Goal: Task Accomplishment & Management: Manage account settings

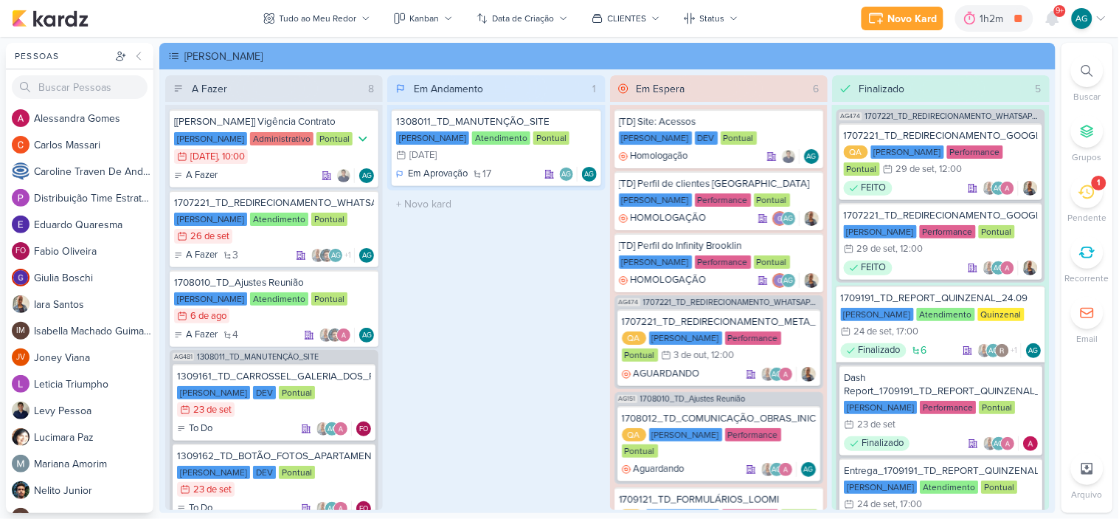
scroll to position [2131, 0]
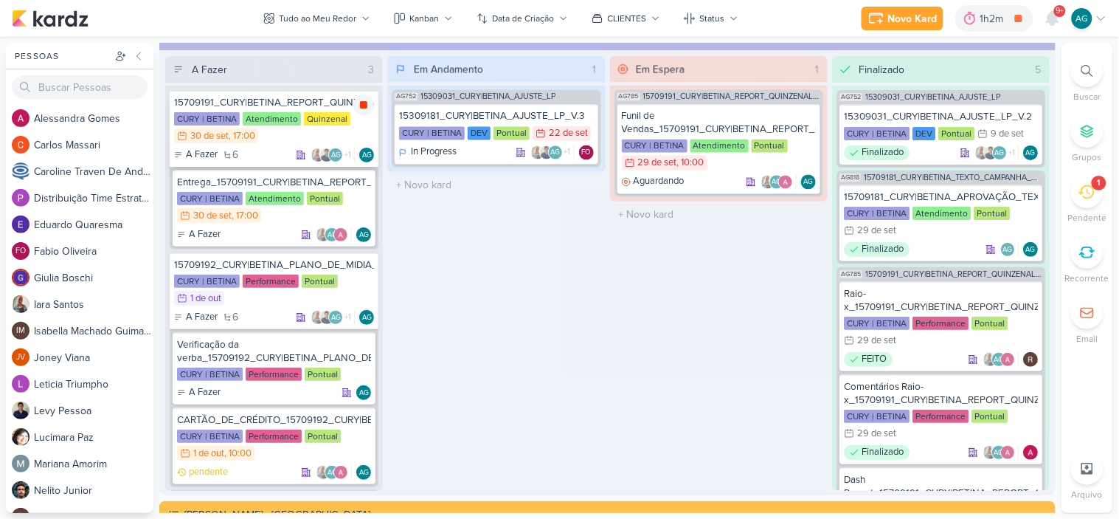
click at [364, 104] on icon at bounding box center [363, 104] width 7 height 7
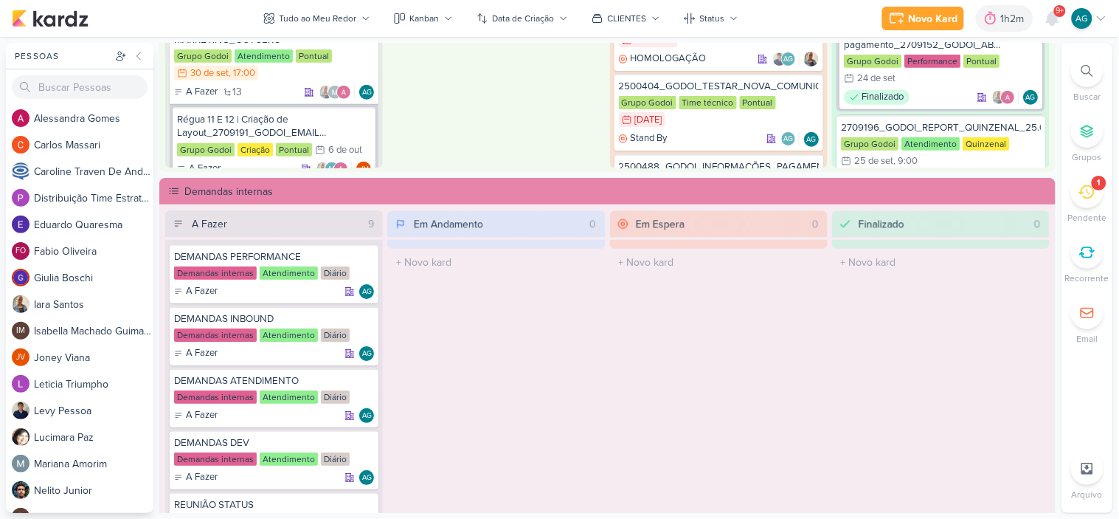
scroll to position [811, 0]
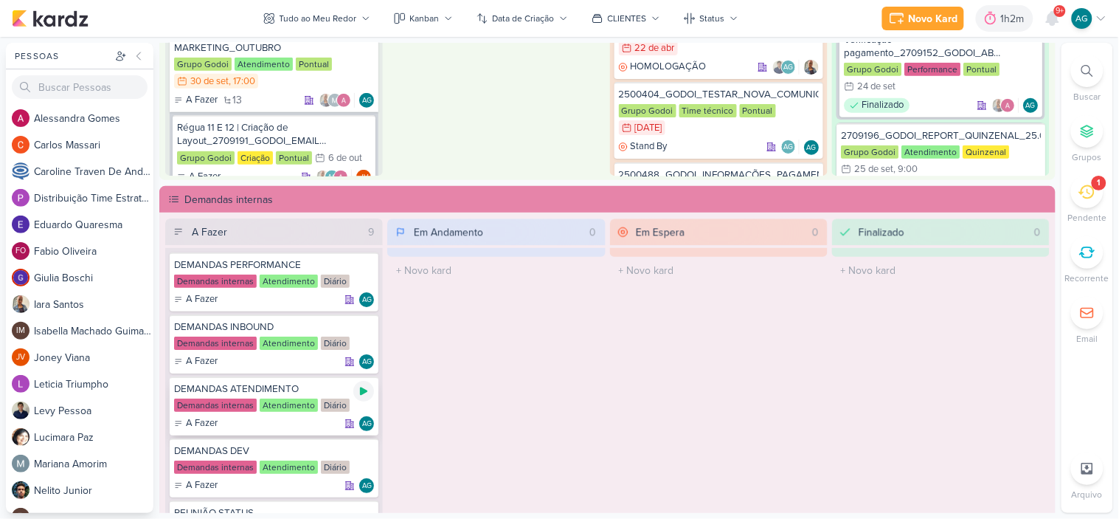
click at [360, 390] on icon at bounding box center [363, 391] width 7 height 8
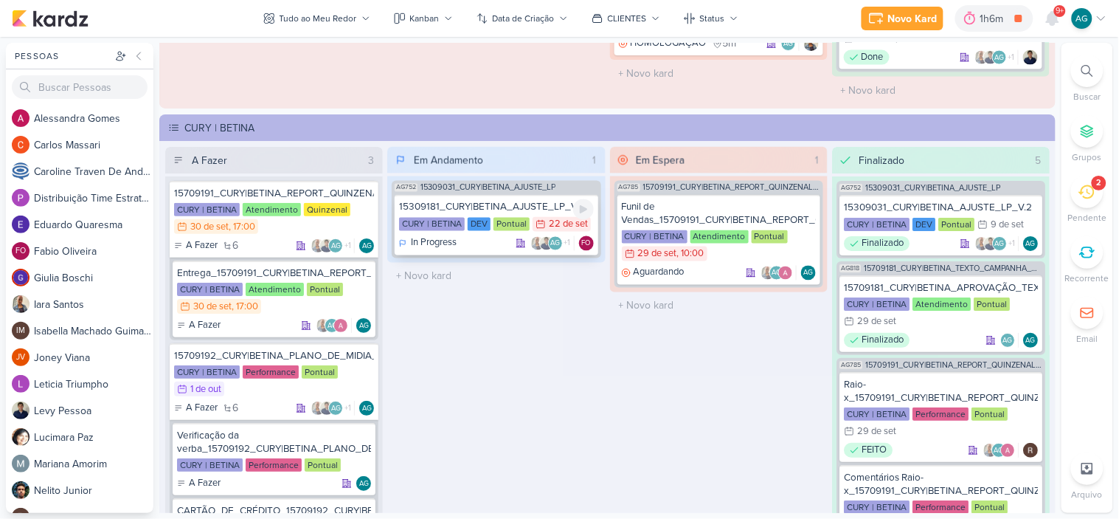
scroll to position [2041, 0]
click at [994, 274] on div "15709181_CURY|BETINA_APROVAÇÃO_TEXTO_CAMPANHA_GOOGLE CURY | BETINA Atendimento …" at bounding box center [941, 312] width 203 height 77
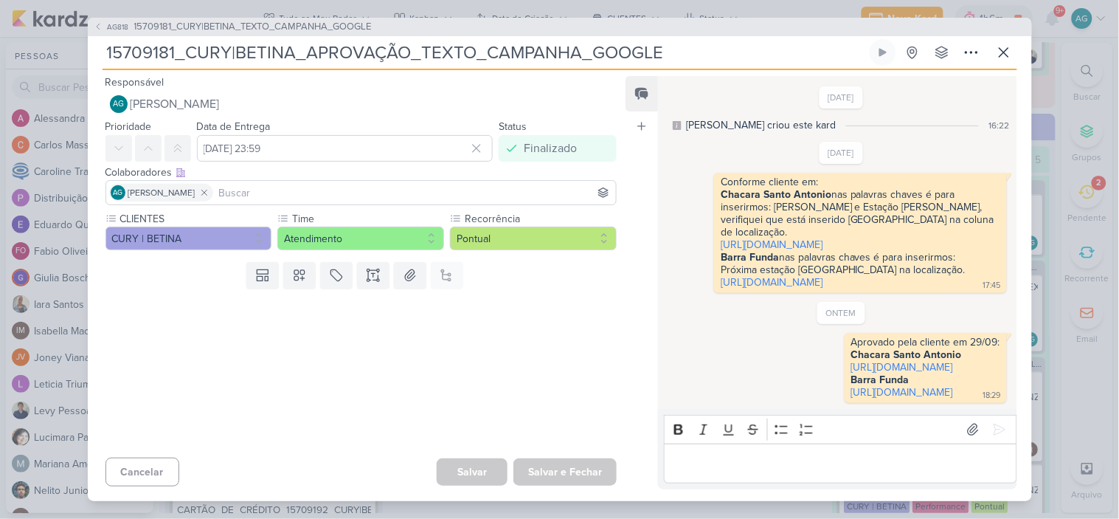
scroll to position [89, 0]
click at [332, 20] on span "15709181_CURY|BETINA_TEXTO_CAMPANHA_GOOGLE" at bounding box center [253, 27] width 238 height 15
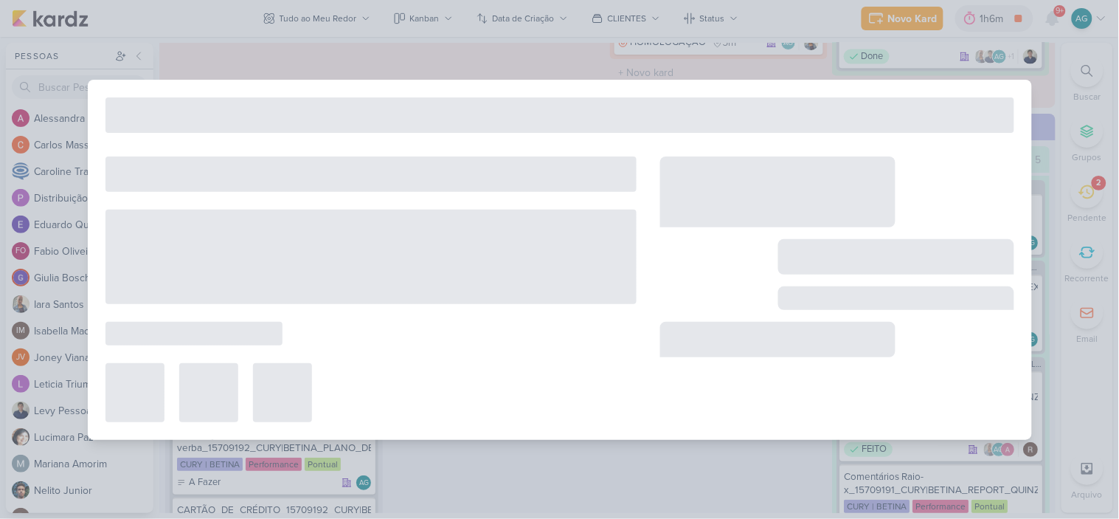
type input "15709181_CURY|BETINA_TEXTO_CAMPANHA_GOOGLE"
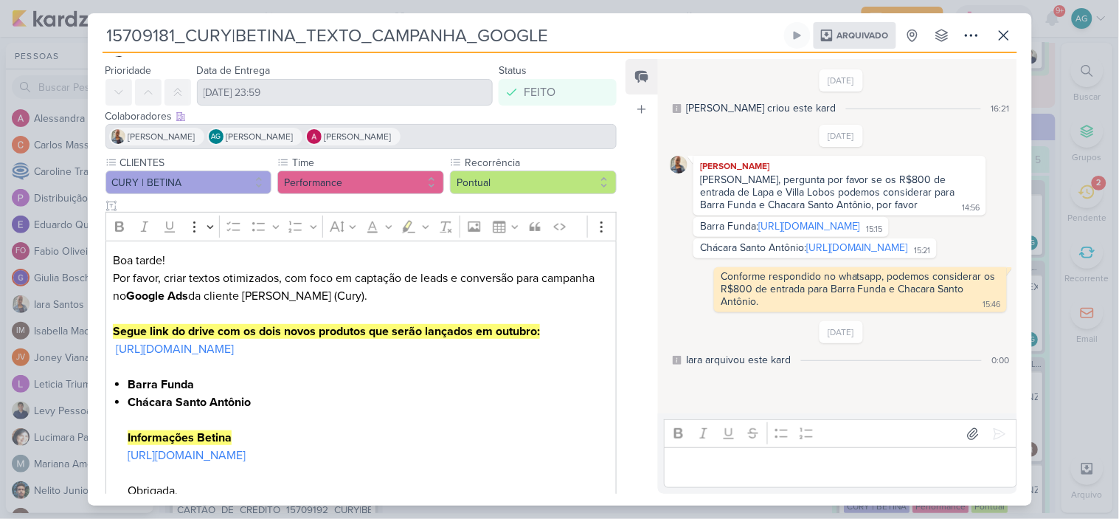
scroll to position [0, 0]
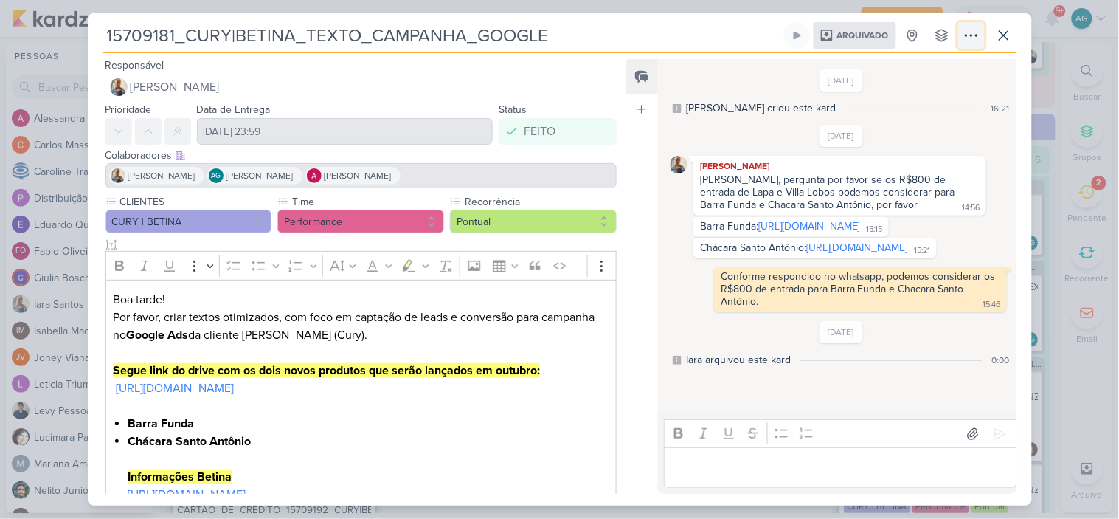
click at [978, 34] on icon at bounding box center [972, 36] width 18 height 18
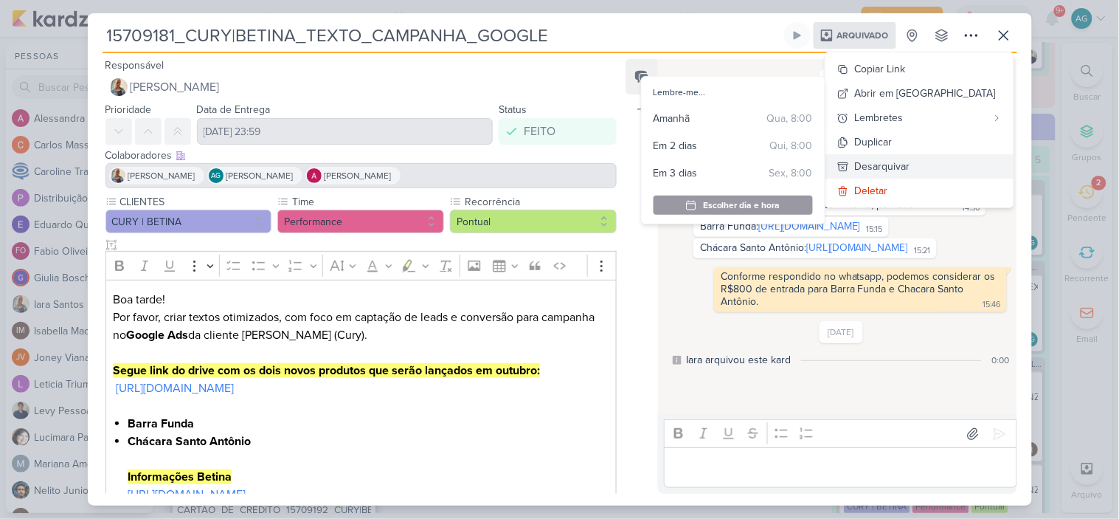
click at [968, 163] on button "Desarquivar" at bounding box center [920, 166] width 188 height 24
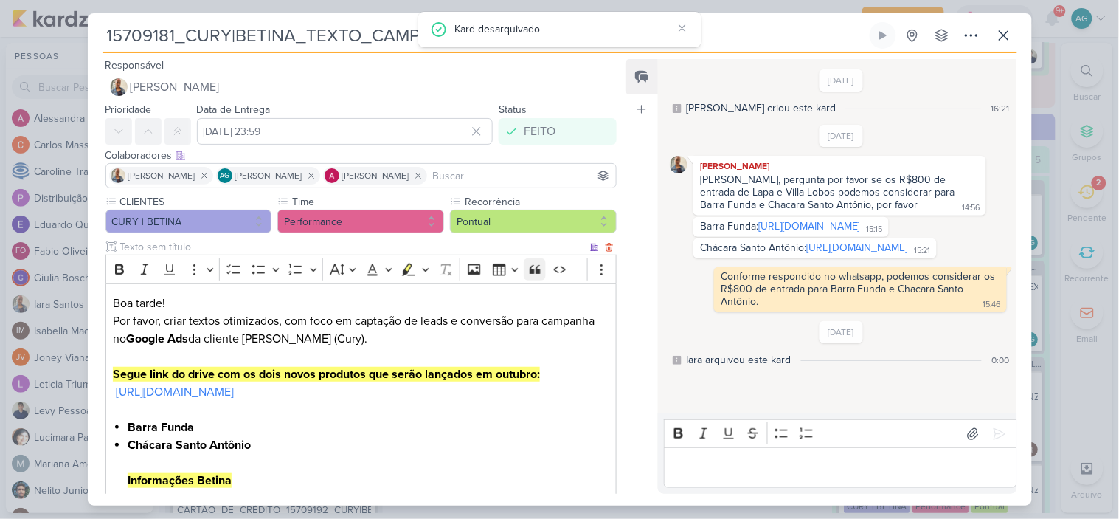
scroll to position [244, 0]
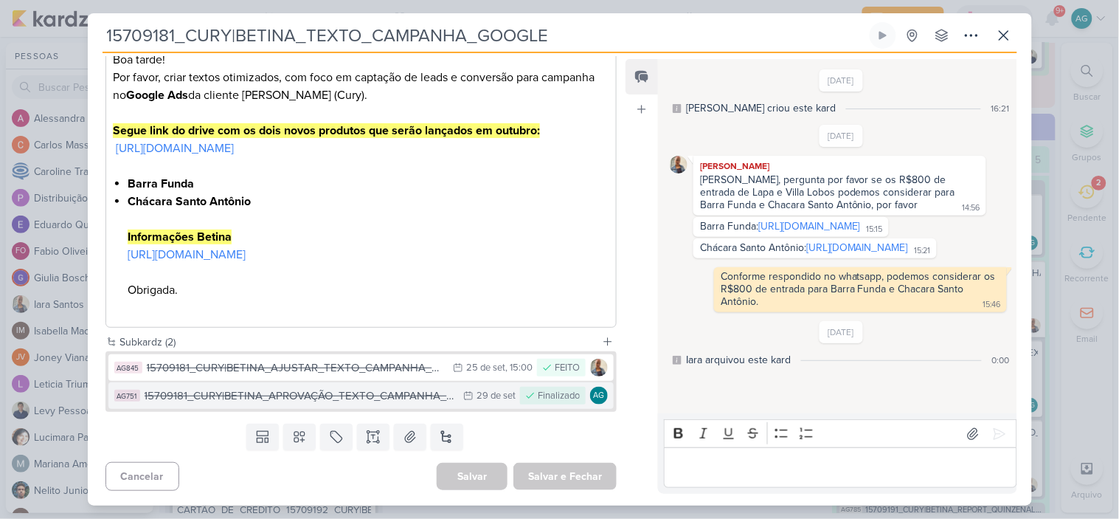
click at [263, 390] on div "15709181_CURY|BETINA_APROVAÇÃO_TEXTO_CAMPANHA_GOOGLE" at bounding box center [301, 395] width 312 height 17
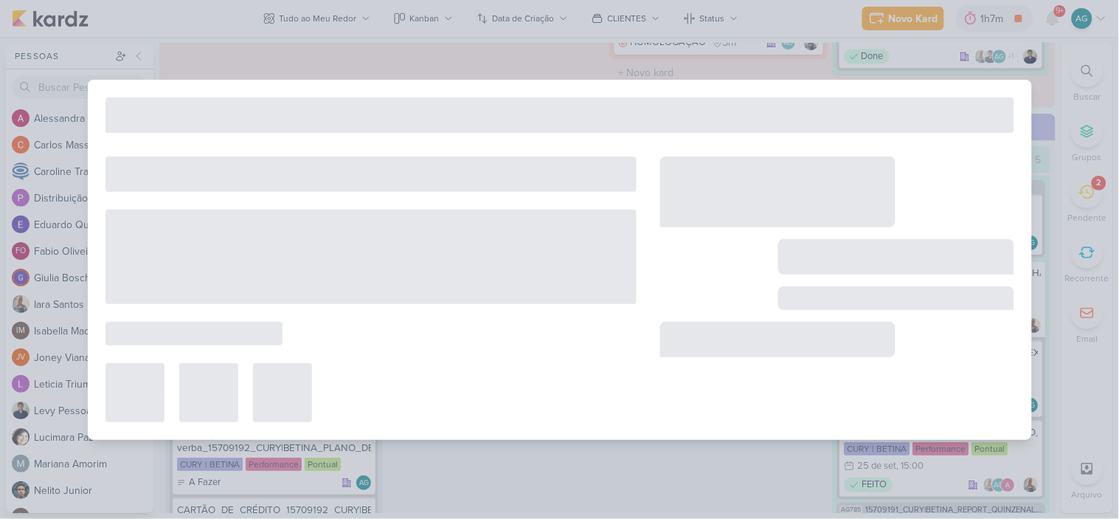
type input "15709181_CURY|BETINA_APROVAÇÃO_TEXTO_CAMPANHA_GOOGLE"
type input "29 de setembro de 2025 às 23:59"
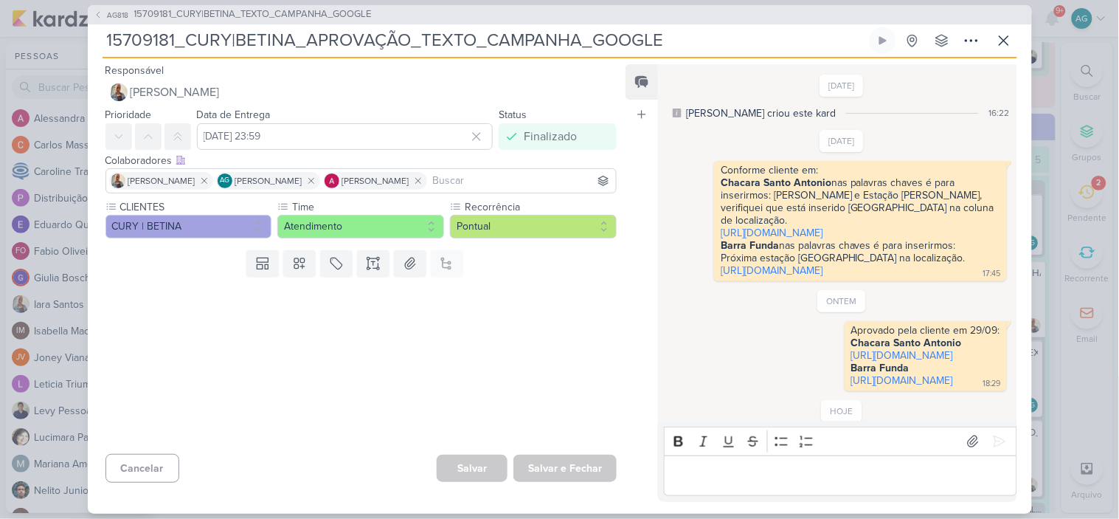
scroll to position [144, 0]
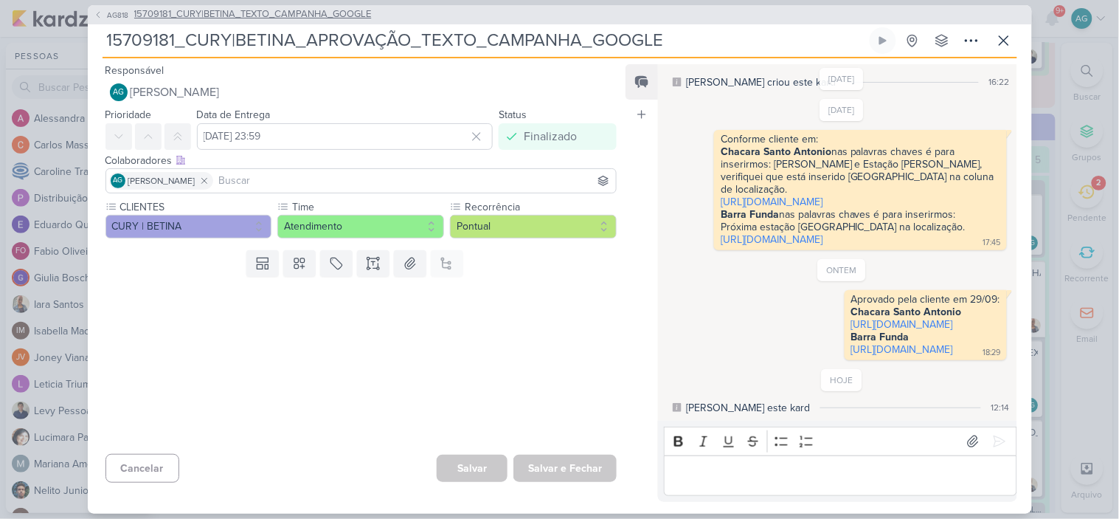
click at [356, 17] on span "15709181_CURY|BETINA_TEXTO_CAMPANHA_GOOGLE" at bounding box center [253, 14] width 238 height 15
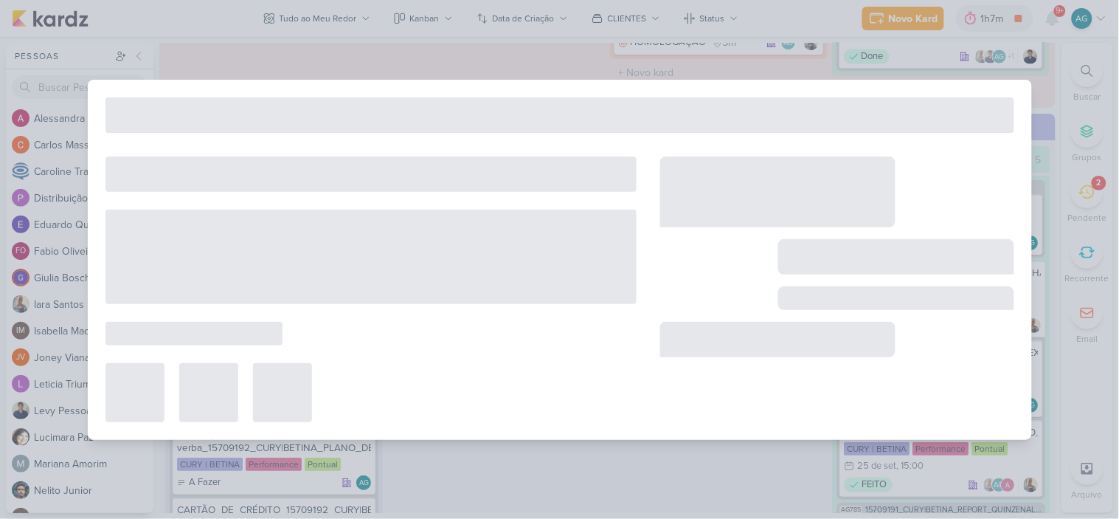
type input "15709181_CURY|BETINA_TEXTO_CAMPANHA_GOOGLE"
type input "22 de setembro de 2025 às 23:59"
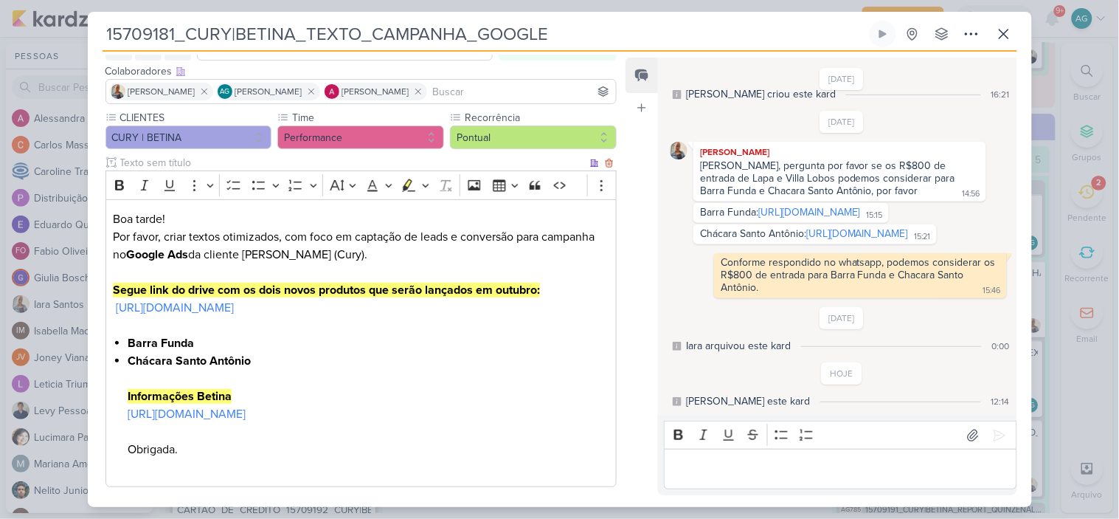
scroll to position [244, 0]
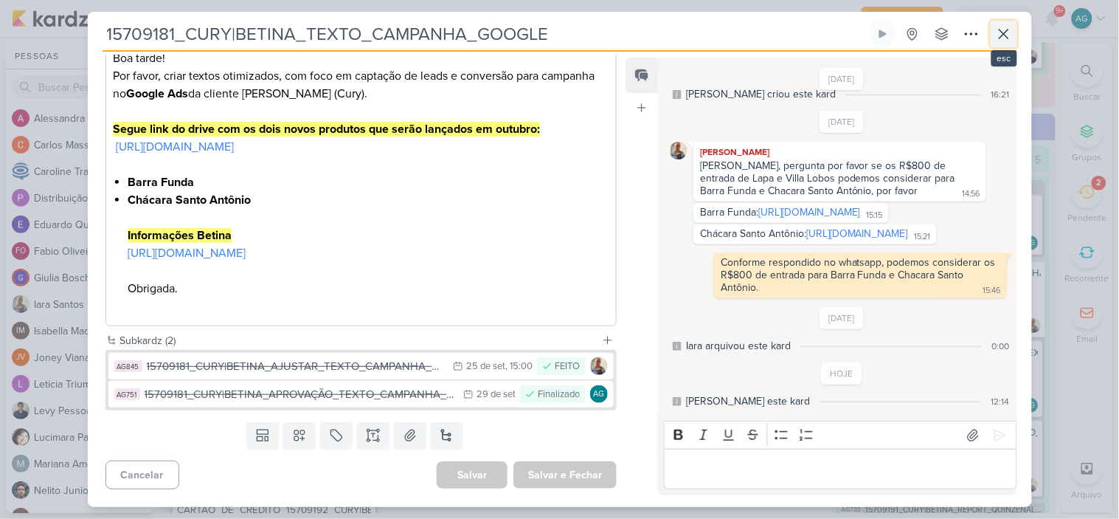
click at [1014, 33] on button at bounding box center [1004, 34] width 27 height 27
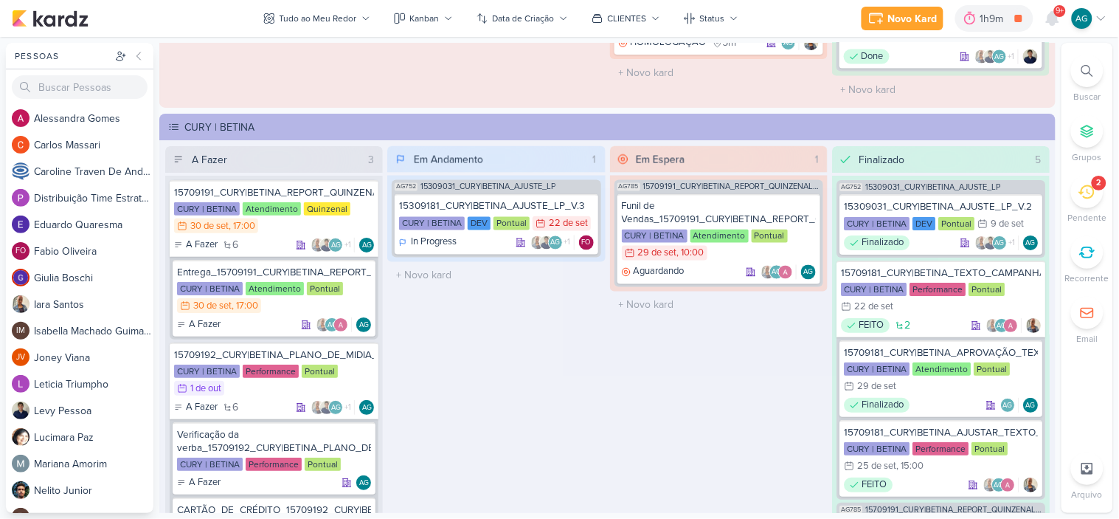
click at [1095, 259] on icon at bounding box center [1087, 252] width 16 height 16
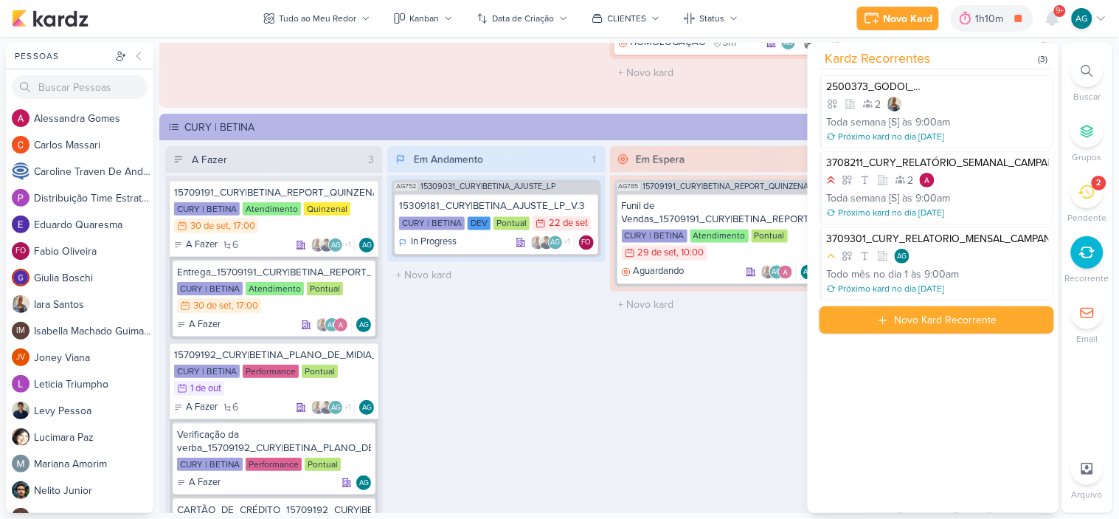
click at [672, 443] on div "Em Espera 1 AG785 15709191_CURY|BETINA_REPORT_QUINZENAL_30.09 Funil de Vendas_1…" at bounding box center [719, 363] width 218 height 435
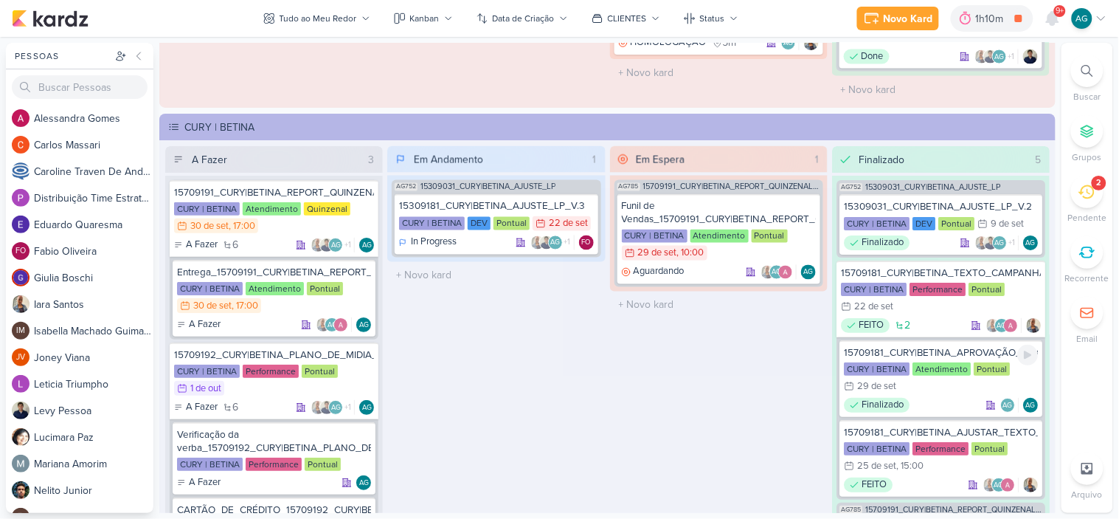
click at [952, 352] on div "15709181_CURY|BETINA_APROVAÇÃO_TEXTO_CAMPANHA_GOOGLE" at bounding box center [941, 352] width 194 height 13
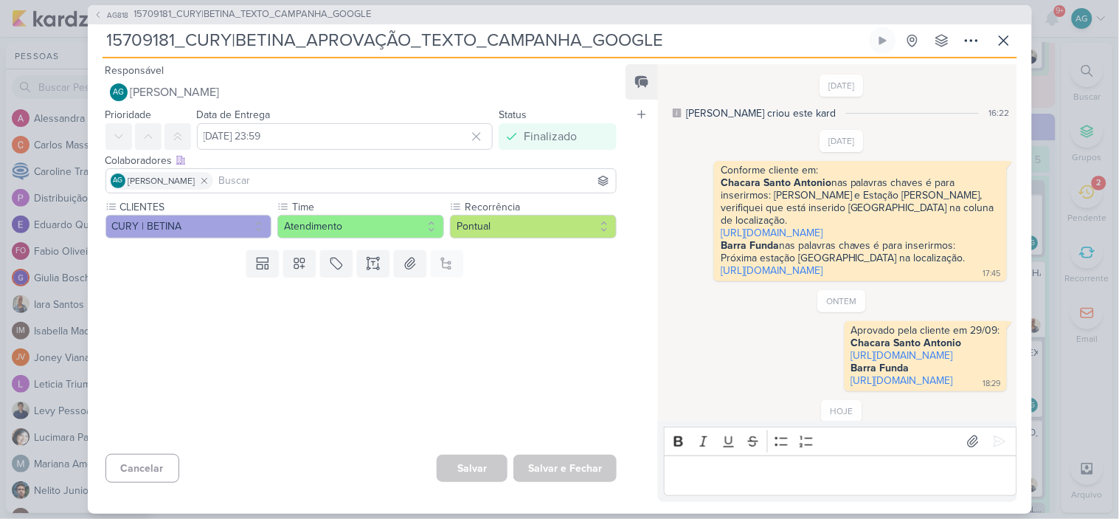
scroll to position [144, 0]
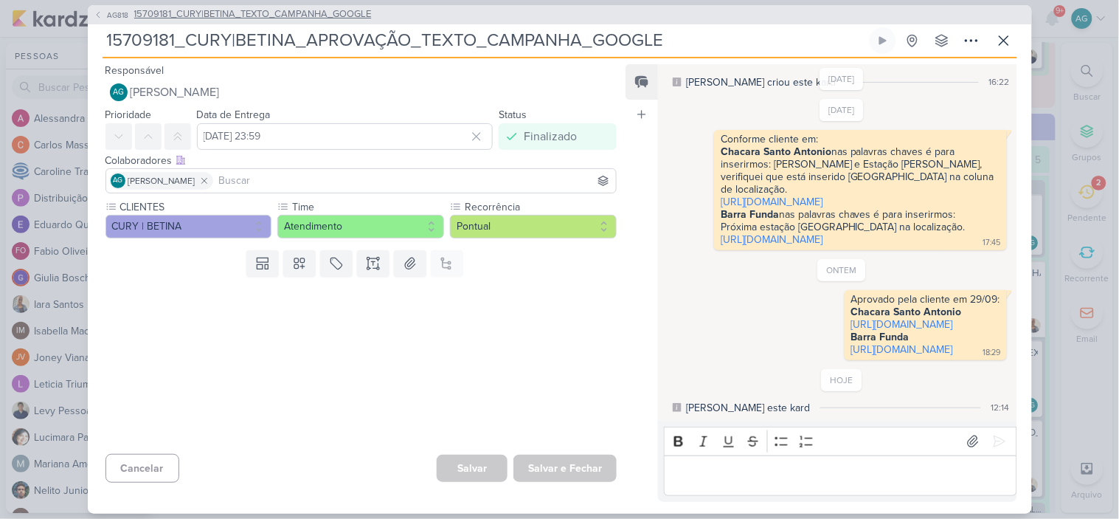
click at [340, 9] on span "15709181_CURY|BETINA_TEXTO_CAMPANHA_GOOGLE" at bounding box center [253, 14] width 238 height 15
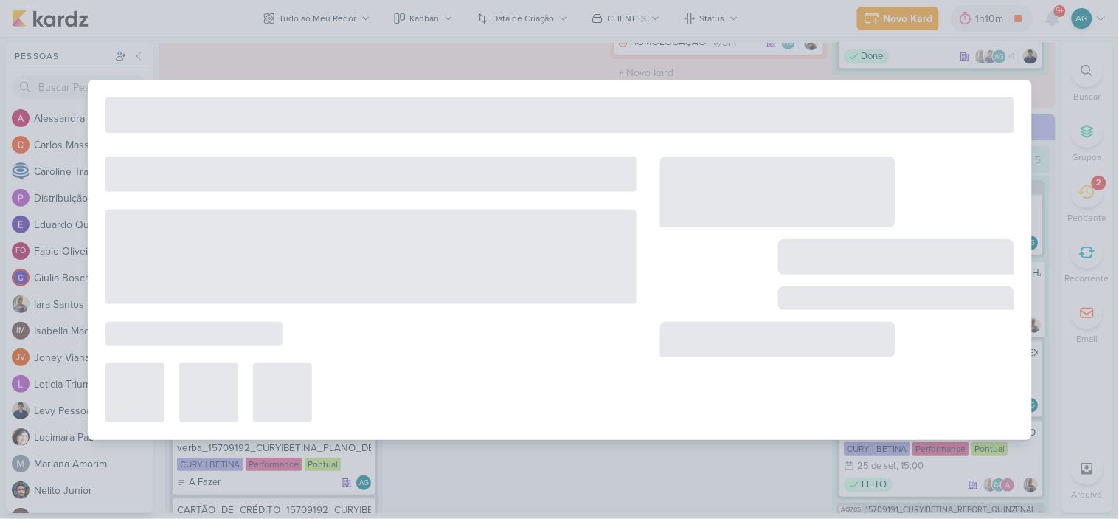
type input "15709181_CURY|BETINA_TEXTO_CAMPANHA_GOOGLE"
type input "22 de setembro de 2025 às 23:59"
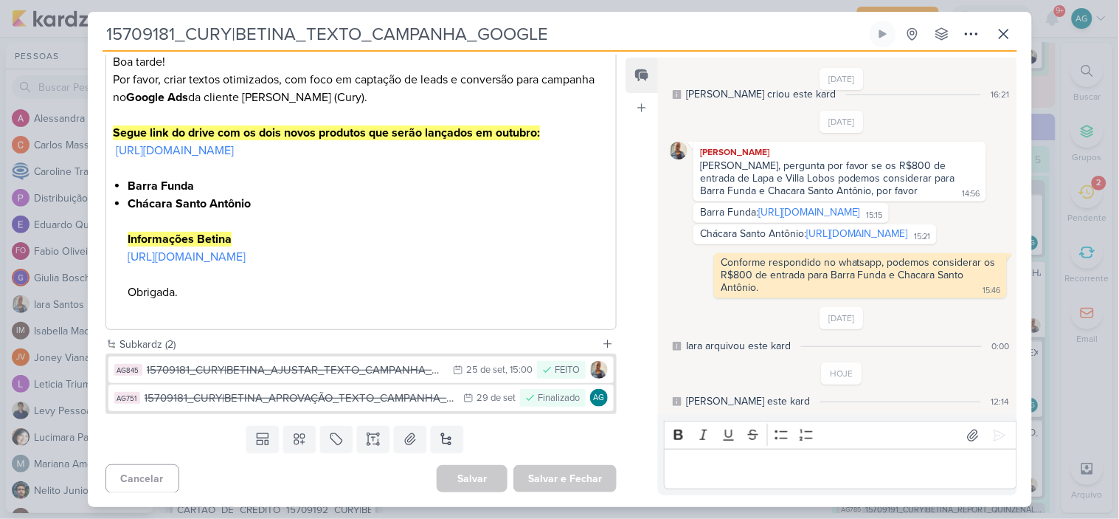
scroll to position [244, 0]
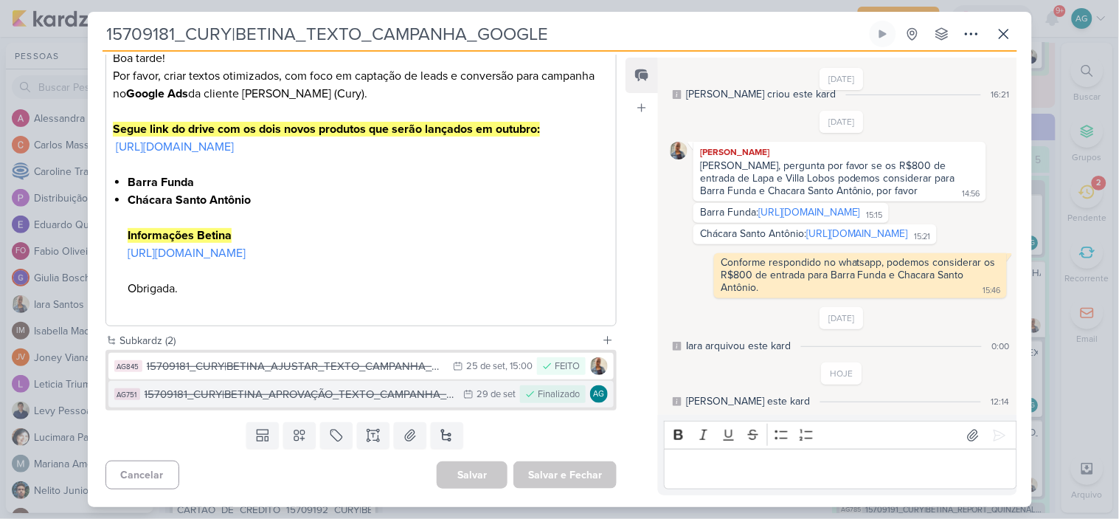
click at [397, 386] on div "15709181_CURY|BETINA_APROVAÇÃO_TEXTO_CAMPANHA_GOOGLE" at bounding box center [301, 394] width 312 height 17
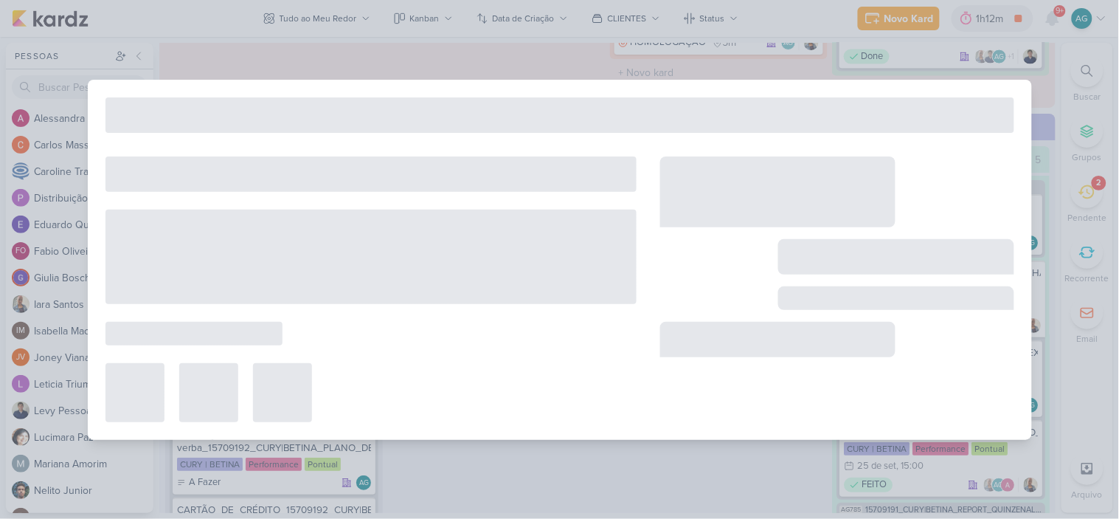
type input "15709181_CURY|BETINA_APROVAÇÃO_TEXTO_CAMPANHA_GOOGLE"
type input "29 de setembro de 2025 às 23:59"
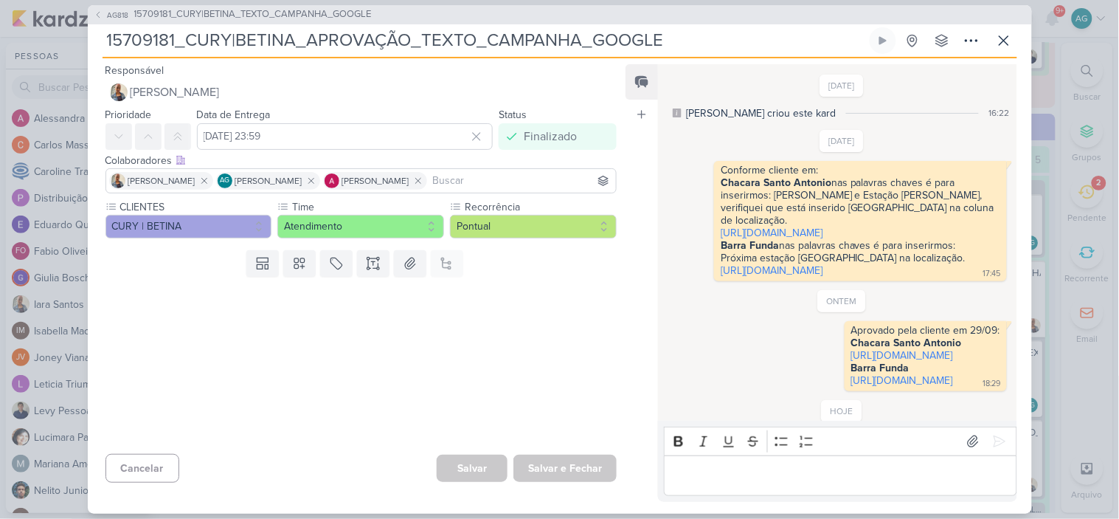
scroll to position [144, 0]
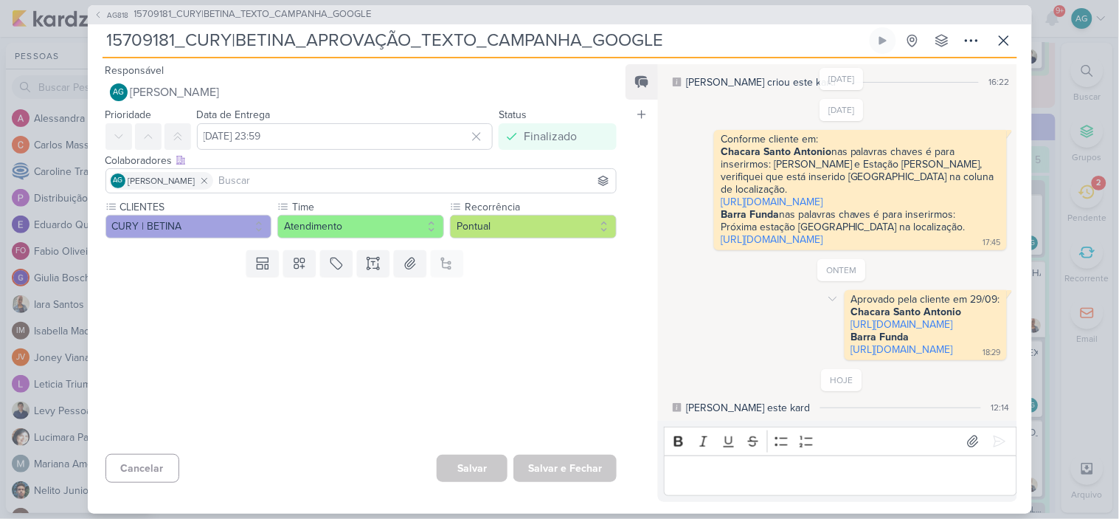
drag, startPoint x: 994, startPoint y: 336, endPoint x: 710, endPoint y: 313, distance: 285.0
click at [710, 313] on div "Aprovado pela cliente em 29/09: Chacara Santo Antonio https://docs.google.com/s…" at bounding box center [841, 325] width 342 height 70
copy span "Barra Funda https://docs.google.com/spreadsheets/d/1g2KxiPVic3OWHA_PMBqZblwWSe5…"
click at [1003, 40] on icon at bounding box center [1004, 40] width 9 height 9
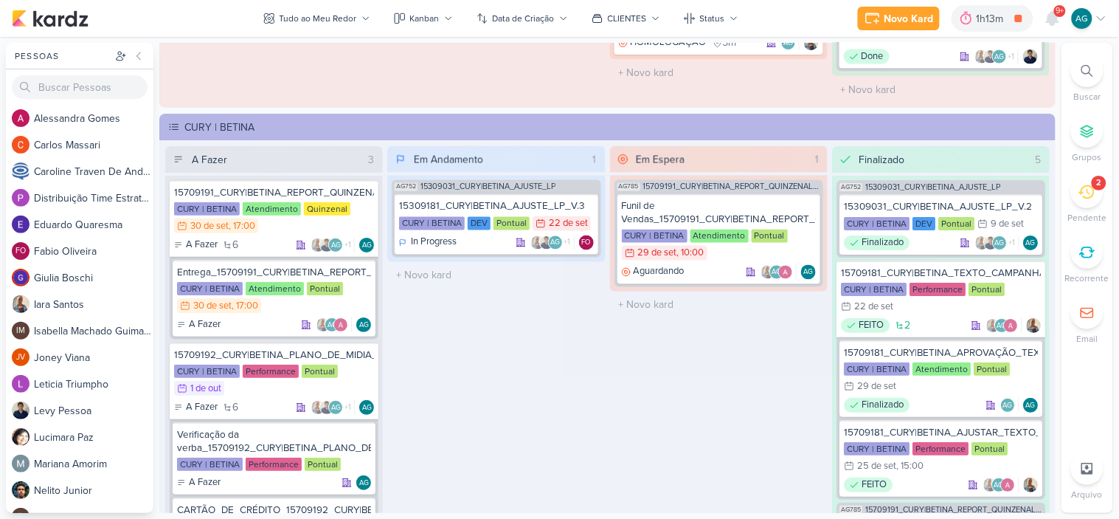
click at [1081, 75] on icon at bounding box center [1087, 71] width 12 height 12
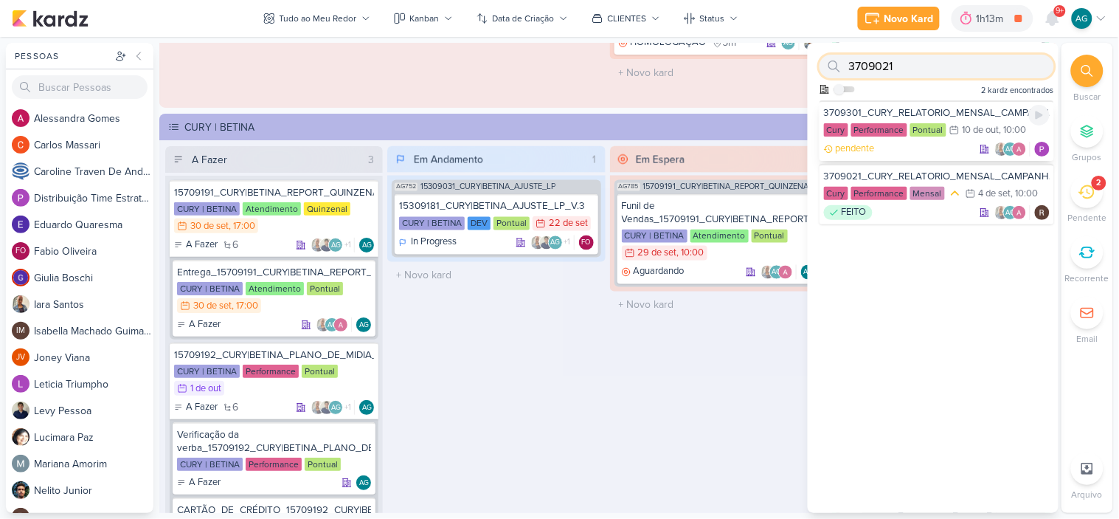
paste input "2709121"
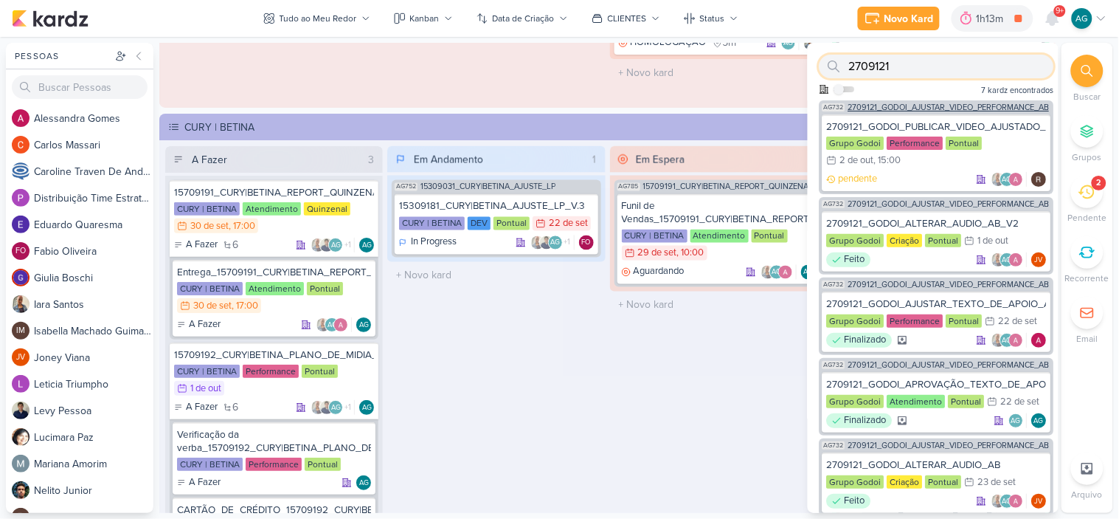
type input "2709121"
click at [952, 105] on span "2709121_GODOI_AJUSTAR_VIDEO_PERFORMANCE_AB" at bounding box center [948, 107] width 201 height 8
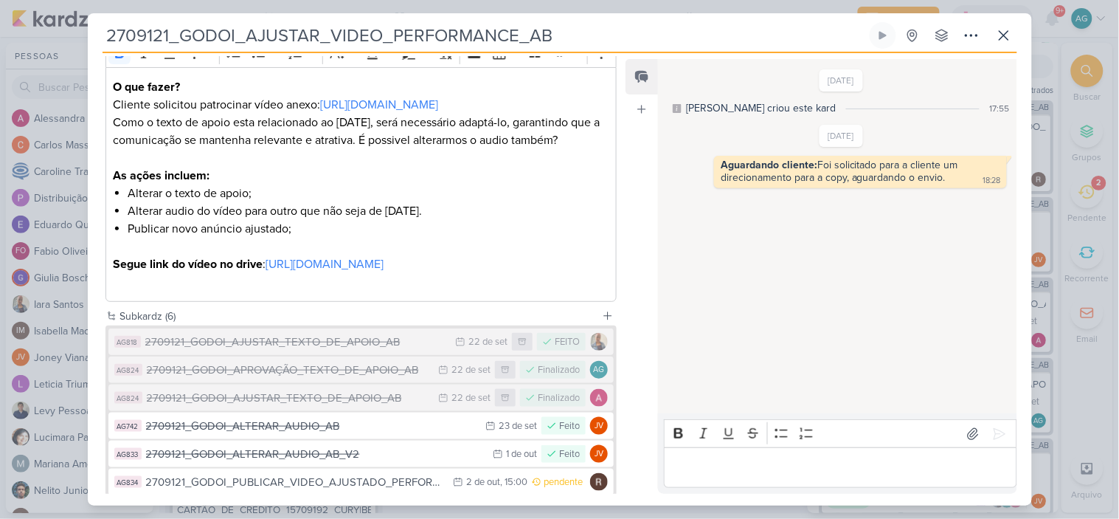
scroll to position [320, 0]
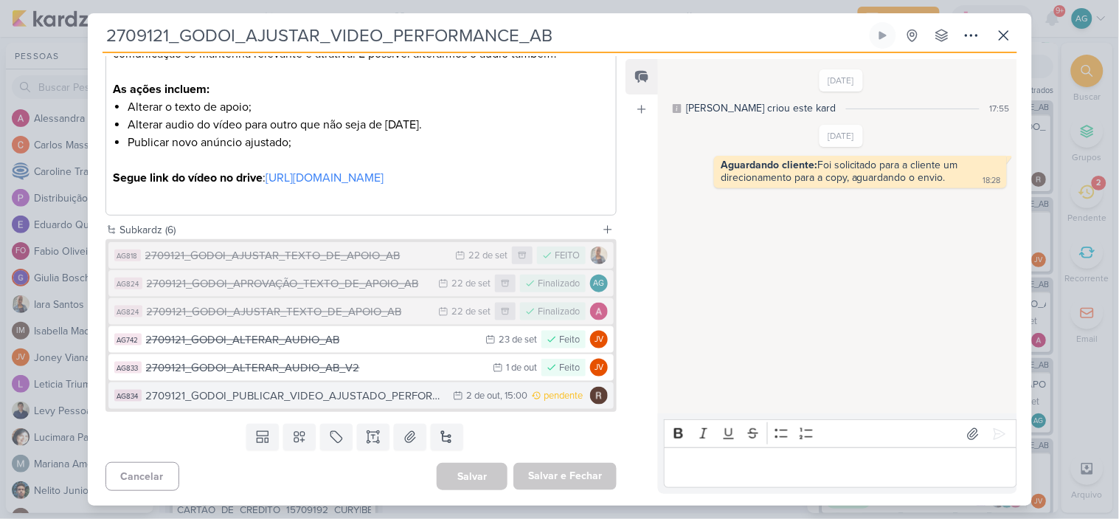
click at [311, 395] on div "2709121_GODOI_PUBLICAR_VIDEO_AJUSTADO_PERFORMANCE_AB" at bounding box center [296, 395] width 300 height 17
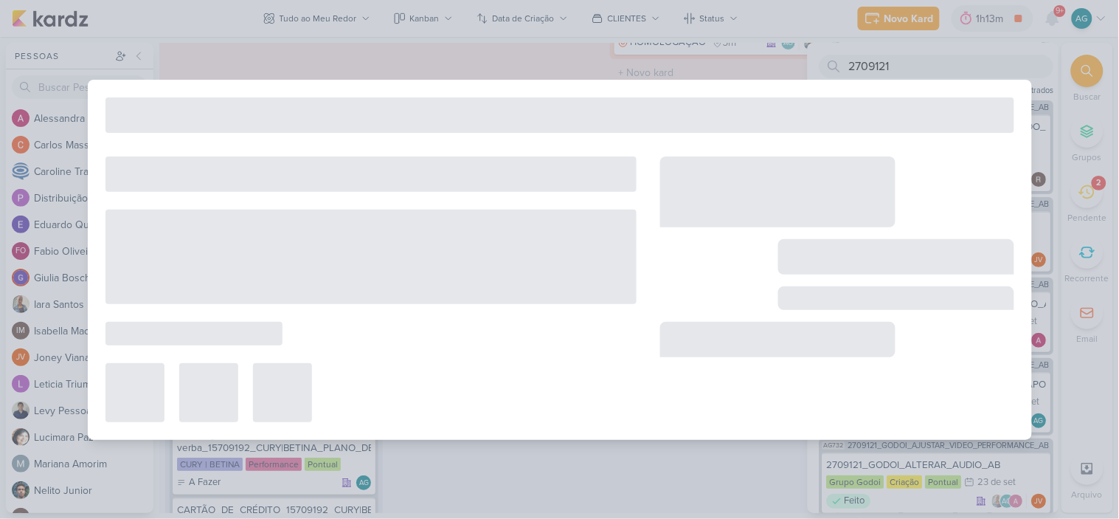
type input "2709121_GODOI_PUBLICAR_VIDEO_AJUSTADO_PERFORMANCE_AB"
type input "2 de outubro de 2025 às 15:00"
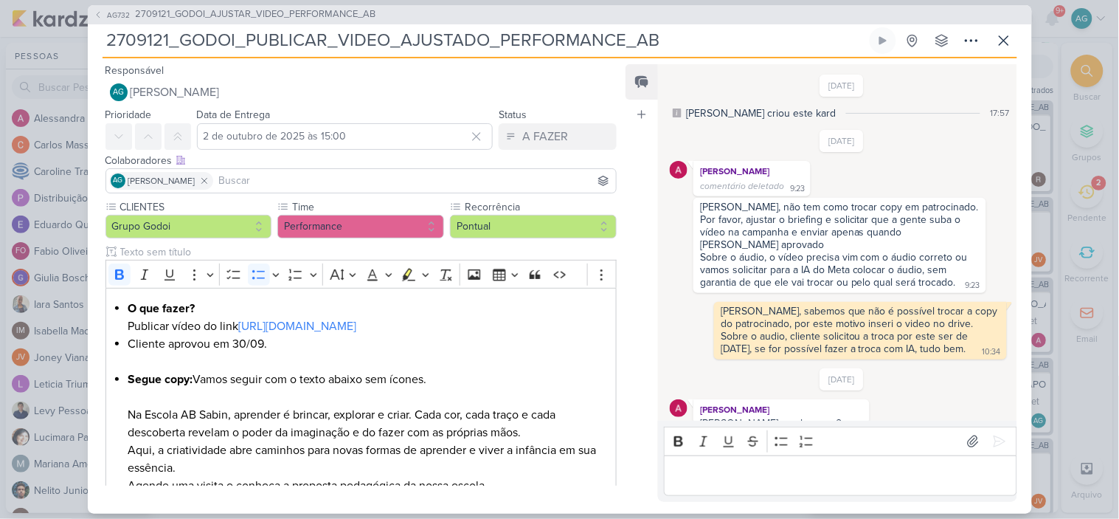
scroll to position [1213, 0]
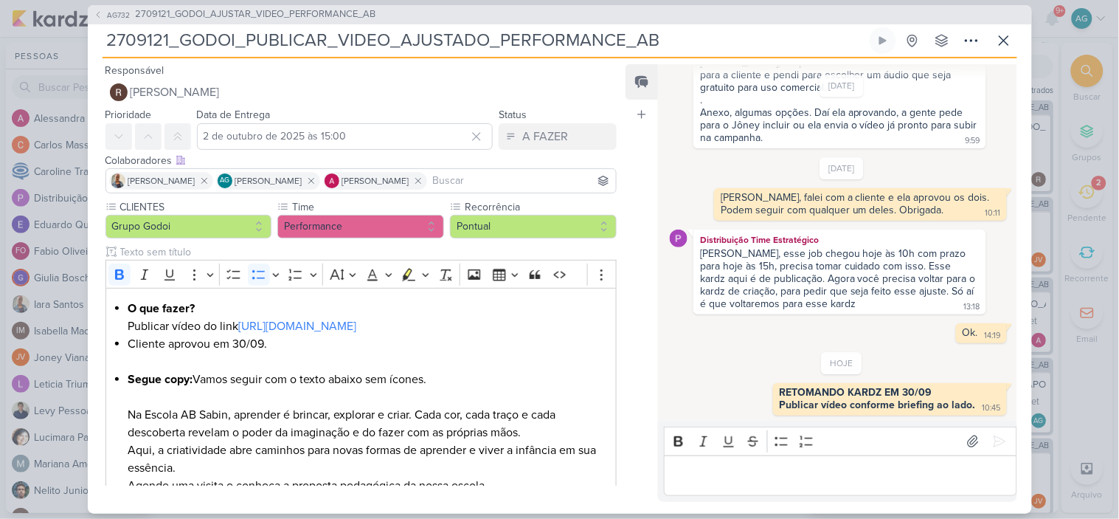
drag, startPoint x: 170, startPoint y: 41, endPoint x: 83, endPoint y: 41, distance: 87.1
click at [83, 41] on div "AG732 2709121_GODOI_AJUSTAR_VIDEO_PERFORMANCE_AB 2709121_GODOI_PUBLICAR_VIDEO_A…" at bounding box center [559, 259] width 1119 height 519
click at [1011, 45] on icon at bounding box center [1004, 41] width 18 height 18
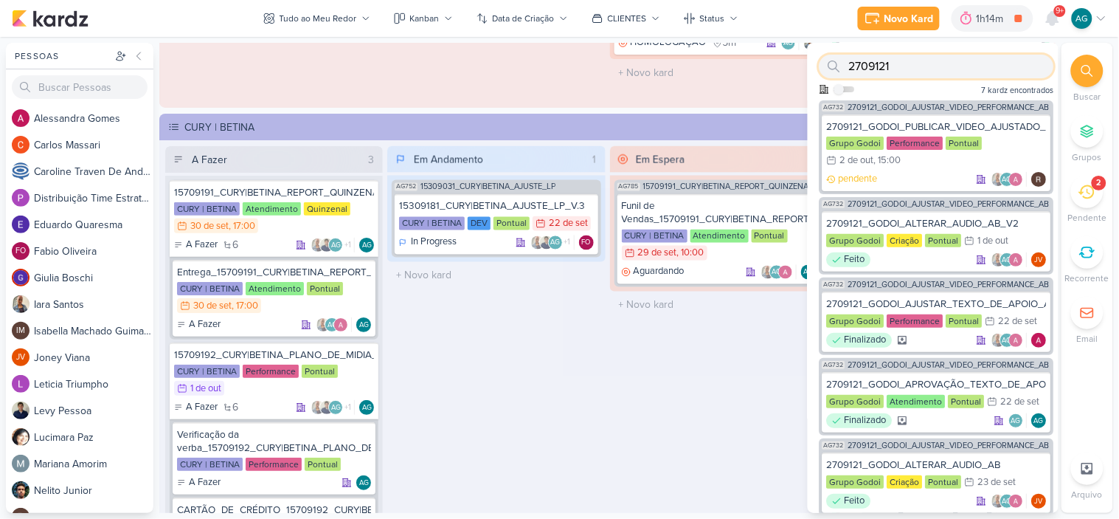
drag, startPoint x: 857, startPoint y: 70, endPoint x: 848, endPoint y: 70, distance: 8.9
click at [848, 70] on div "2709121" at bounding box center [937, 67] width 235 height 24
paste input "409261"
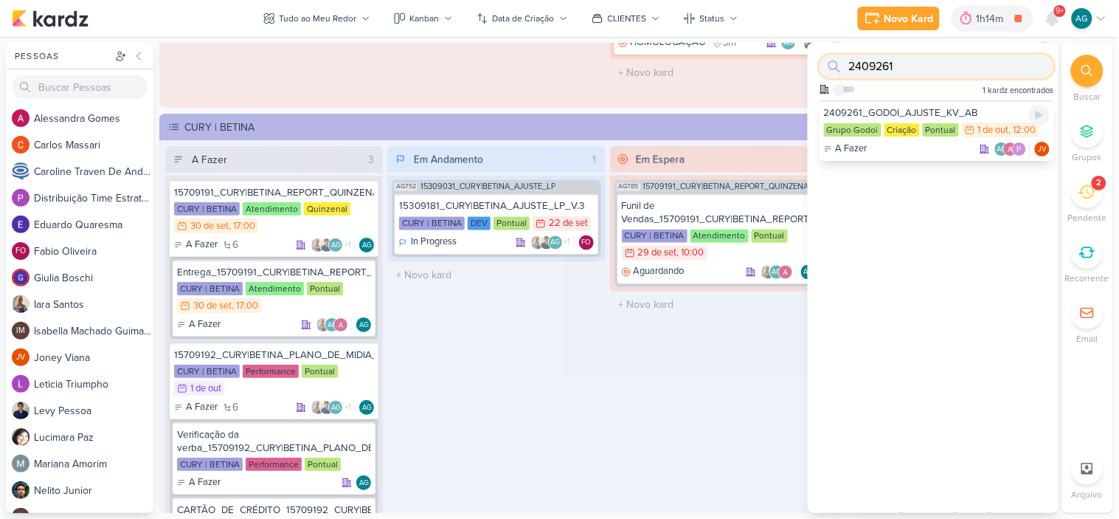
type input "2409261"
click at [913, 106] on div "2409261_GODOI_AJUSTE_KV_AB" at bounding box center [937, 112] width 226 height 13
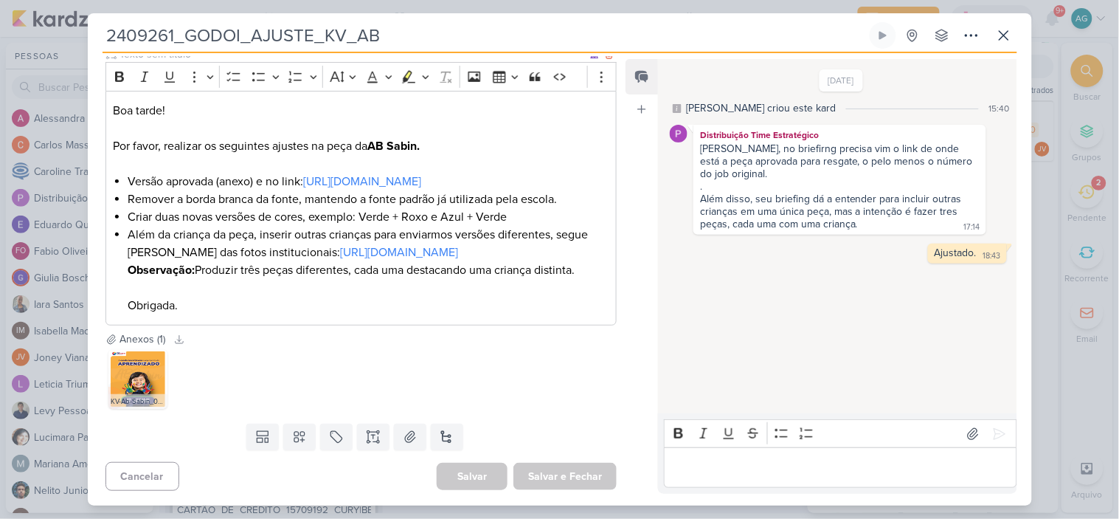
scroll to position [0, 0]
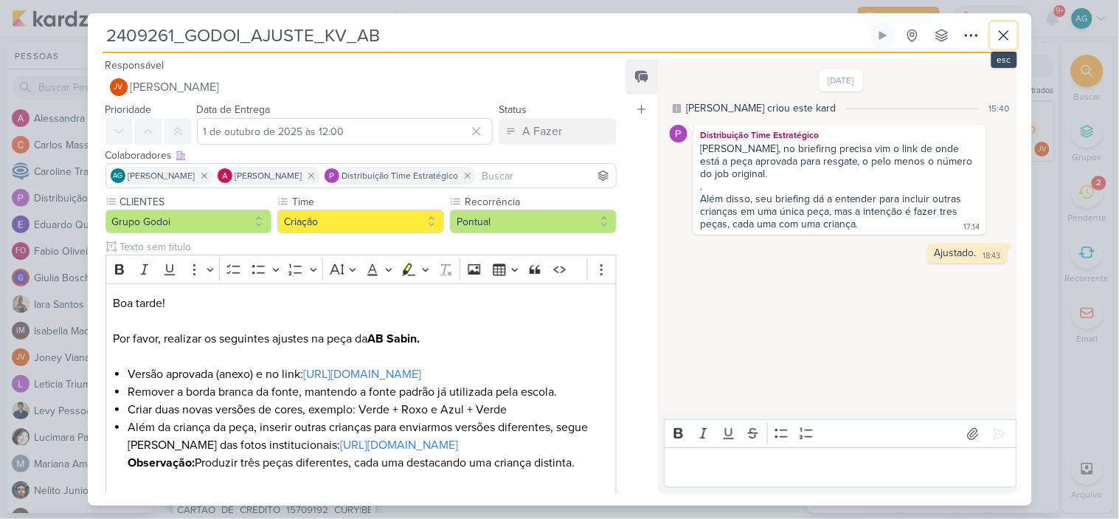
click at [1000, 35] on icon at bounding box center [1004, 36] width 18 height 18
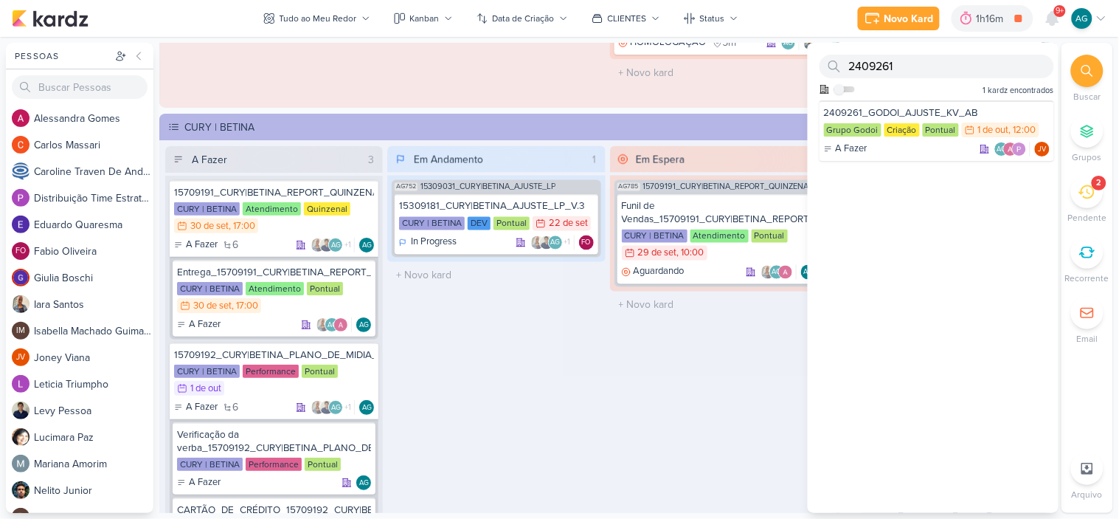
click at [1089, 65] on icon at bounding box center [1087, 71] width 12 height 12
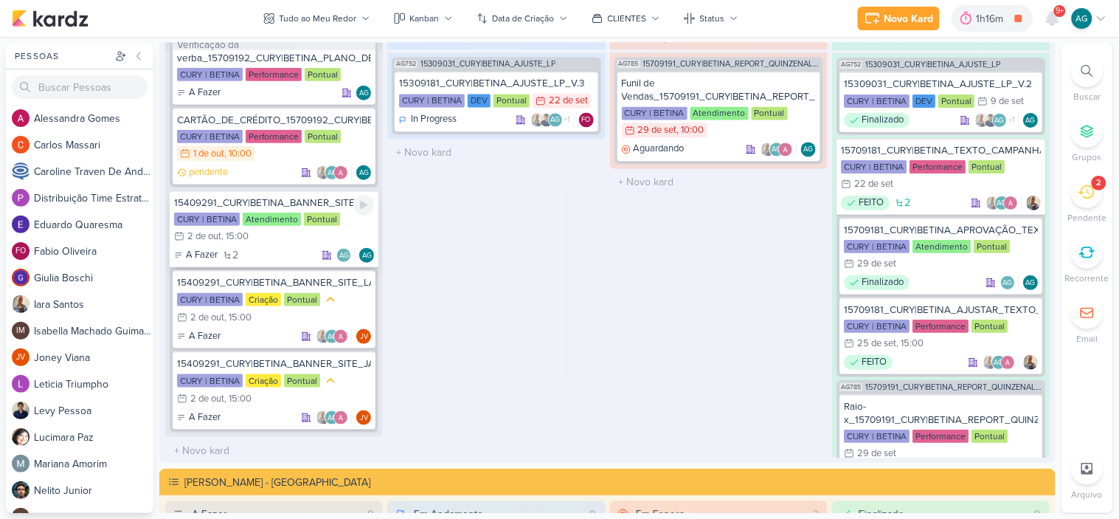
scroll to position [2204, 0]
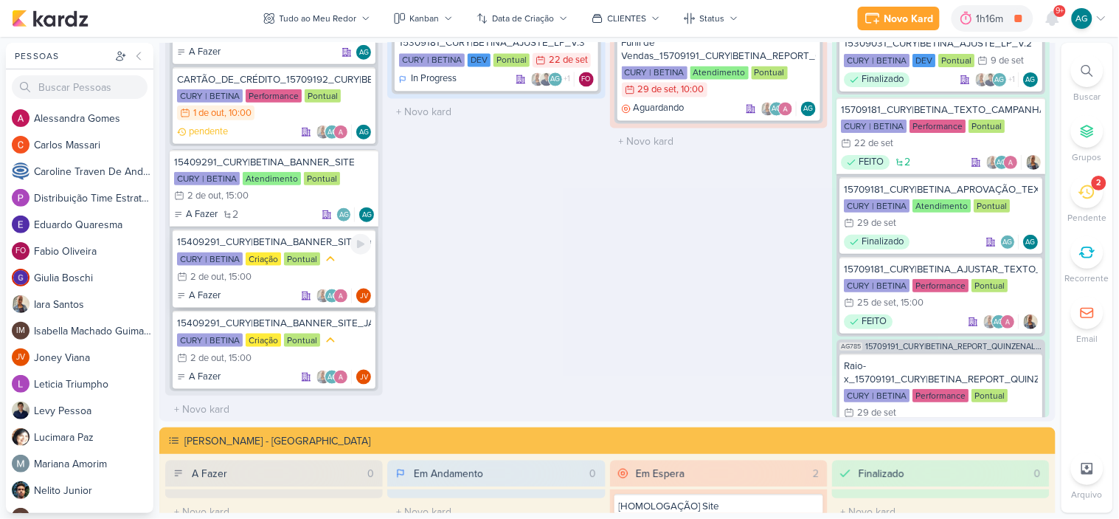
click at [264, 238] on div "15409291_CURY|BETINA_BANNER_SITE_LAPA" at bounding box center [274, 241] width 194 height 13
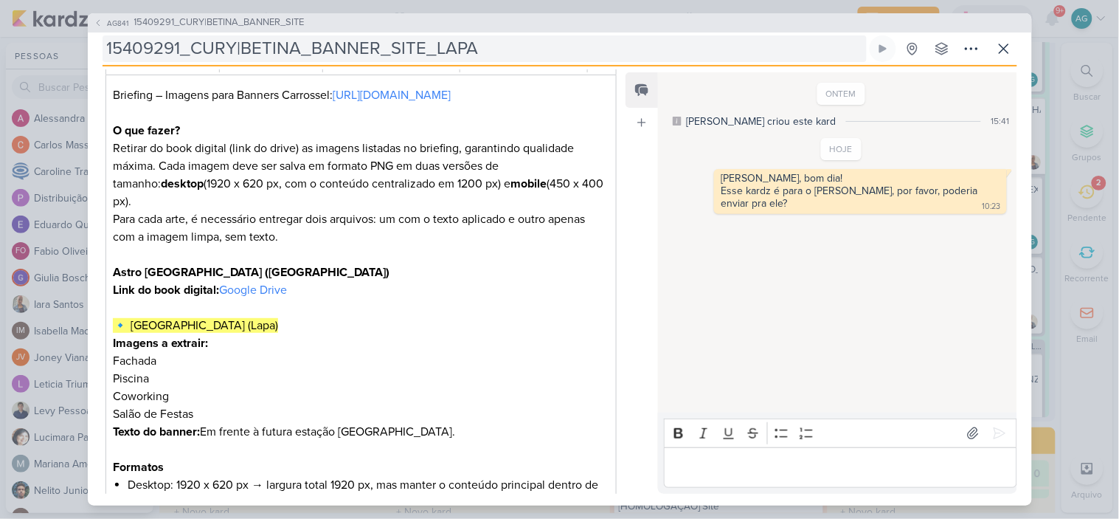
scroll to position [246, 0]
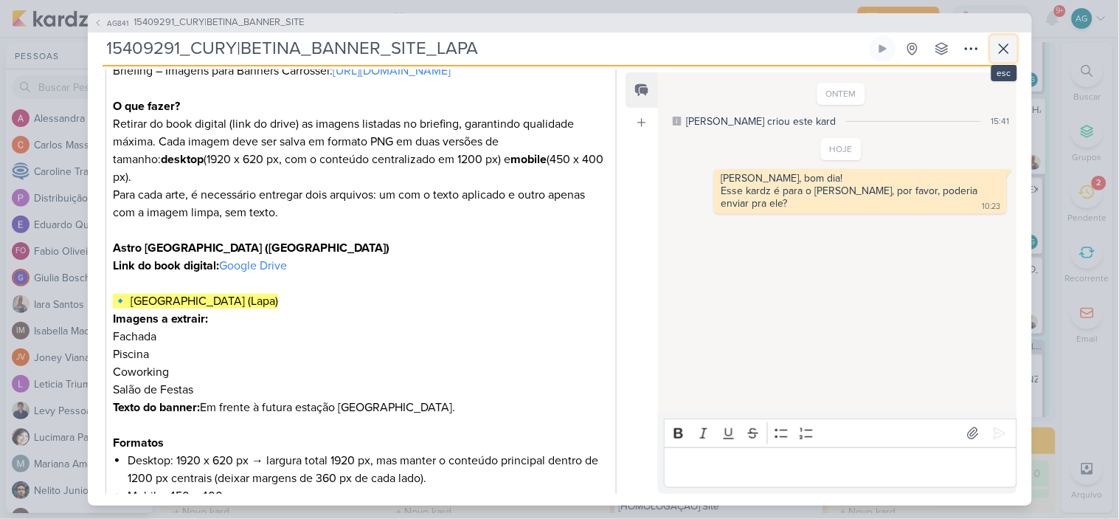
click at [1002, 48] on icon at bounding box center [1004, 49] width 18 height 18
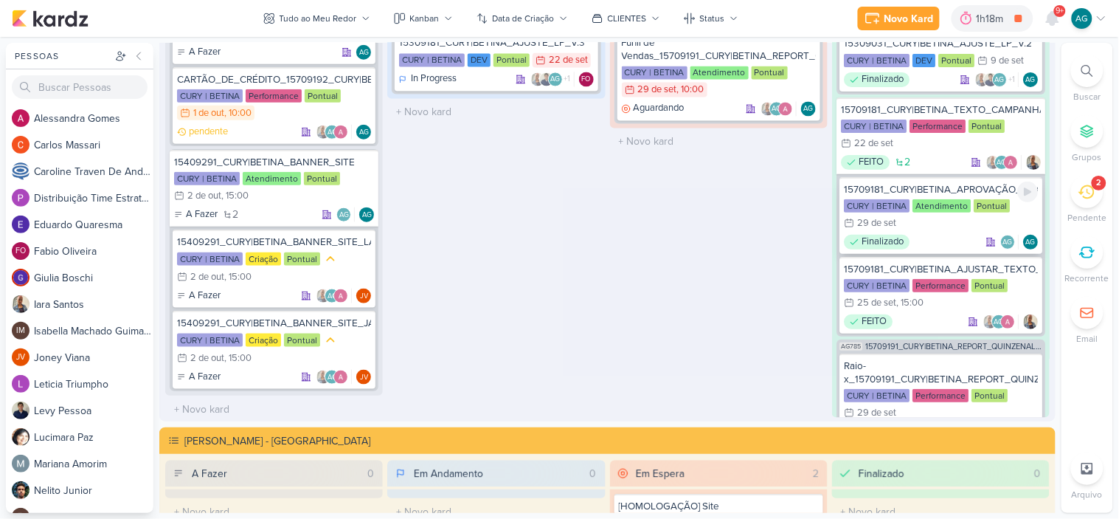
scroll to position [2122, 0]
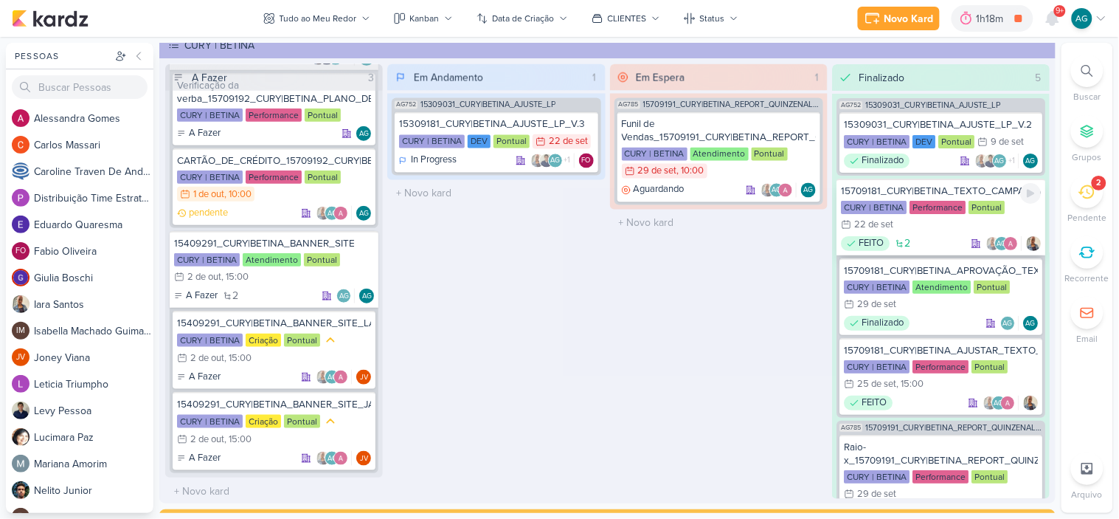
click at [971, 190] on div "15709181_CURY|BETINA_TEXTO_CAMPANHA_GOOGLE" at bounding box center [941, 190] width 200 height 13
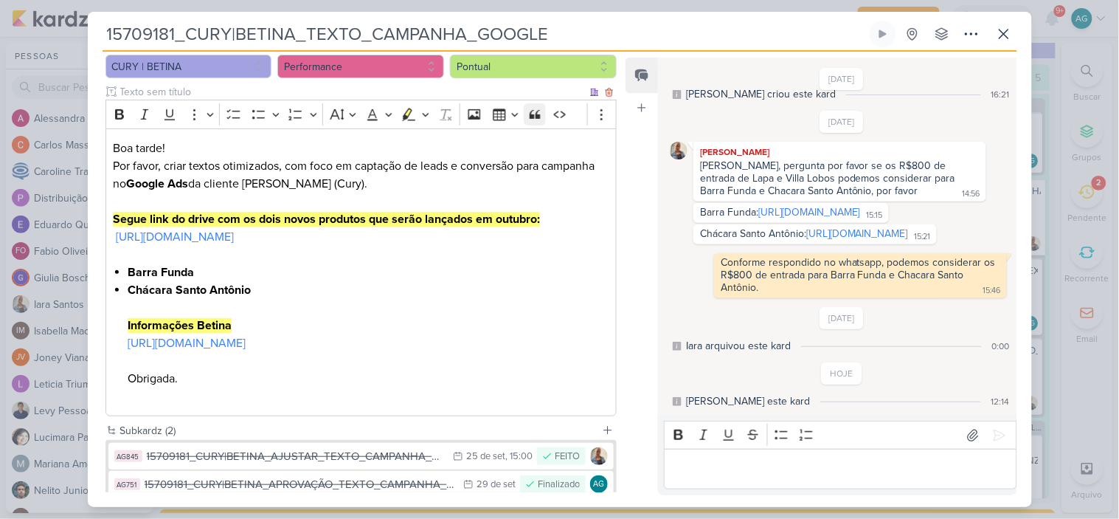
scroll to position [244, 0]
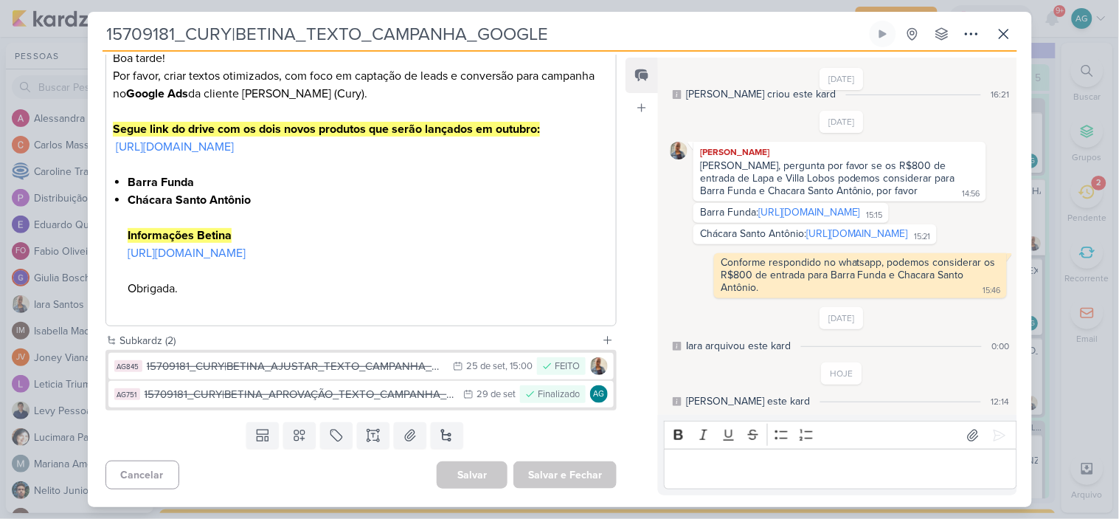
drag, startPoint x: 175, startPoint y: 32, endPoint x: 100, endPoint y: 27, distance: 74.7
click at [100, 27] on div "15709181_CURY|BETINA_TEXTO_CAMPANHA_GOOGLE Criado por mim nenhum grupo disponív…" at bounding box center [560, 264] width 944 height 486
click at [1005, 38] on icon at bounding box center [1004, 34] width 18 height 18
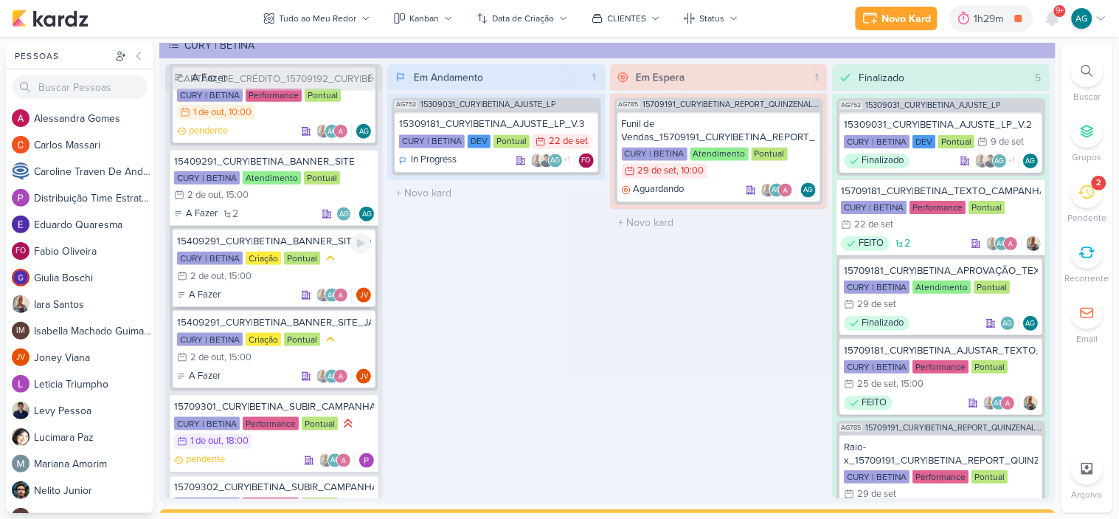
scroll to position [426, 0]
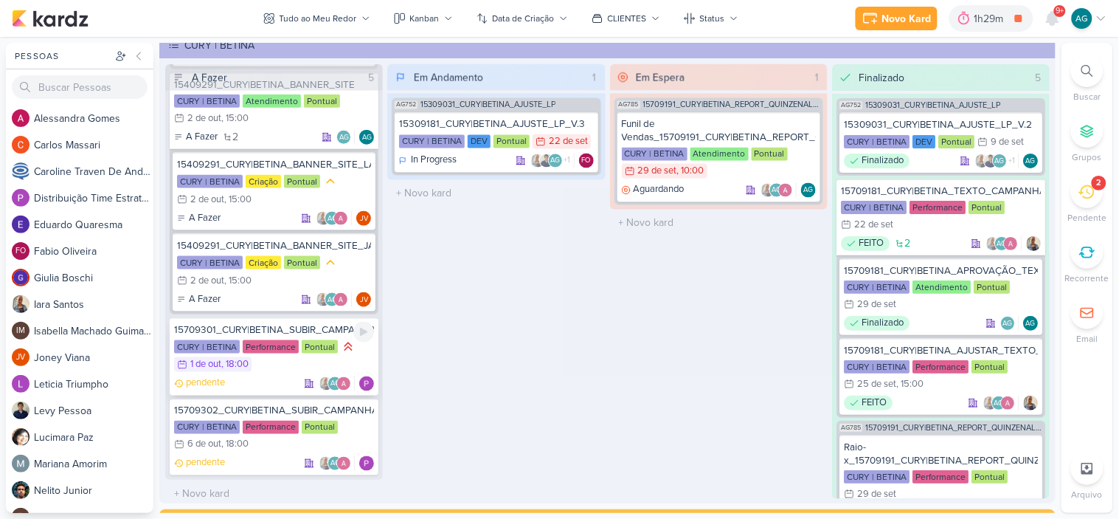
click at [283, 326] on div "15709301_CURY|BETINA_SUBIR_CAMPANHA_BARRA_FUNDA" at bounding box center [274, 329] width 200 height 13
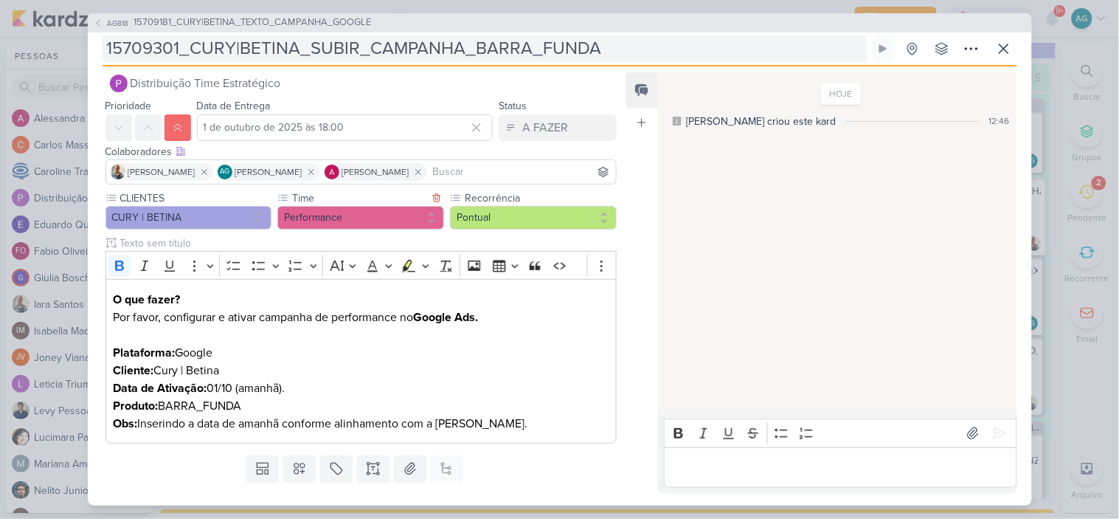
scroll to position [0, 0]
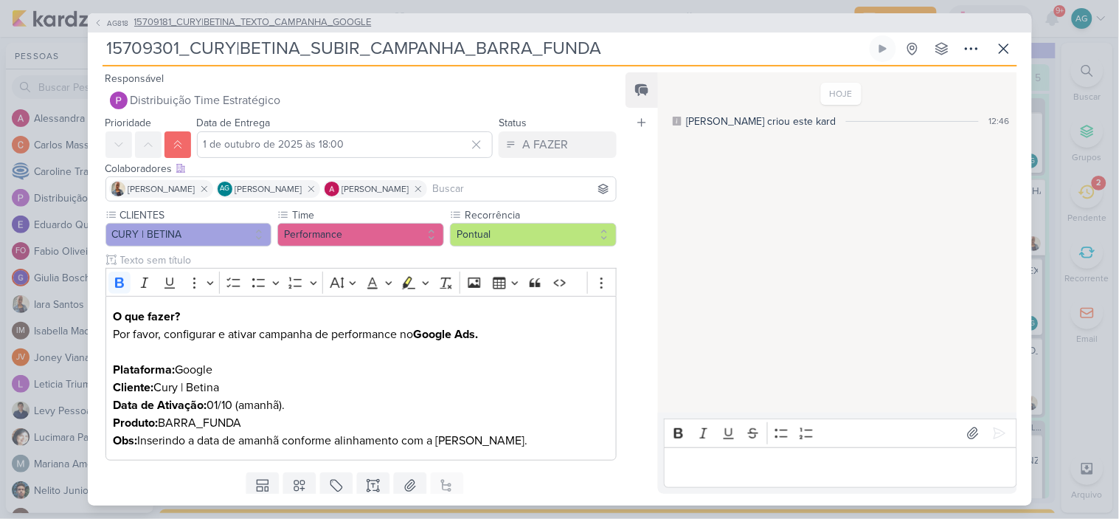
click at [328, 17] on span "15709181_CURY|BETINA_TEXTO_CAMPANHA_GOOGLE" at bounding box center [253, 22] width 238 height 15
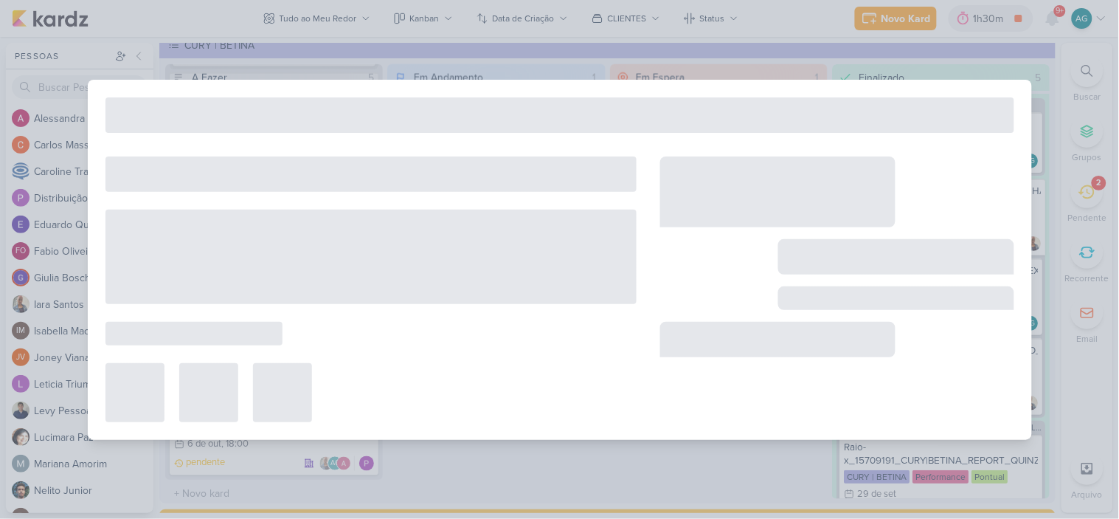
type input "15709181_CURY|BETINA_TEXTO_CAMPANHA_GOOGLE"
type input "22 de setembro de 2025 às 23:59"
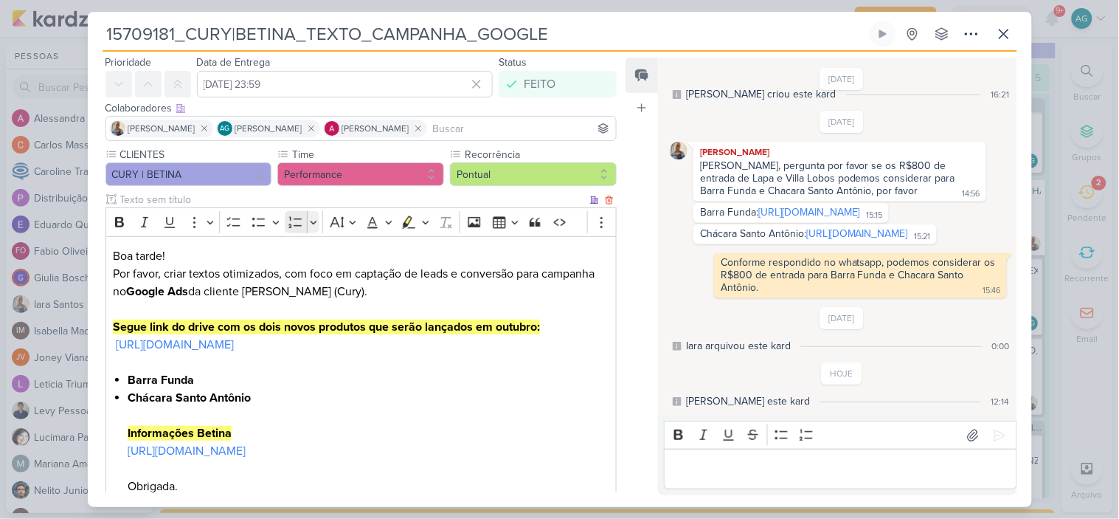
scroll to position [300, 0]
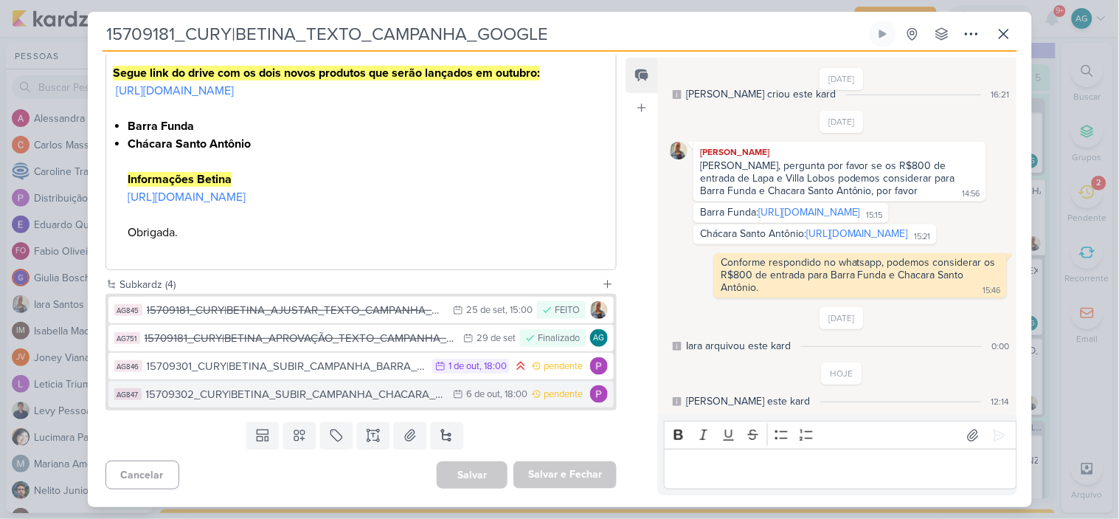
click at [332, 392] on div "15709302_CURY|BETINA_SUBIR_CAMPANHA_CHACARA_SANTO_ANTONIO" at bounding box center [296, 394] width 300 height 17
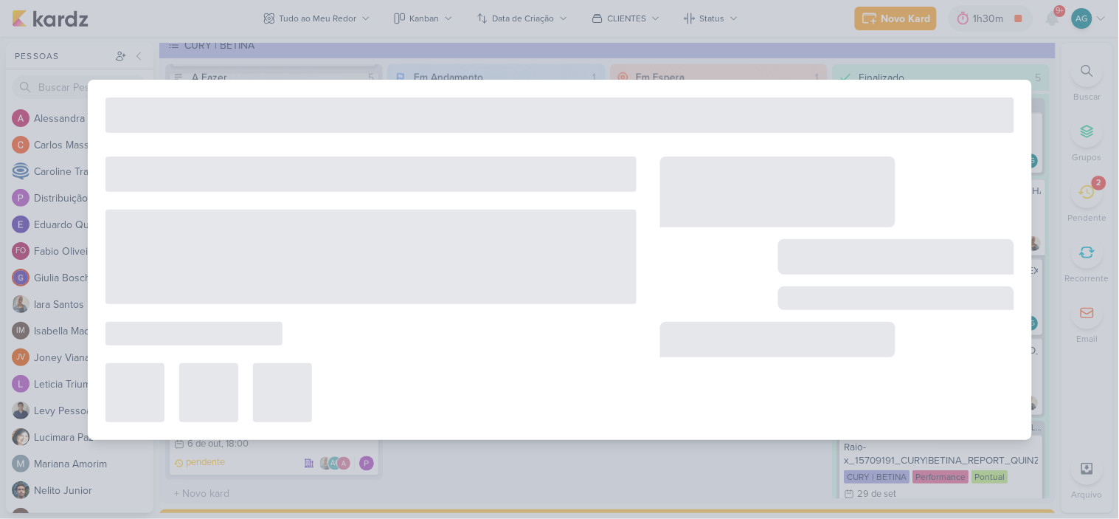
type input "15709302_CURY|BETINA_SUBIR_CAMPANHA_CHACARA_SANTO_ANTONIO"
type input "6 de outubro de 2025 às 18:00"
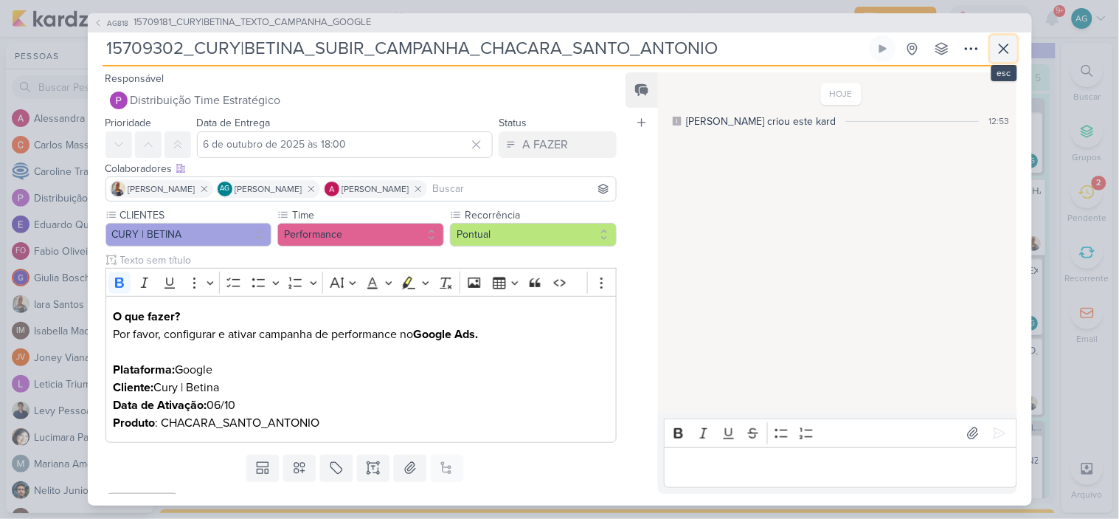
click at [1008, 49] on icon at bounding box center [1004, 49] width 18 height 18
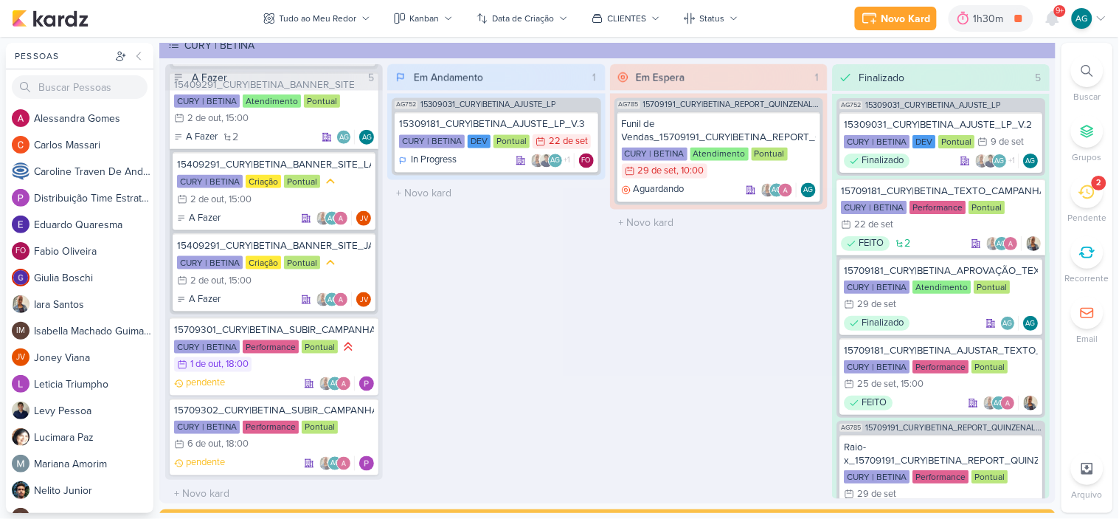
click at [1085, 72] on icon at bounding box center [1087, 71] width 12 height 12
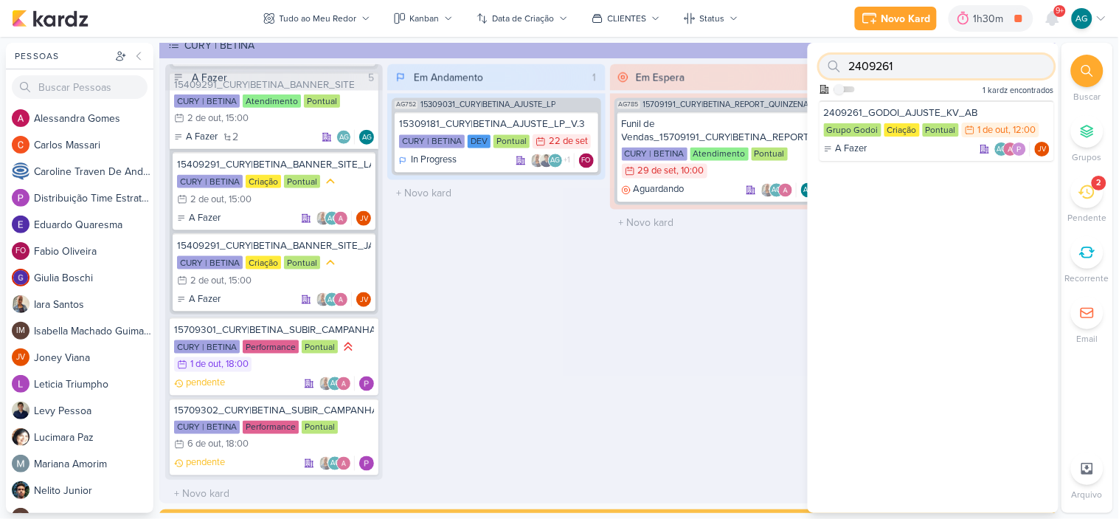
paste input "text"
click at [917, 144] on div "A Fazer AG JV" at bounding box center [937, 149] width 226 height 15
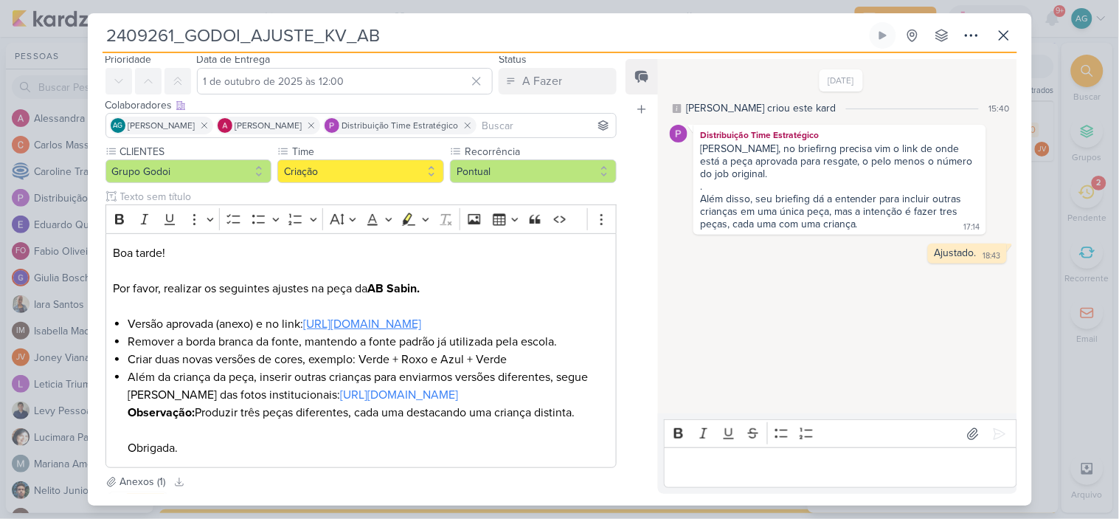
scroll to position [0, 0]
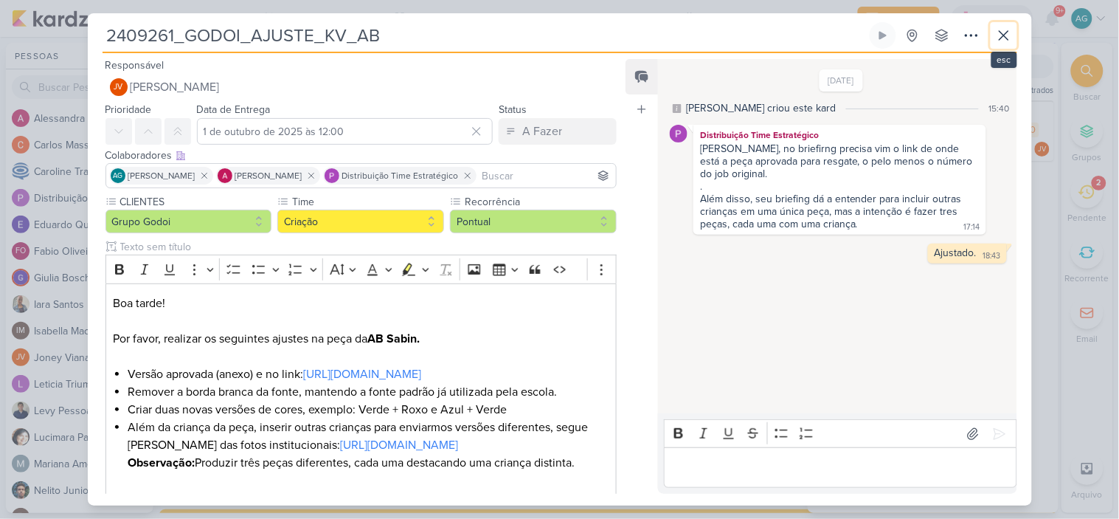
drag, startPoint x: 1005, startPoint y: 34, endPoint x: 1012, endPoint y: 35, distance: 7.4
click at [1007, 34] on icon at bounding box center [1004, 36] width 18 height 18
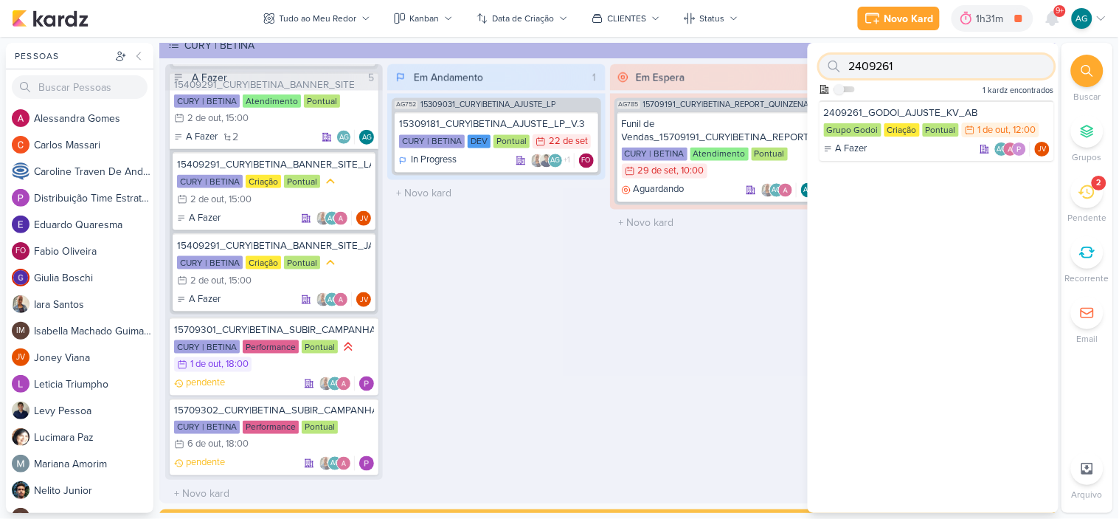
drag, startPoint x: 916, startPoint y: 63, endPoint x: 834, endPoint y: 64, distance: 82.6
click at [834, 64] on div "2409261" at bounding box center [937, 67] width 235 height 24
paste input "1540929"
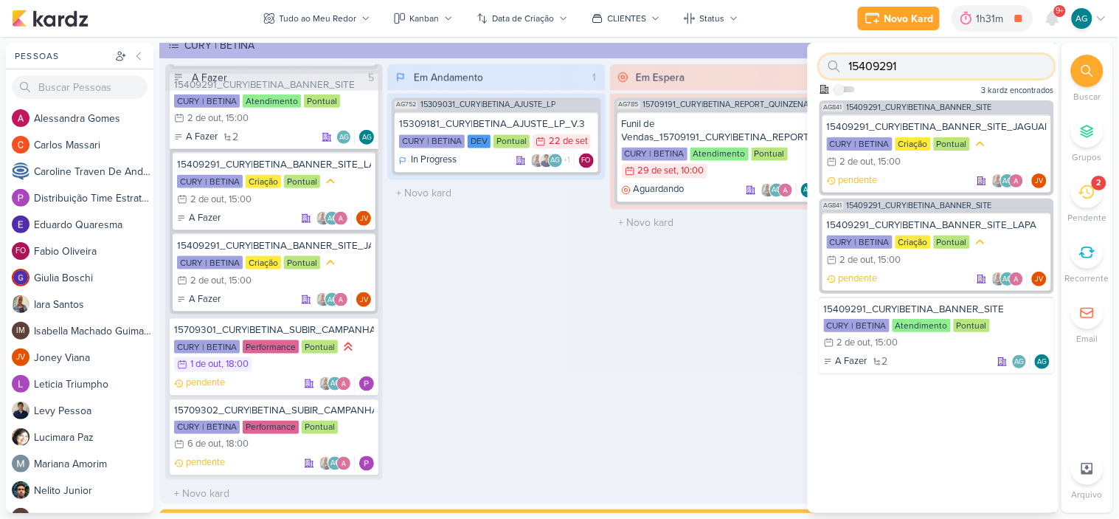
type input "15409291"
click at [907, 103] on span "15409291_CURY|BETINA_BANNER_SITE" at bounding box center [919, 107] width 145 height 8
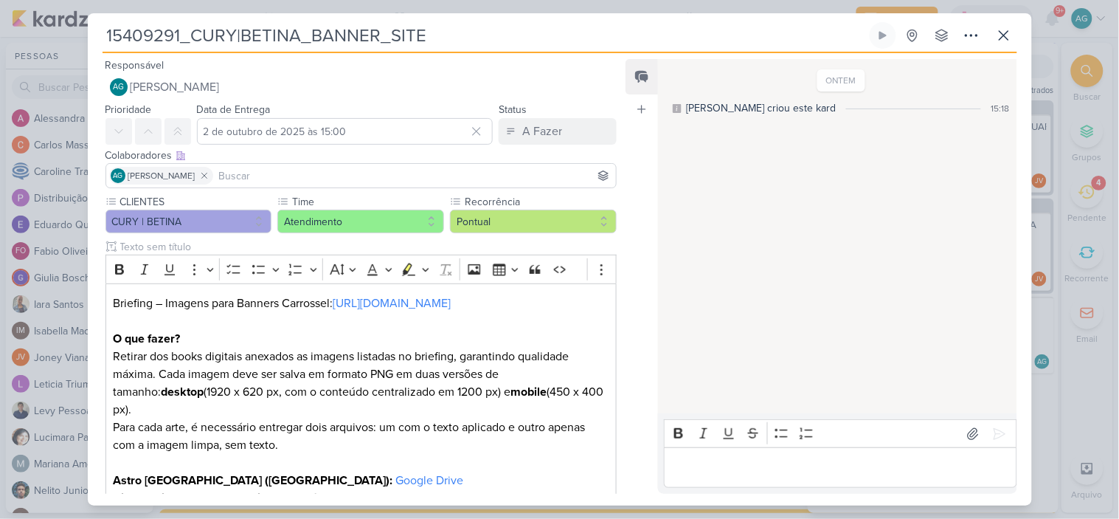
drag, startPoint x: 751, startPoint y: 40, endPoint x: 638, endPoint y: 27, distance: 113.6
click at [638, 27] on input "15409291_CURY|BETINA_BANNER_SITE" at bounding box center [485, 35] width 764 height 27
click at [1014, 35] on button at bounding box center [1004, 35] width 27 height 27
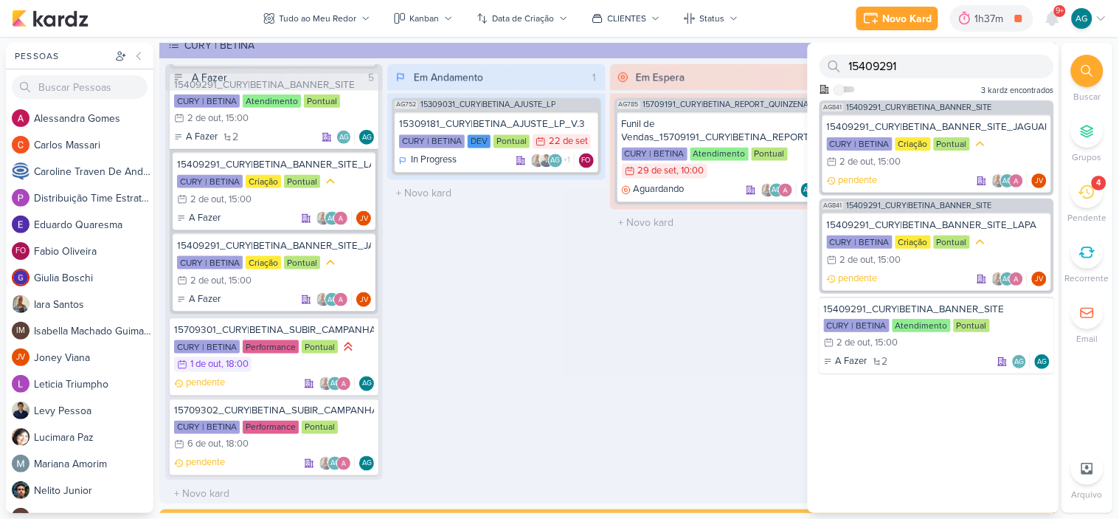
click at [684, 286] on div "Em Espera 1 AG785 15709191_CURY|BETINA_REPORT_QUINZENAL_30.09 Funil de Vendas_1…" at bounding box center [719, 281] width 218 height 435
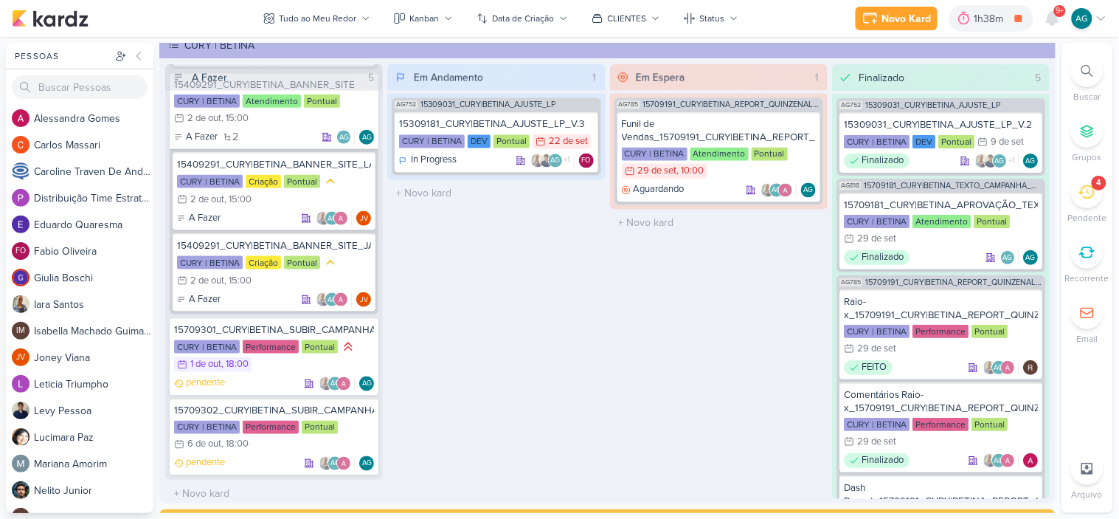
click at [1103, 13] on icon at bounding box center [1102, 19] width 12 height 12
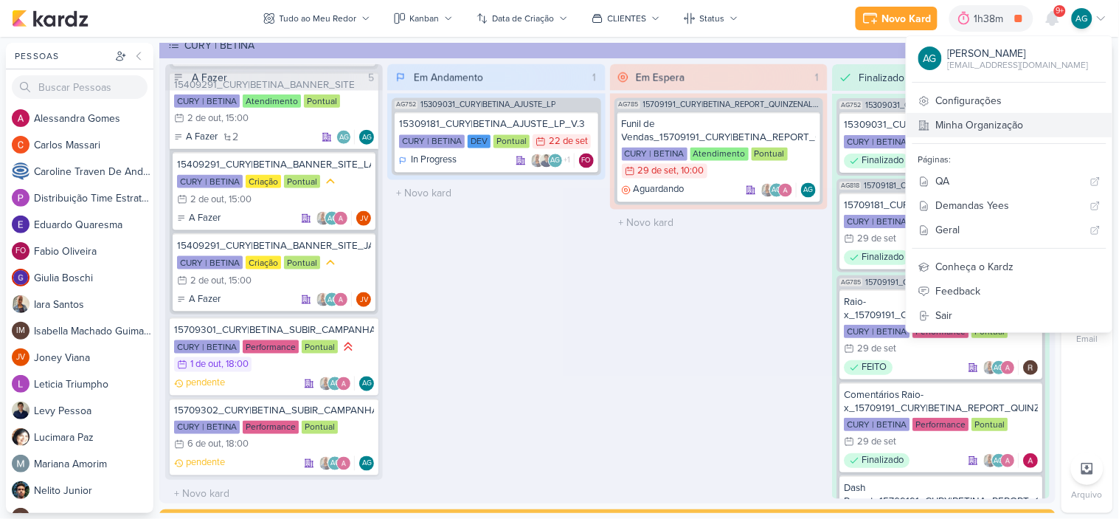
click at [1057, 126] on link "Minha Organização" at bounding box center [1010, 125] width 206 height 24
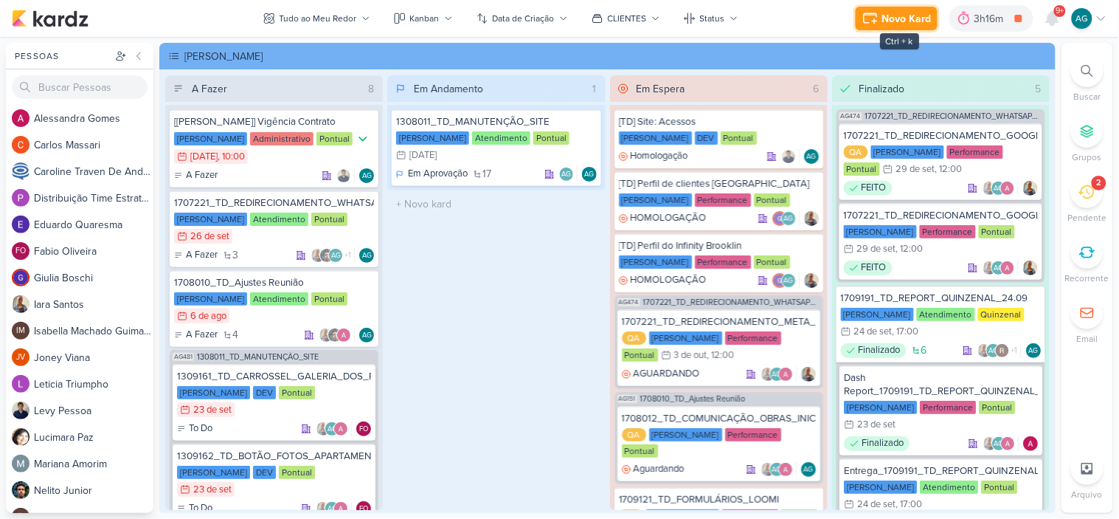
click at [906, 18] on div "Novo Kard" at bounding box center [906, 18] width 49 height 15
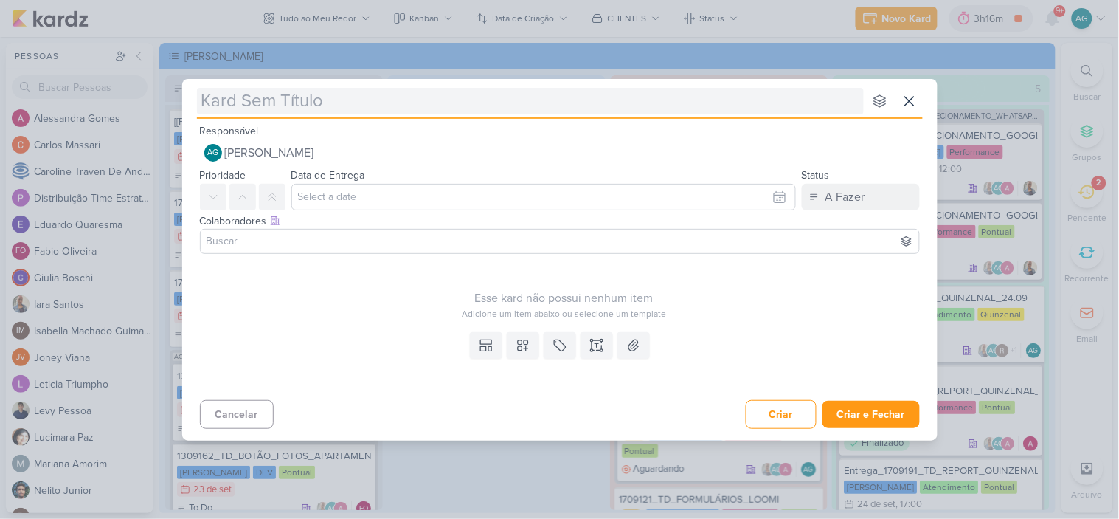
click at [494, 96] on input "text" at bounding box center [530, 101] width 667 height 27
paste input "15709301_CURY|BETINA_SUBIR_CAMPANHA_BARRA_FUNDA"
type input "15709301_CURY|BETINA_SUBIR_CAMPANHA_BARRA_FUNDA"
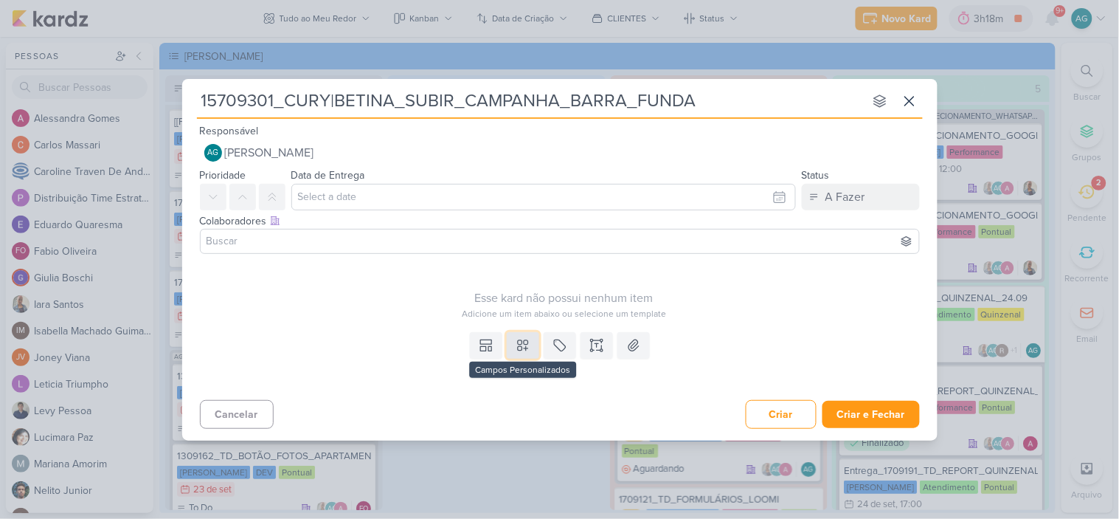
click at [527, 348] on icon at bounding box center [523, 345] width 15 height 15
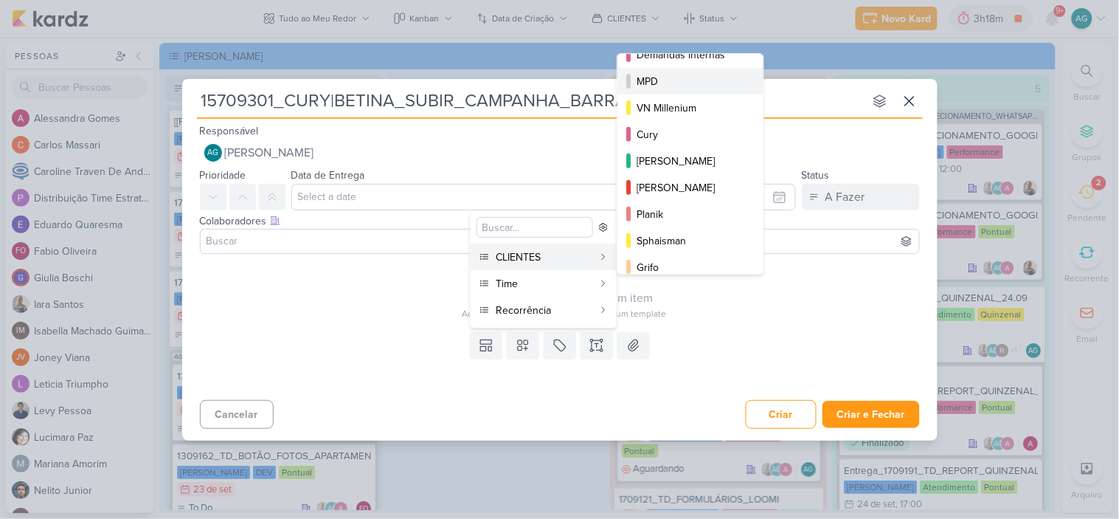
scroll to position [240, 0]
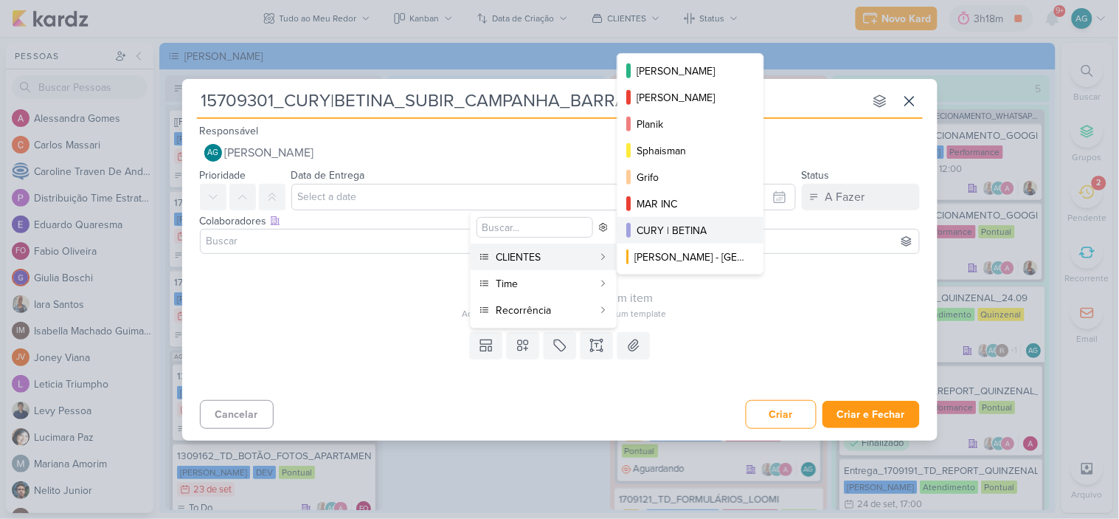
click at [690, 229] on div "CURY | BETINA" at bounding box center [691, 230] width 109 height 15
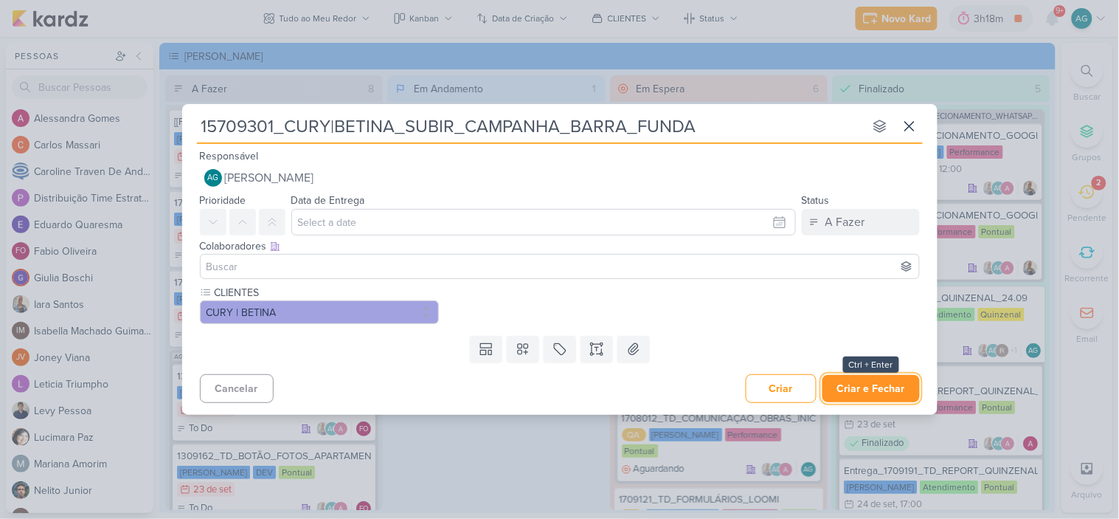
click at [896, 392] on button "Criar e Fechar" at bounding box center [871, 388] width 97 height 27
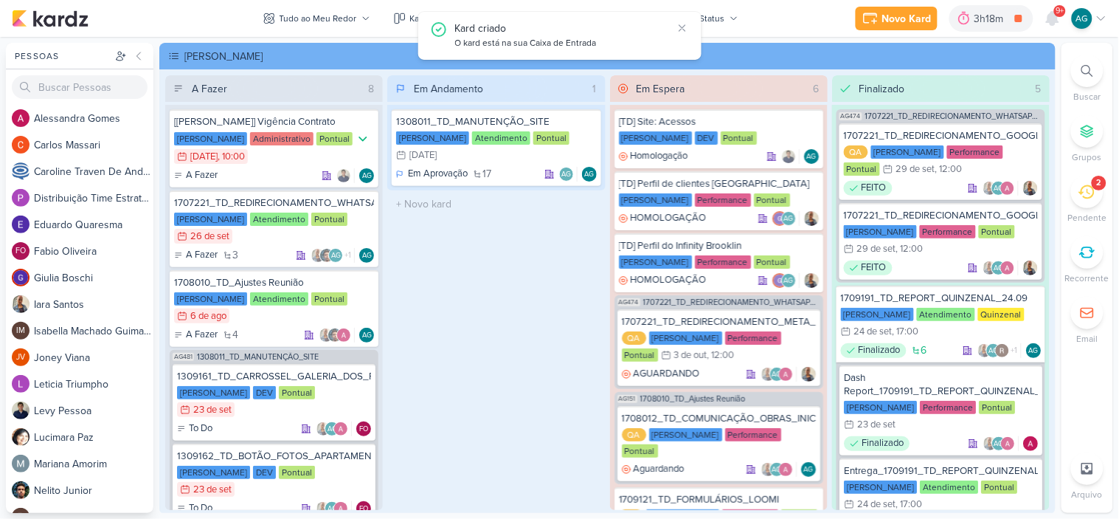
click at [1088, 66] on icon at bounding box center [1087, 71] width 12 height 12
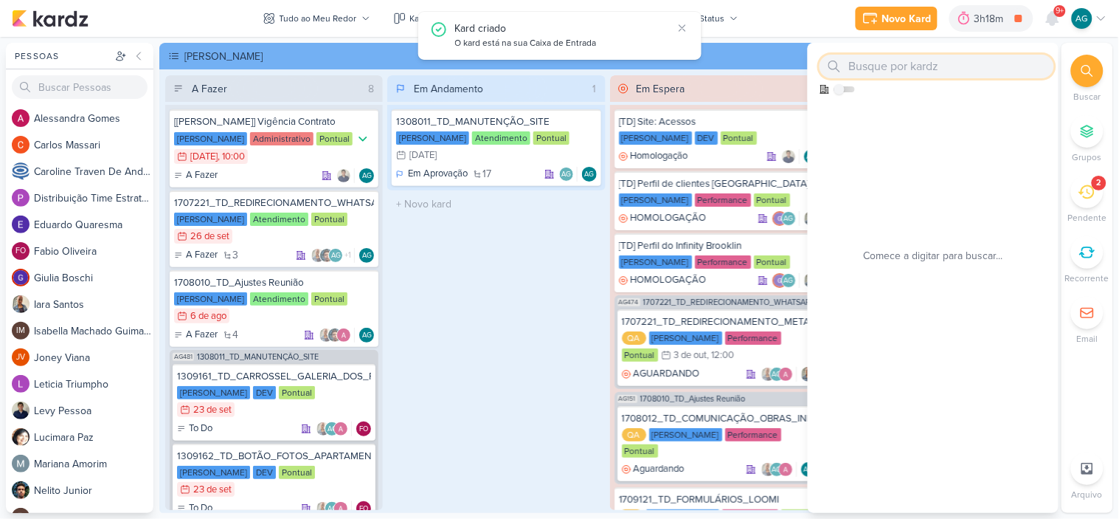
paste input "2709121"
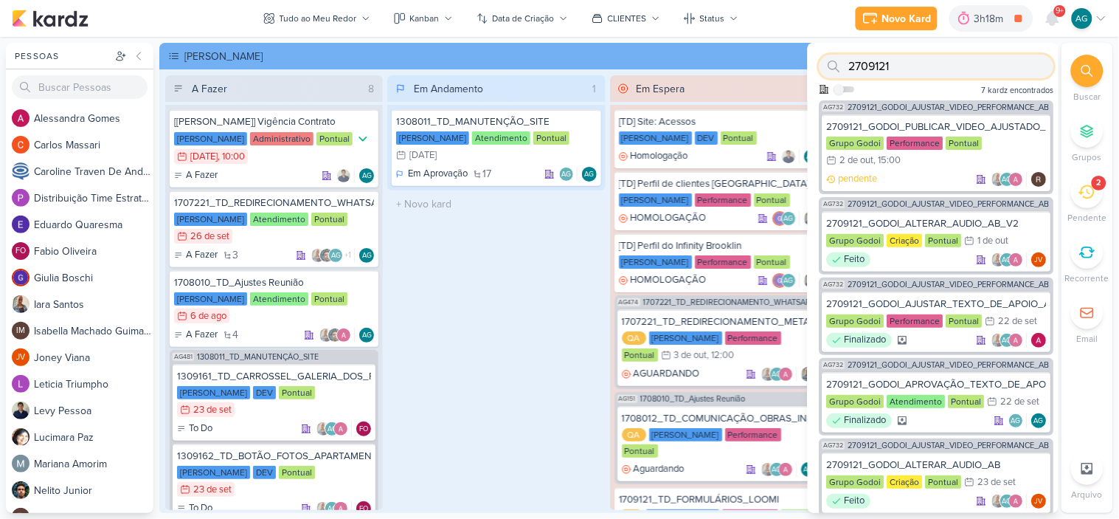
type input "2709121"
click at [956, 112] on div "AG732 2709121_GODOI_AJUSTAR_VIDEO_PERFORMANCE_AB 2709121_GODOI_PUBLICAR_VIDEO_A…" at bounding box center [937, 147] width 235 height 94
click at [964, 122] on div "2709121_GODOI_PUBLICAR_VIDEO_AJUSTADO_PERFORMANCE_AB" at bounding box center [937, 126] width 220 height 13
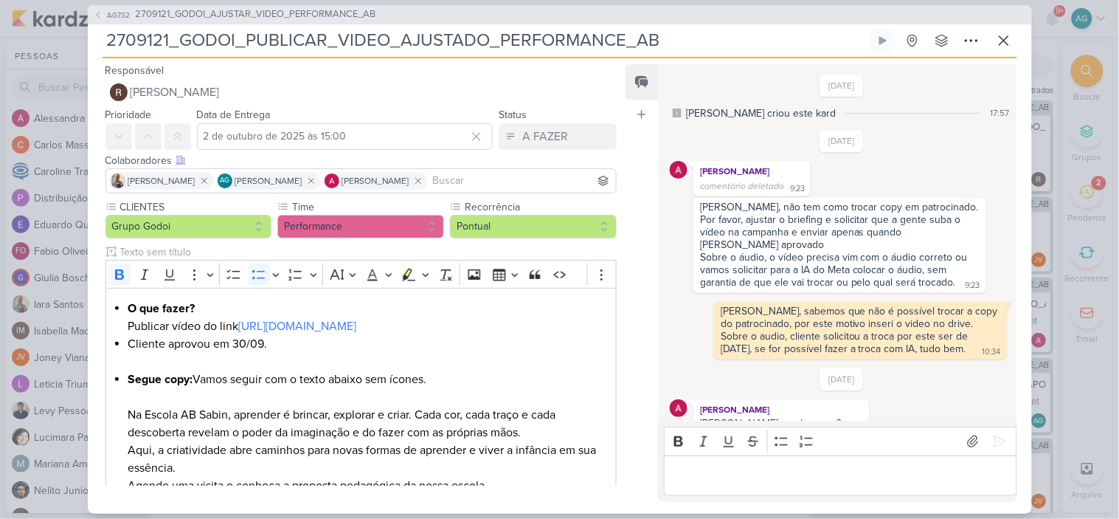
scroll to position [1213, 0]
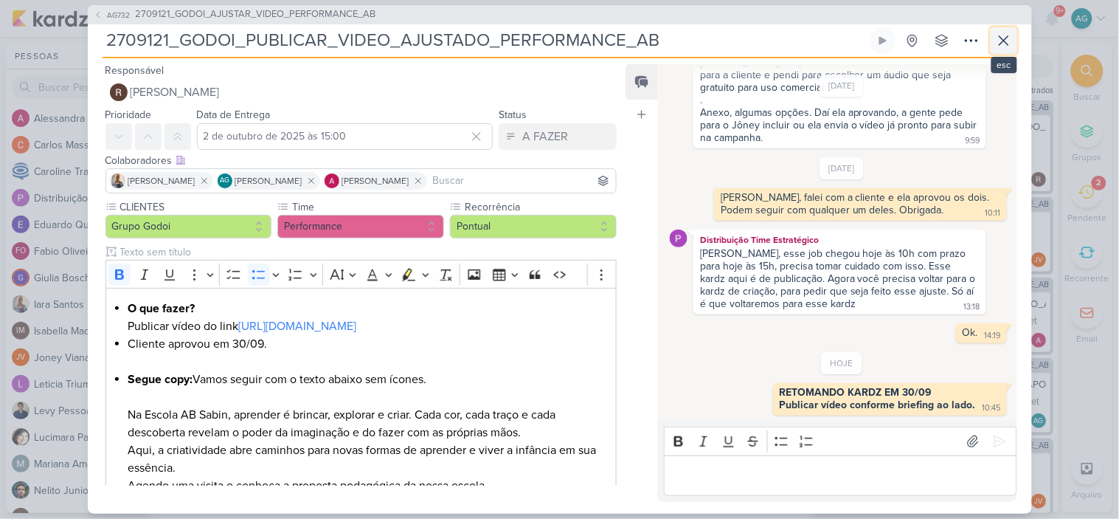
click at [1006, 35] on icon at bounding box center [1004, 41] width 18 height 18
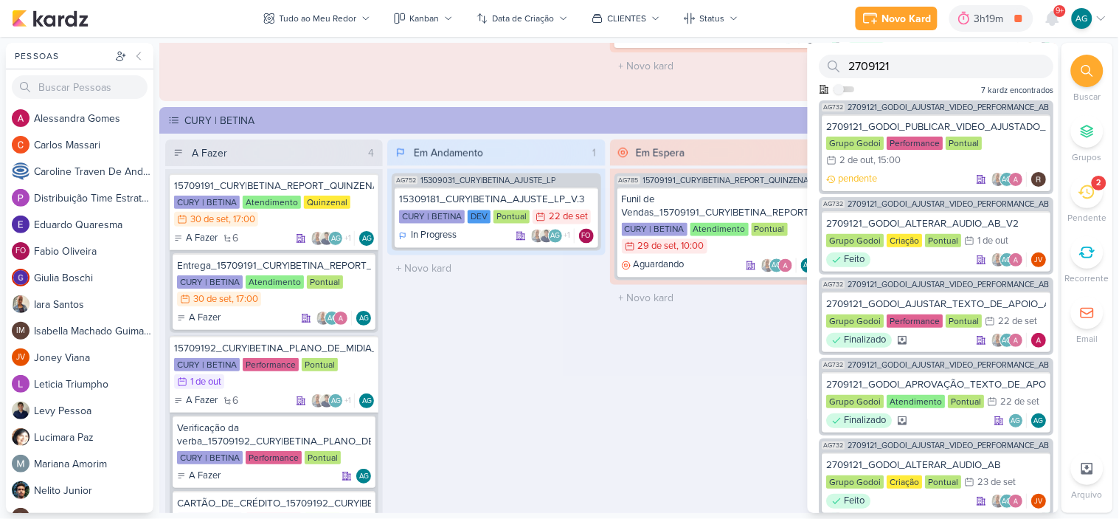
scroll to position [2049, 0]
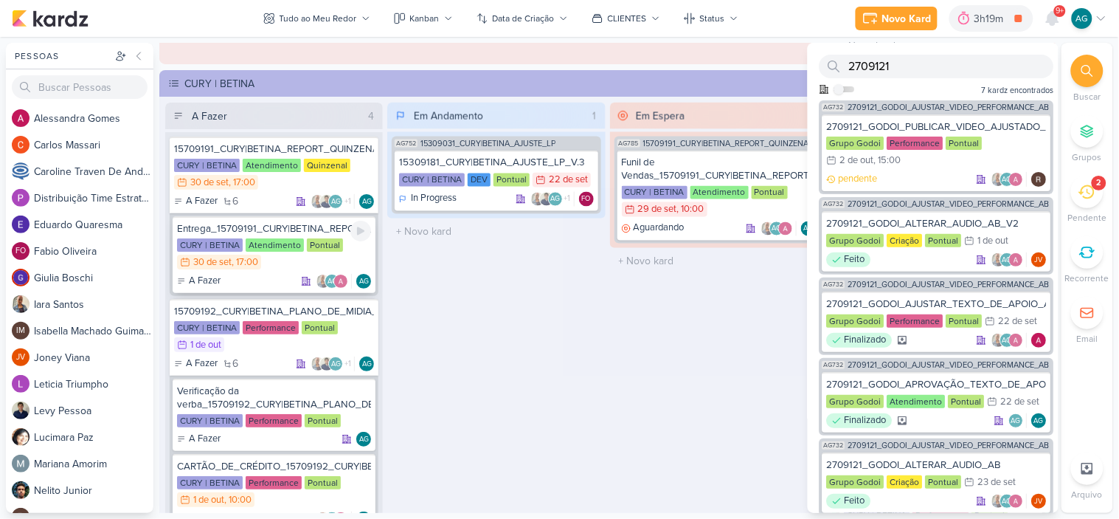
click at [313, 223] on div "Entrega_15709191_CURY|BETINA_REPORT_QUINZENAL_30.09" at bounding box center [274, 228] width 194 height 13
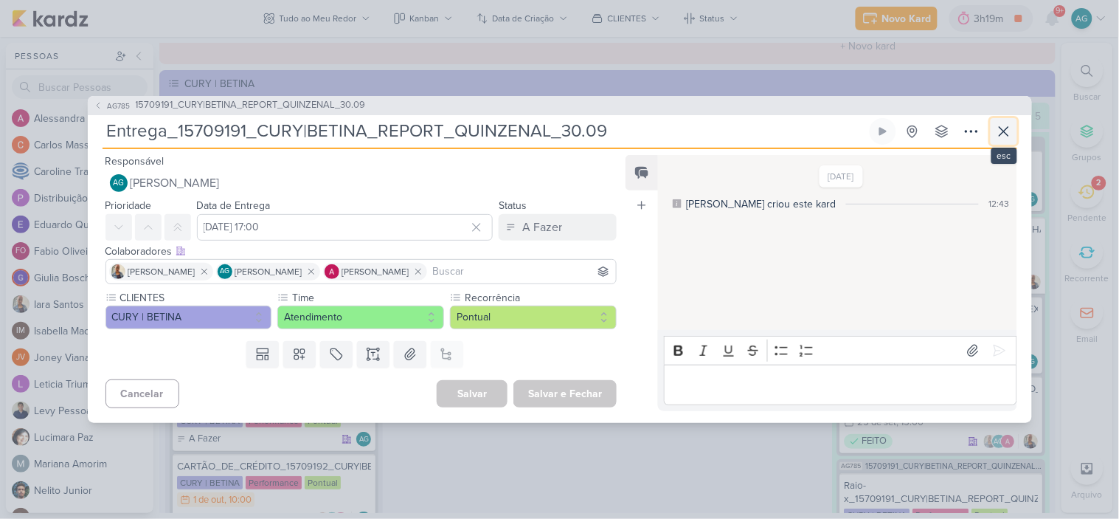
click at [1001, 136] on icon at bounding box center [1004, 131] width 18 height 18
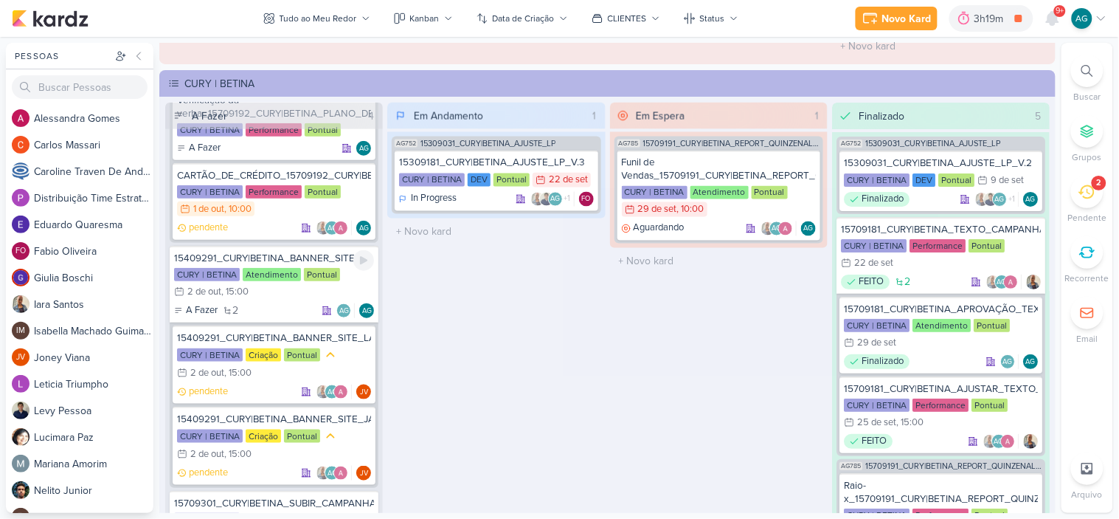
scroll to position [328, 0]
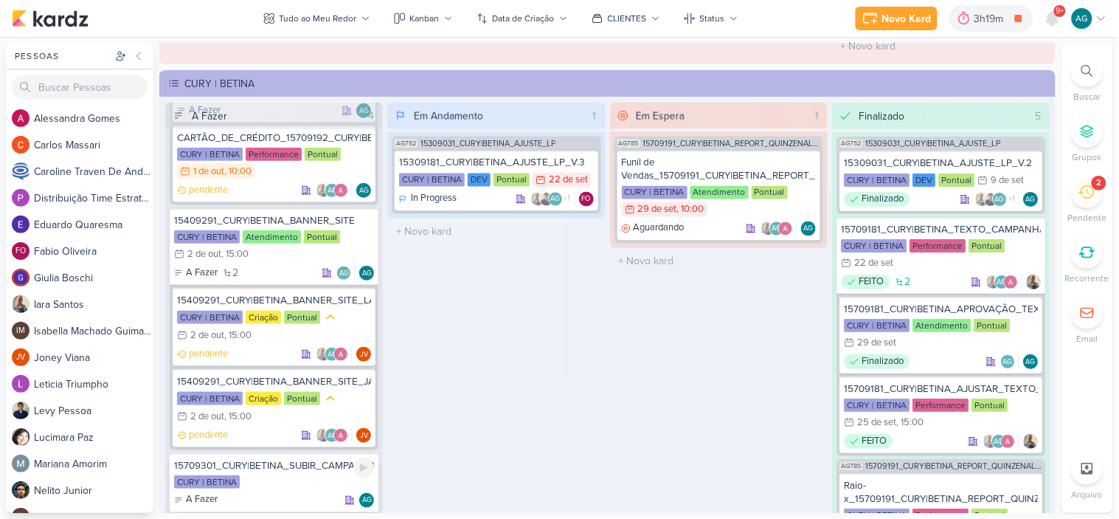
click at [314, 478] on div "CURY | BETINA" at bounding box center [274, 482] width 200 height 15
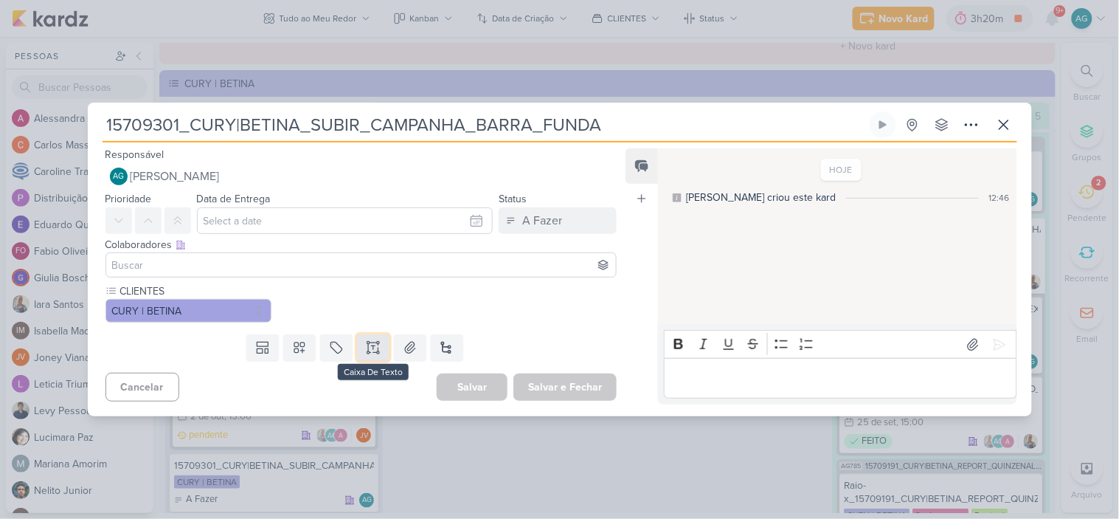
click at [367, 345] on icon at bounding box center [373, 347] width 15 height 15
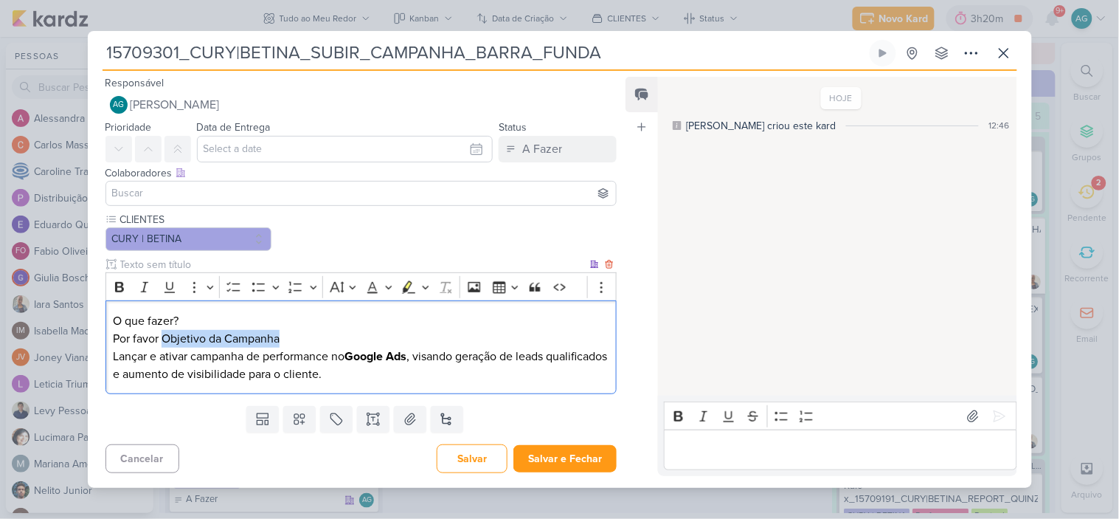
drag, startPoint x: 161, startPoint y: 334, endPoint x: 319, endPoint y: 330, distance: 157.9
click at [319, 330] on p "O que fazer? Por favor Objetivo da Campanha" at bounding box center [361, 329] width 496 height 35
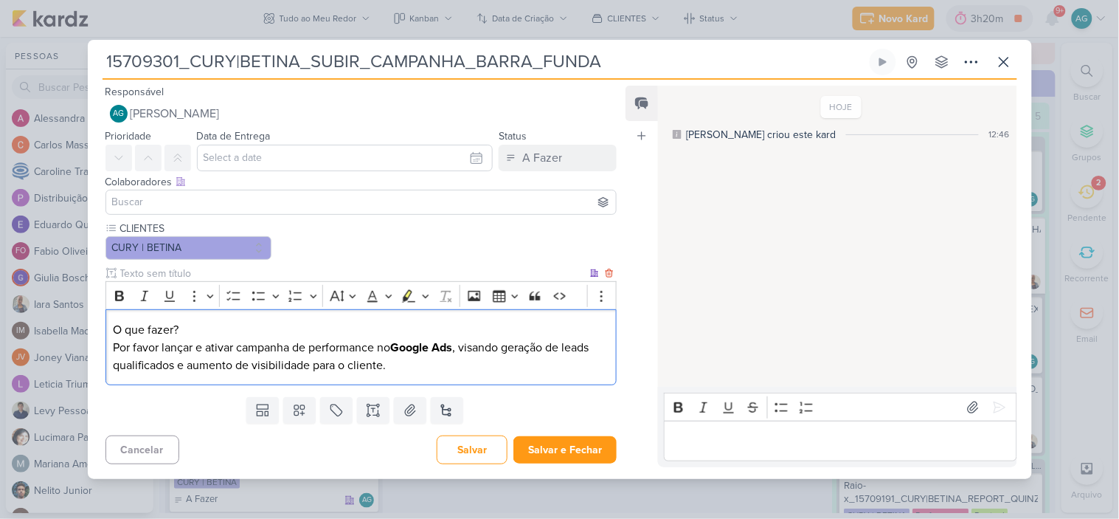
click at [475, 367] on p "O que fazer? Por favor lançar e ativar campanha de performance no Google Ads , …" at bounding box center [361, 347] width 496 height 53
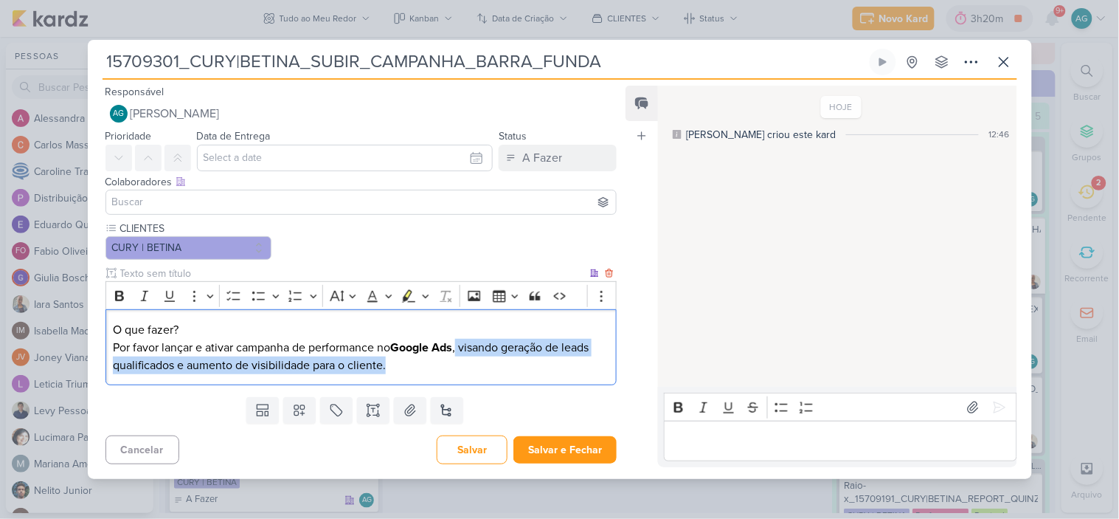
drag, startPoint x: 463, startPoint y: 347, endPoint x: 482, endPoint y: 369, distance: 29.2
click at [482, 369] on p "O que fazer? Por favor lançar e ativar campanha de performance no Google Ads , …" at bounding box center [361, 347] width 496 height 53
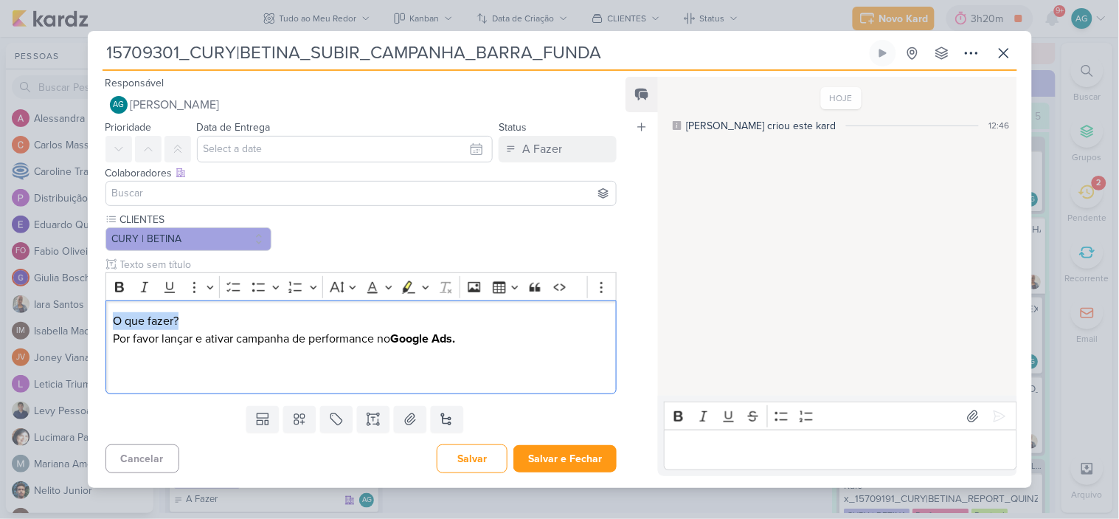
drag, startPoint x: 129, startPoint y: 322, endPoint x: 97, endPoint y: 319, distance: 31.9
click at [97, 319] on div "CLIENTES CURY | BETINA" at bounding box center [356, 306] width 536 height 188
click at [121, 288] on icon "Editor toolbar" at bounding box center [119, 287] width 15 height 15
click at [117, 370] on p "O que fazer? Por favor lançar e ativar campanha de performance no Google Ads." at bounding box center [361, 347] width 496 height 71
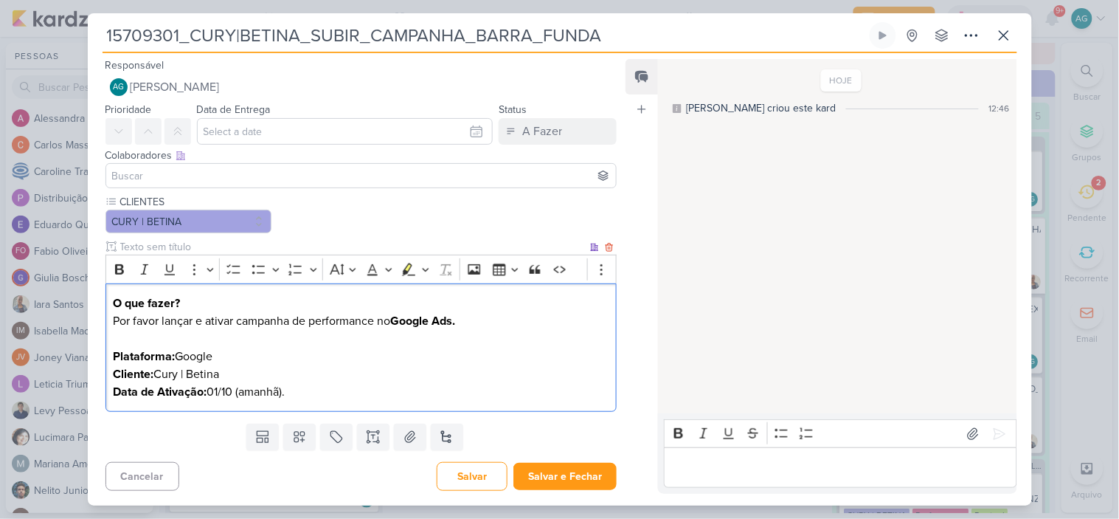
click at [158, 319] on p "O que fazer? Por favor lançar e ativar campanha de performance no Google Ads. P…" at bounding box center [361, 347] width 496 height 106
drag, startPoint x: 162, startPoint y: 321, endPoint x: 202, endPoint y: 321, distance: 39.8
click at [202, 321] on p "O que fazer? Por favor, lançar e ativar campanha de performance no Google Ads. …" at bounding box center [361, 347] width 496 height 106
click at [187, 322] on p "O que fazer? Por favor, lançar e ativar campanha de performance no Google Ads. …" at bounding box center [361, 347] width 496 height 106
click at [164, 322] on p "O que fazer? Por favor, lançar e ativar campanha de performance no Google Ads. …" at bounding box center [361, 347] width 496 height 106
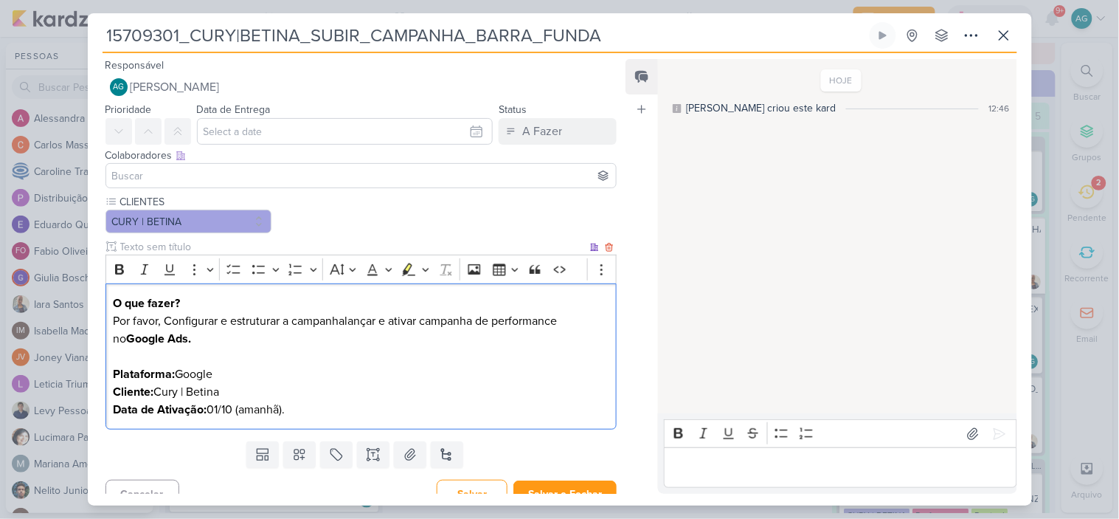
click at [173, 320] on p "O que fazer? Por favor, Configurar e estruturar a campanhalançar e ativar campa…" at bounding box center [361, 356] width 496 height 124
click at [345, 318] on p "O que fazer? Por favor, configurar e estruturar a campanhalançar e ativar campa…" at bounding box center [361, 356] width 496 height 124
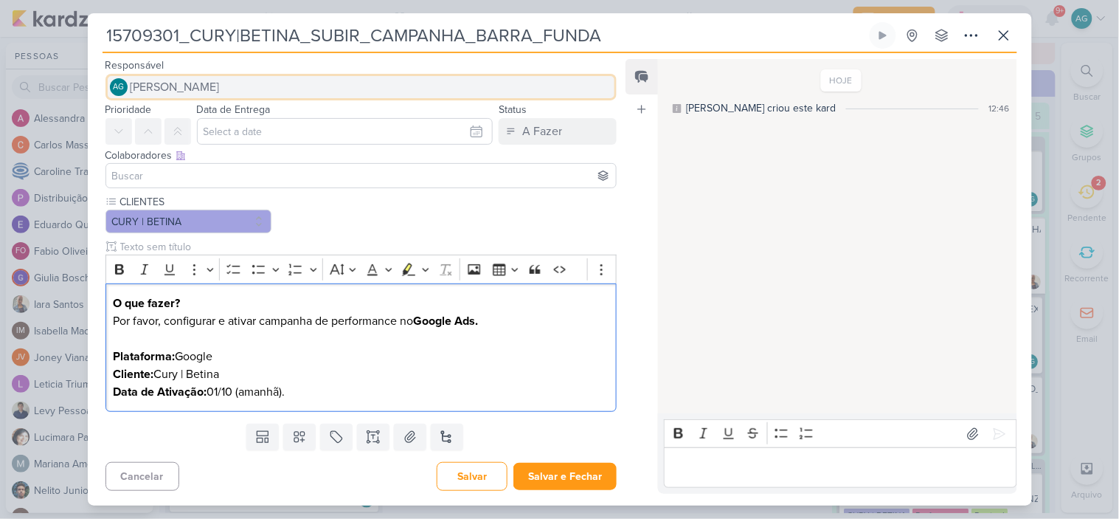
click at [208, 82] on span "[PERSON_NAME]" at bounding box center [175, 87] width 89 height 18
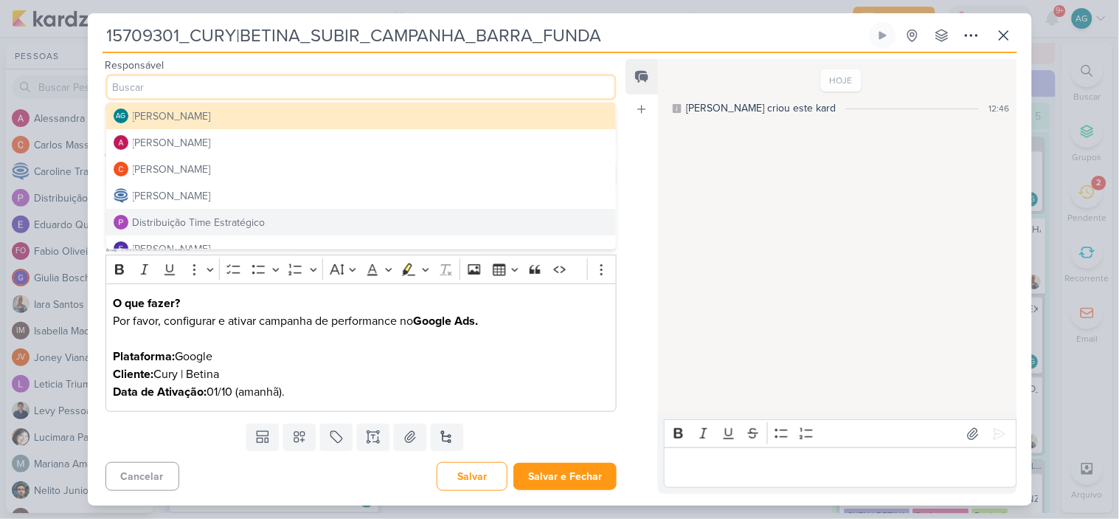
click at [220, 216] on div "Distribuição Time Estratégico" at bounding box center [199, 222] width 133 height 15
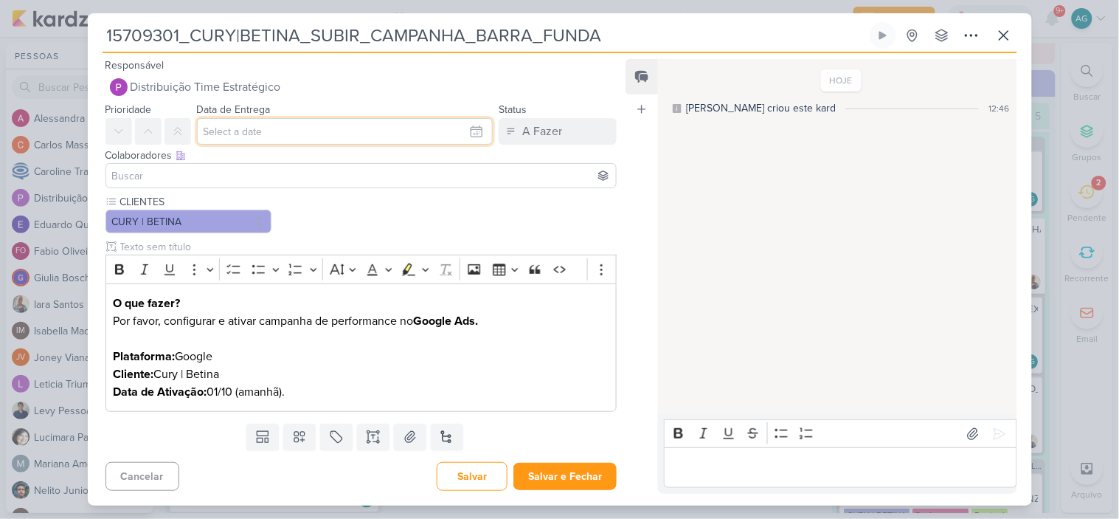
click at [259, 131] on input "text" at bounding box center [345, 131] width 297 height 27
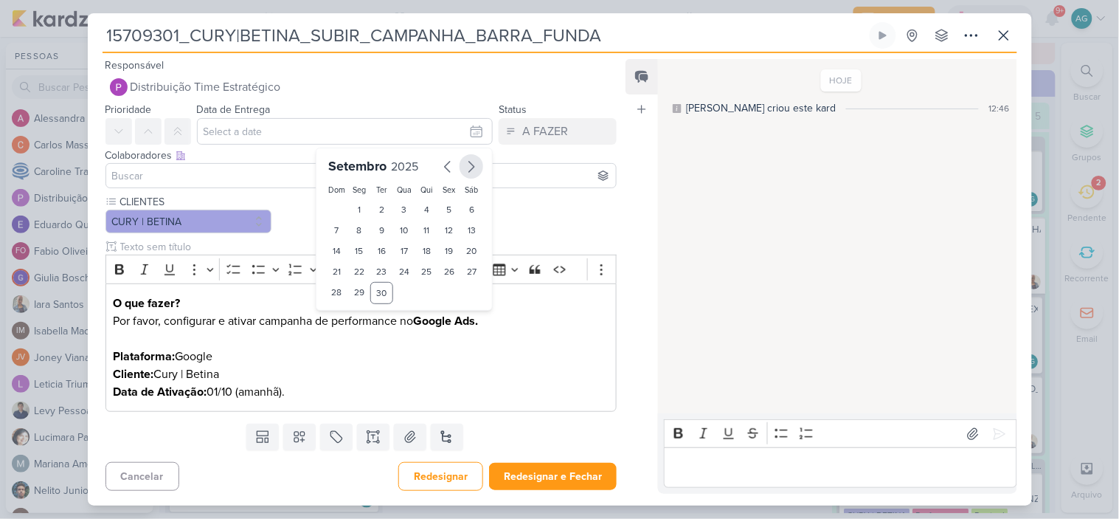
click at [471, 165] on icon "button" at bounding box center [472, 167] width 18 height 18
click at [403, 210] on div "1" at bounding box center [404, 209] width 23 height 21
type input "1 de outubro de 2025 às 23:59"
click at [350, 319] on select "00 01 02 03 04 05 06 07 08 09 10 11 12 13 14 15 16 17 18 19 20 21 22 23" at bounding box center [359, 317] width 21 height 18
select select "18"
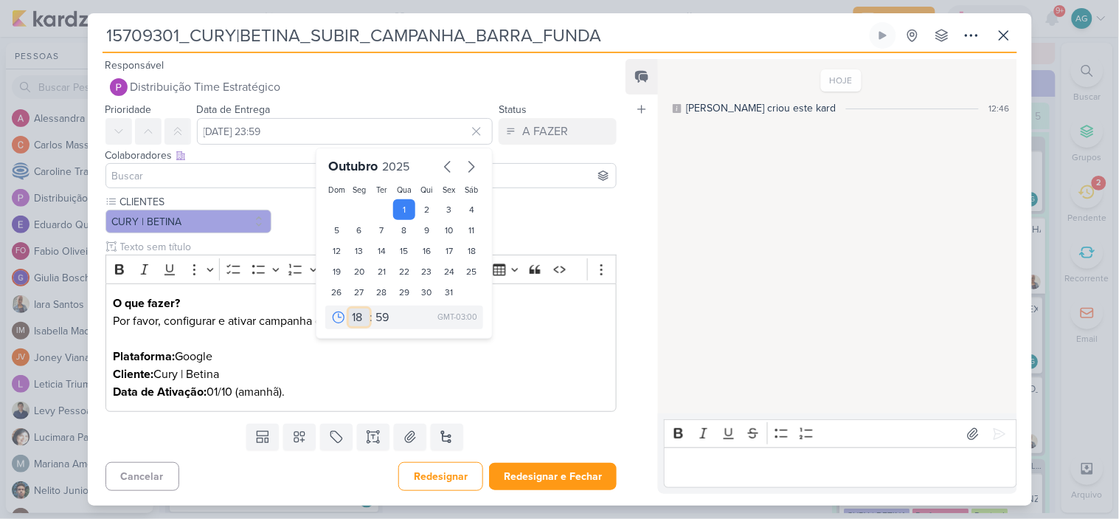
click at [349, 308] on select "00 01 02 03 04 05 06 07 08 09 10 11 12 13 14 15 16 17 18 19 20 21 22 23" at bounding box center [359, 317] width 21 height 18
type input "1 de outubro de 2025 às 18:59"
click at [376, 314] on select "00 05 10 15 20 25 30 35 40 45 50 55 59" at bounding box center [383, 317] width 21 height 18
select select "0"
click at [373, 308] on select "00 05 10 15 20 25 30 35 40 45 50 55 59" at bounding box center [383, 317] width 21 height 18
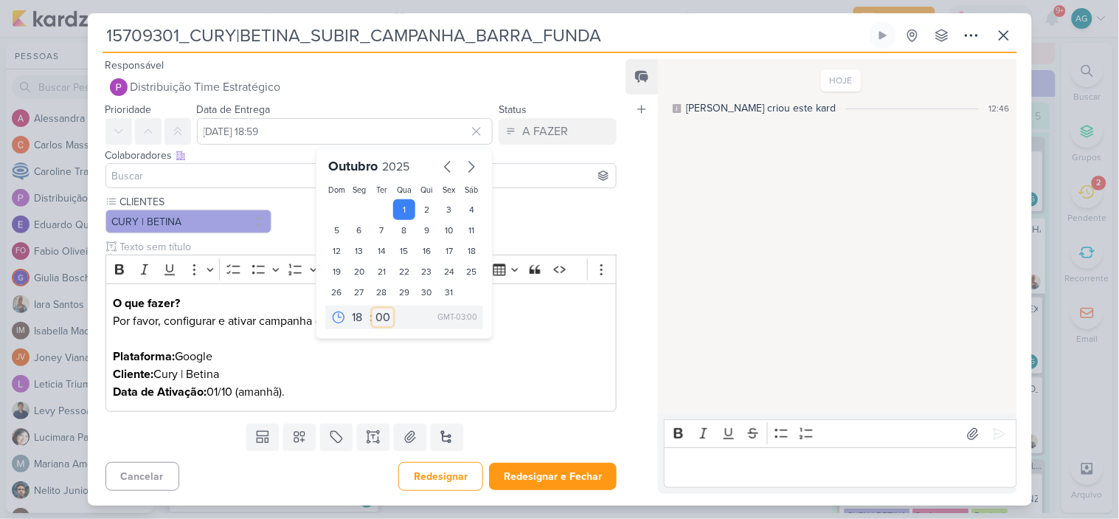
type input "1 de outubro de 2025 às 18:00"
click at [626, 190] on div "Feed Atrelar email Solte o email para atrelar ao kard" at bounding box center [642, 276] width 32 height 435
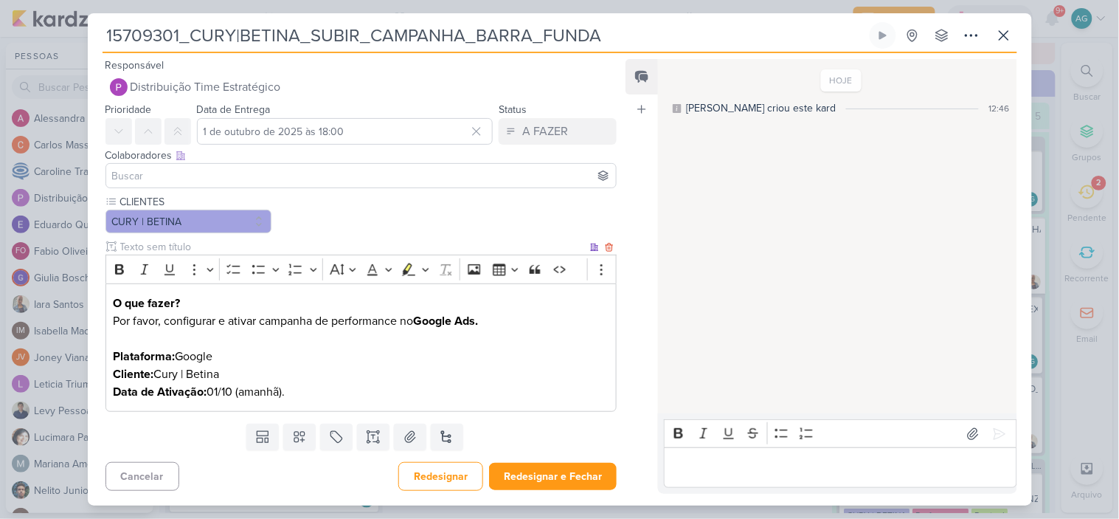
click at [329, 392] on p "O que fazer? Por favor, configurar e ativar campanha de performance no Google A…" at bounding box center [361, 347] width 496 height 106
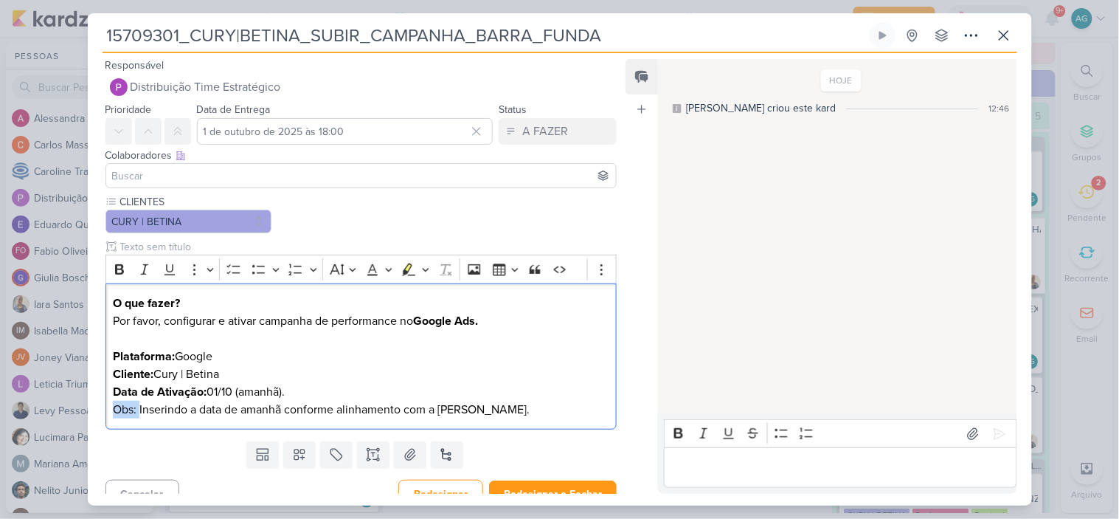
drag, startPoint x: 139, startPoint y: 413, endPoint x: 102, endPoint y: 408, distance: 37.2
click at [102, 408] on div "CLIENTES CURY | BETINA" at bounding box center [356, 314] width 536 height 241
click at [122, 263] on icon "Editor toolbar" at bounding box center [119, 269] width 15 height 15
click at [337, 371] on p "O que fazer? Por favor, configurar e ativar campanha de performance no Google A…" at bounding box center [361, 356] width 496 height 124
click at [260, 174] on input at bounding box center [361, 176] width 505 height 18
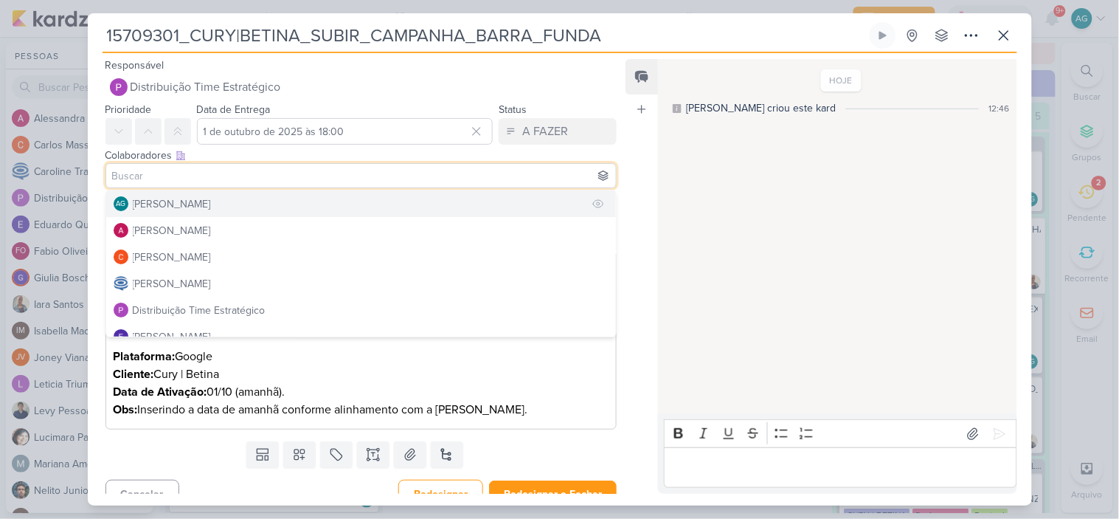
click at [243, 208] on button "AG Aline Gimenez Graciano" at bounding box center [361, 203] width 511 height 27
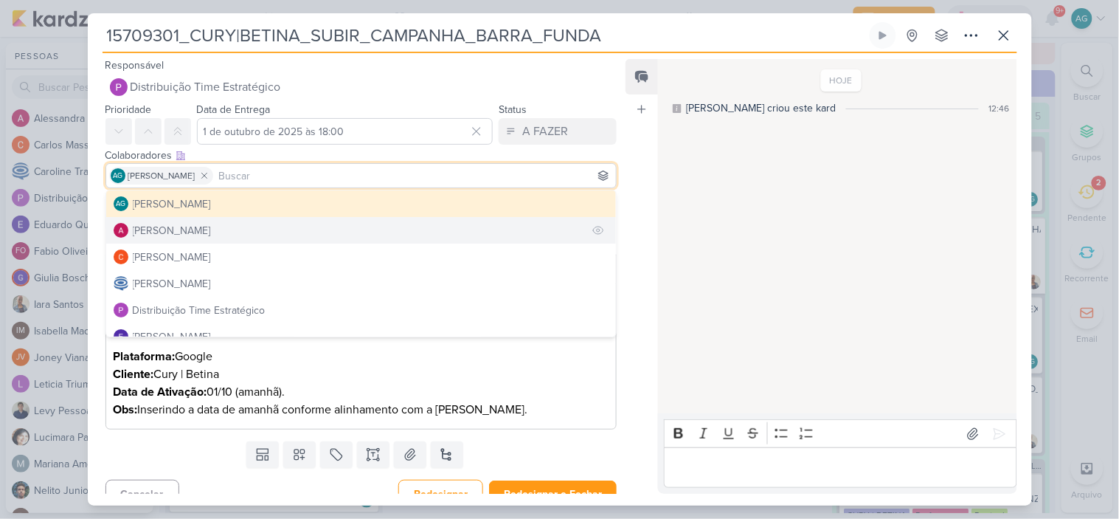
click at [238, 230] on button "[PERSON_NAME]" at bounding box center [361, 230] width 511 height 27
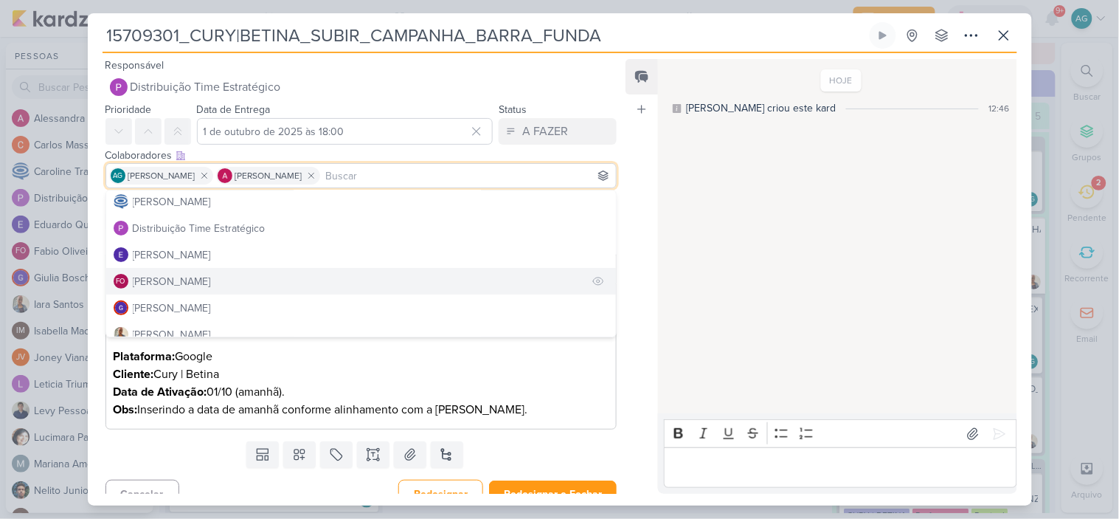
scroll to position [164, 0]
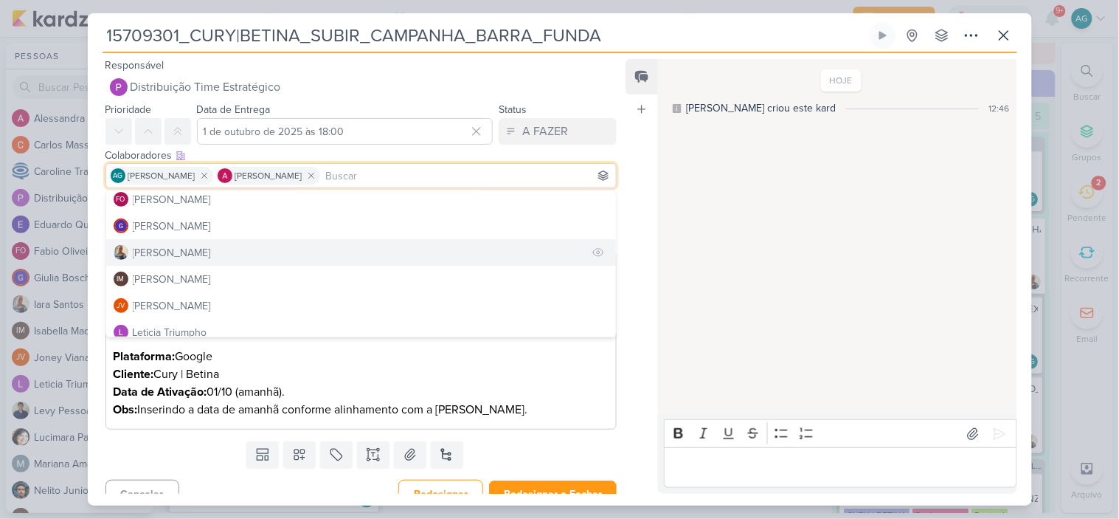
click at [195, 246] on button "[PERSON_NAME]" at bounding box center [361, 252] width 511 height 27
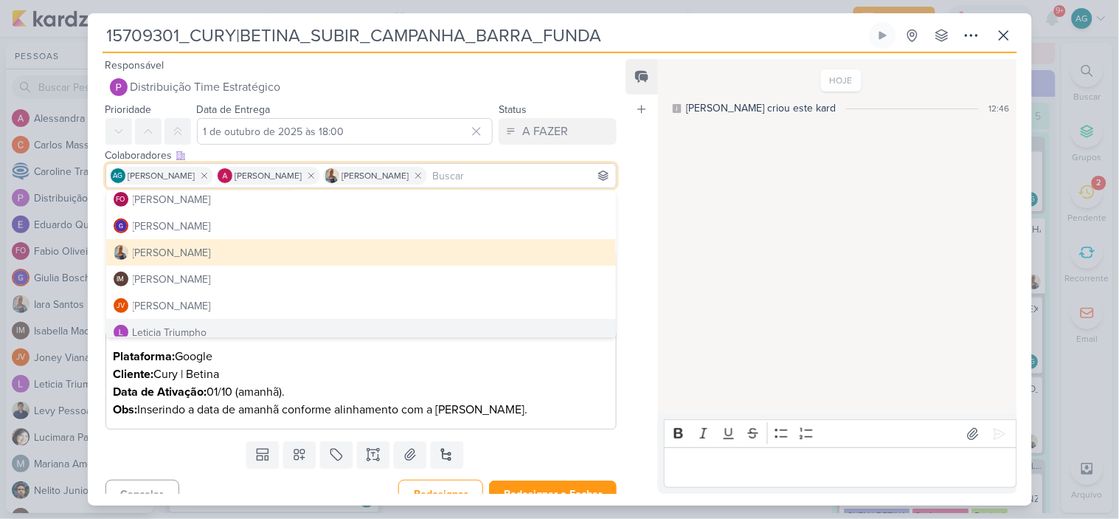
click at [565, 387] on p "O que fazer? Por favor, configurar e ativar campanha de performance no Google A…" at bounding box center [361, 356] width 496 height 124
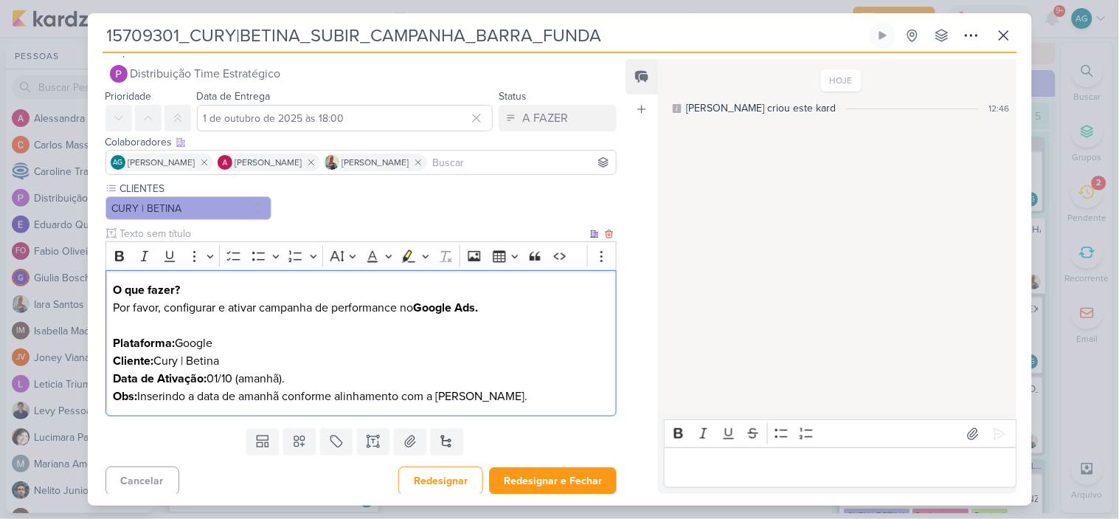
scroll to position [18, 0]
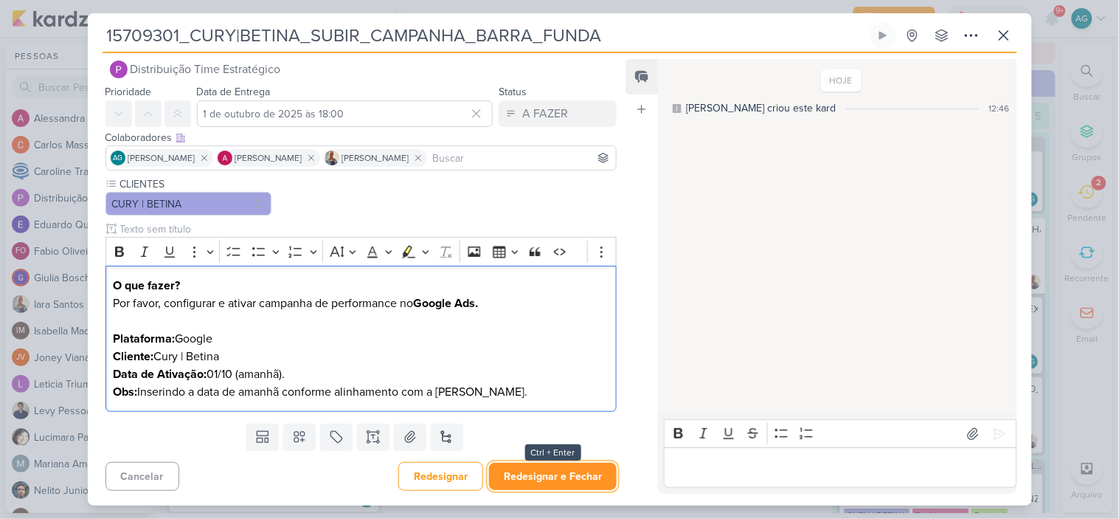
click at [583, 480] on button "Redesignar e Fechar" at bounding box center [553, 476] width 128 height 27
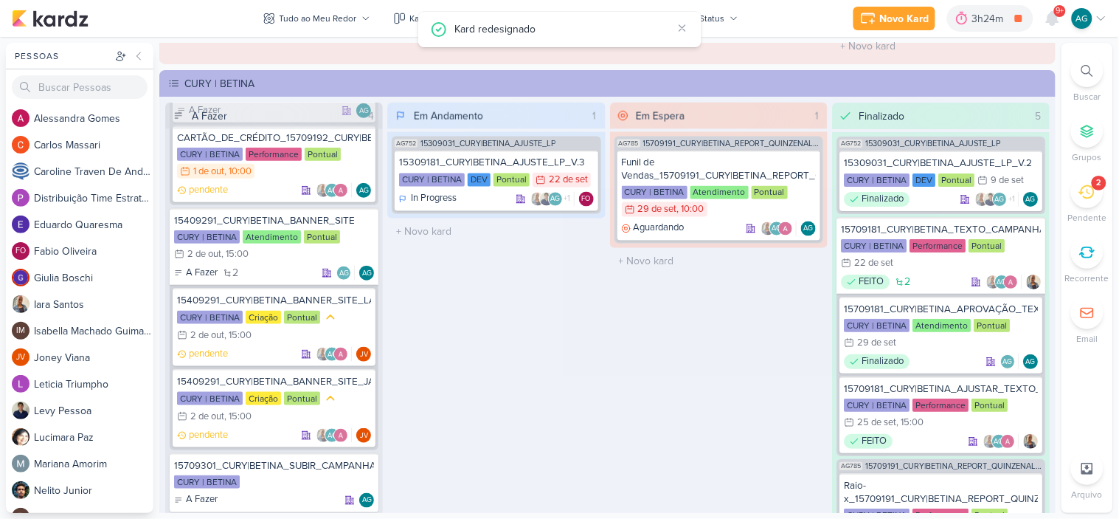
scroll to position [0, 0]
click at [271, 459] on div "15709301_CURY|BETINA_SUBIR_CAMPANHA_BARRA_FUNDA" at bounding box center [274, 465] width 200 height 13
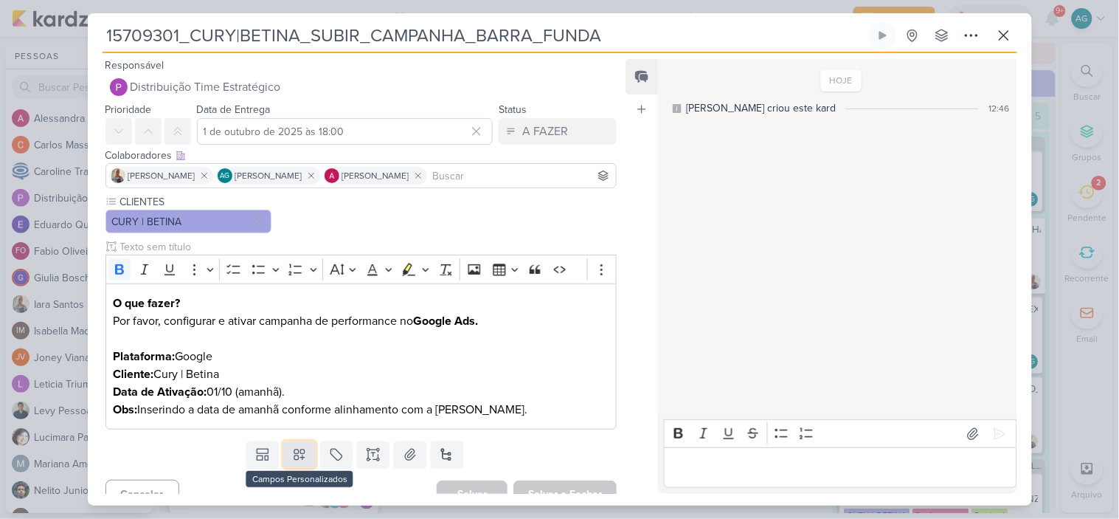
click at [300, 452] on icon at bounding box center [299, 454] width 15 height 15
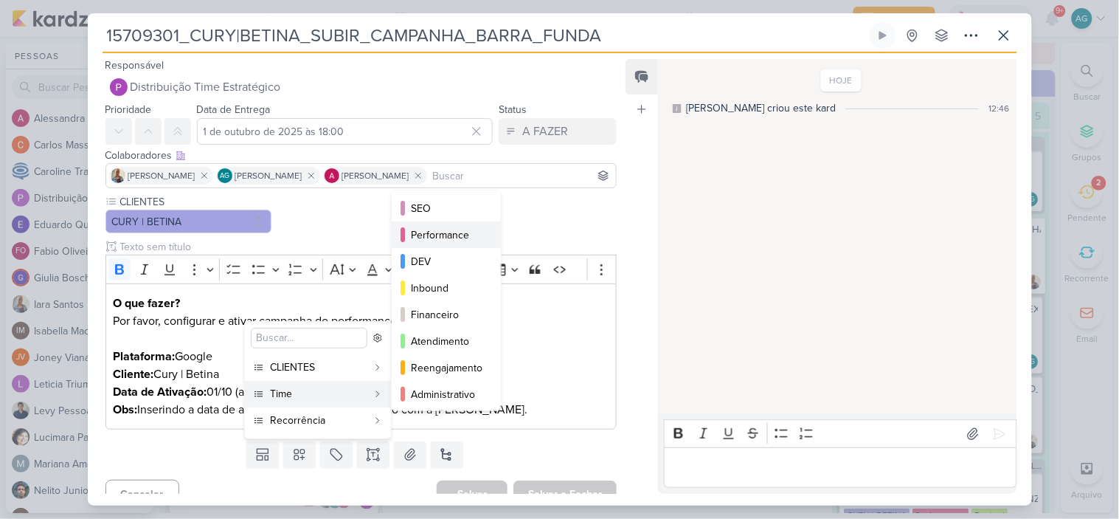
click at [460, 237] on div "Performance" at bounding box center [447, 234] width 72 height 15
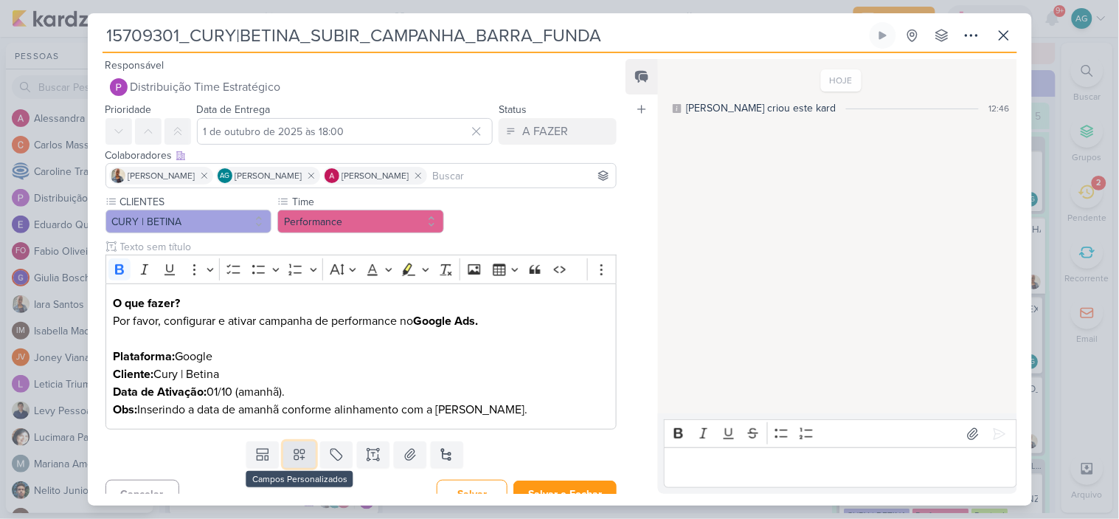
click at [294, 456] on icon at bounding box center [299, 454] width 15 height 15
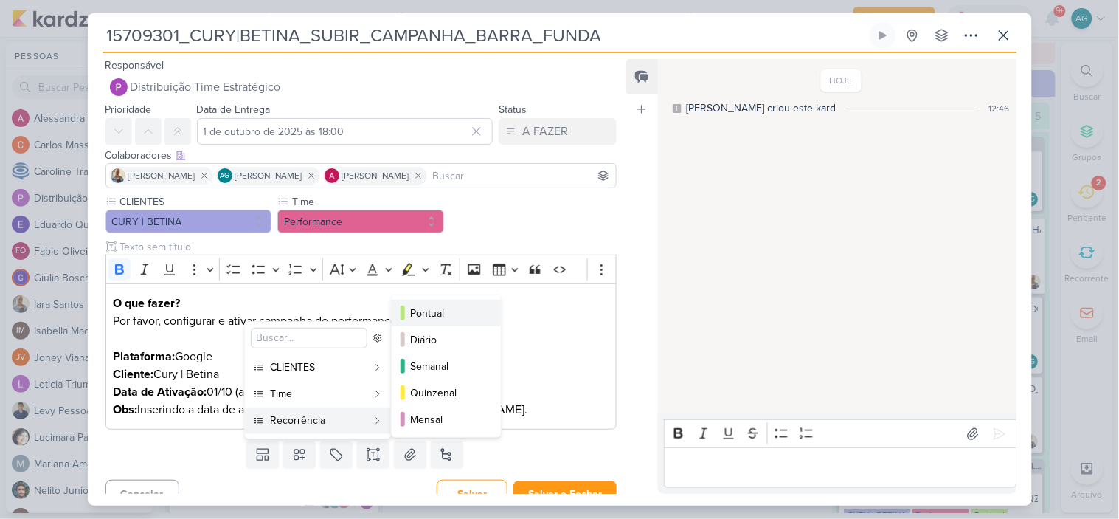
click at [446, 306] on div "Pontual" at bounding box center [447, 312] width 72 height 15
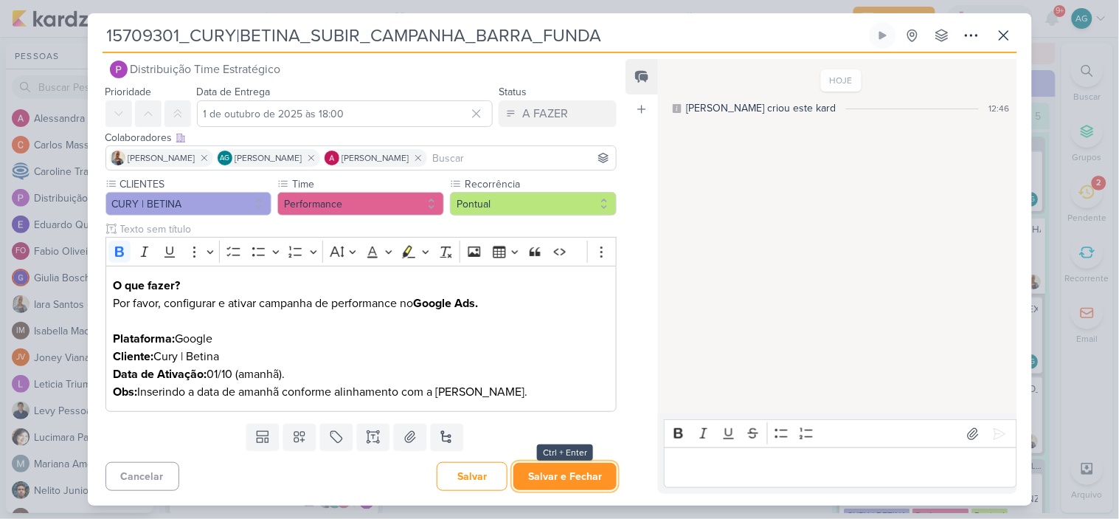
click at [579, 476] on button "Salvar e Fechar" at bounding box center [564, 476] width 103 height 27
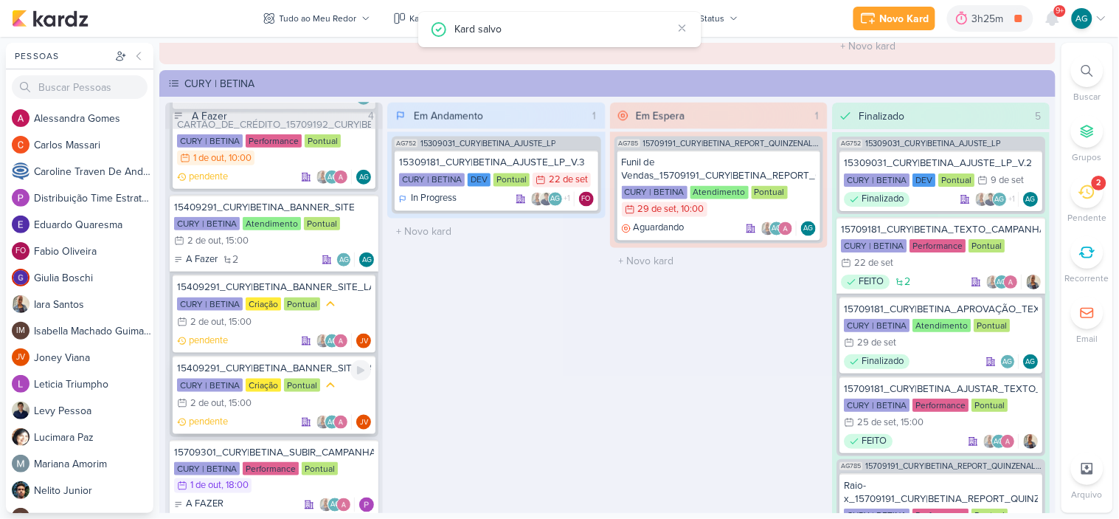
scroll to position [345, 0]
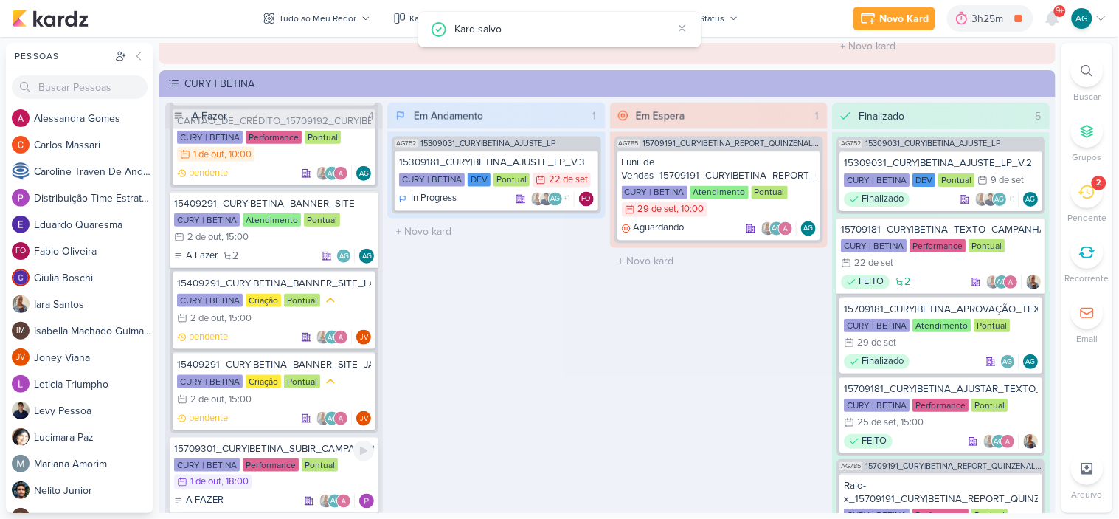
click at [302, 442] on div "15709301_CURY|BETINA_SUBIR_CAMPANHA_BARRA_FUNDA" at bounding box center [274, 448] width 200 height 13
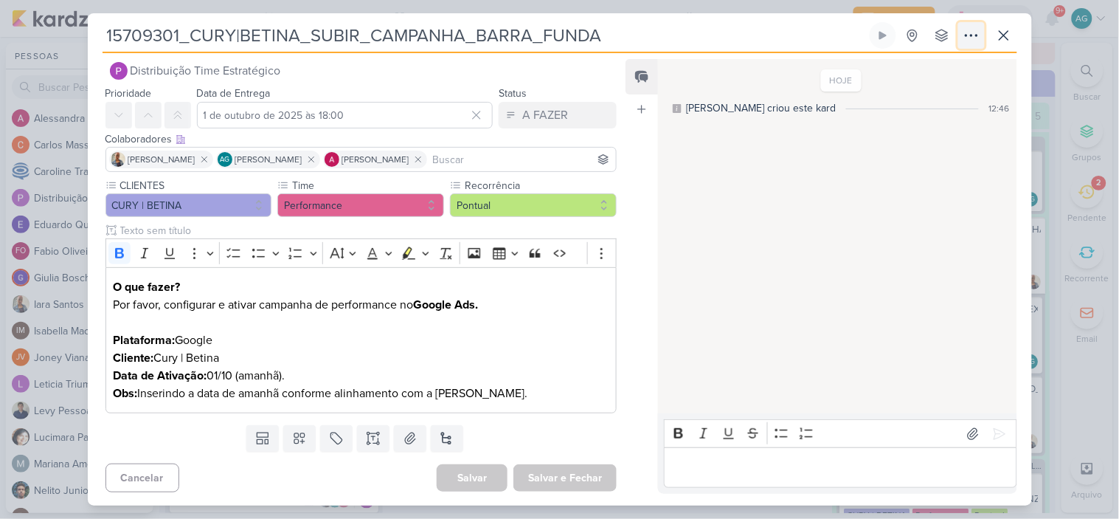
click at [974, 33] on icon at bounding box center [972, 36] width 18 height 18
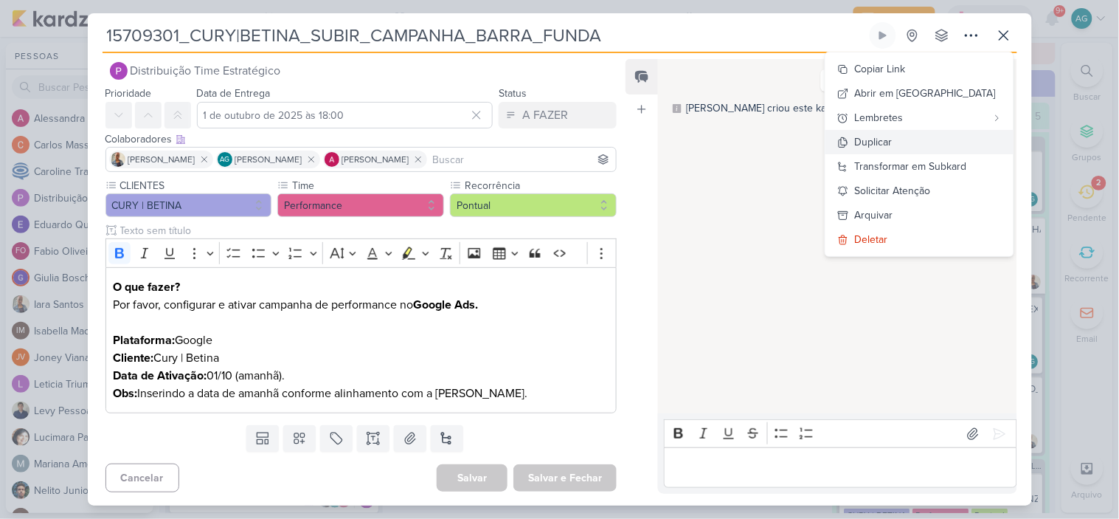
click at [927, 142] on button "Duplicar" at bounding box center [920, 142] width 188 height 24
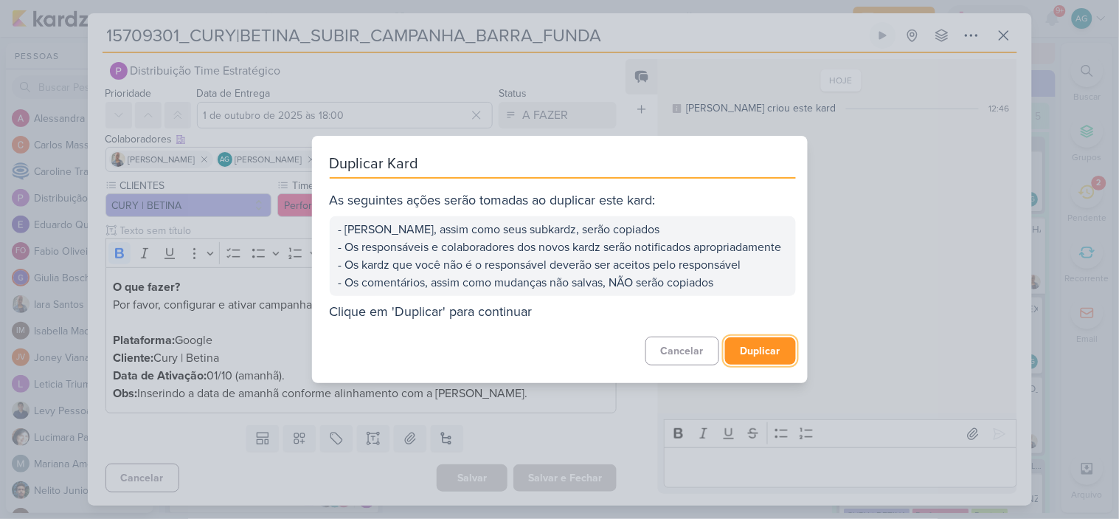
click at [761, 363] on button "Duplicar" at bounding box center [760, 350] width 71 height 27
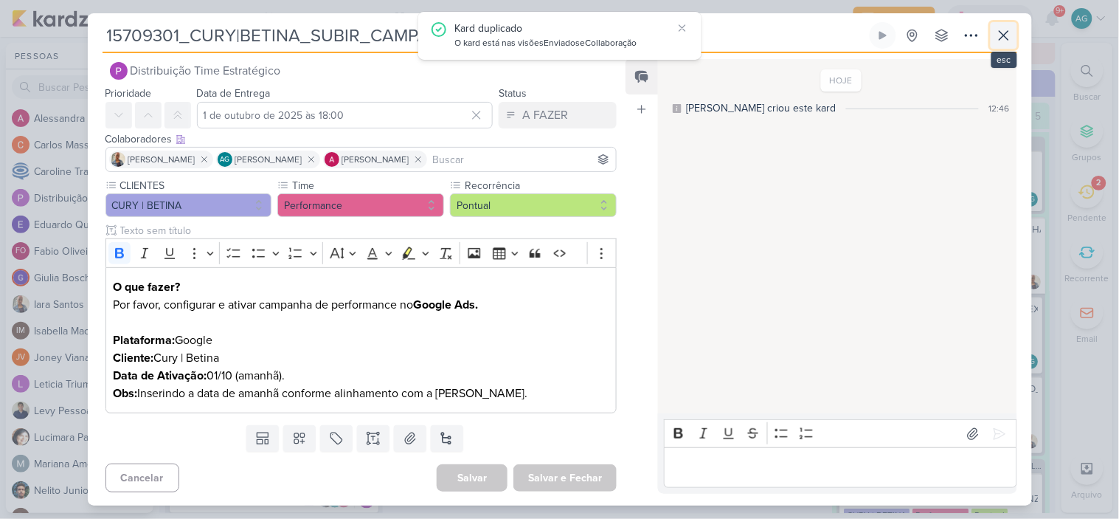
click at [1002, 31] on icon at bounding box center [1004, 36] width 18 height 18
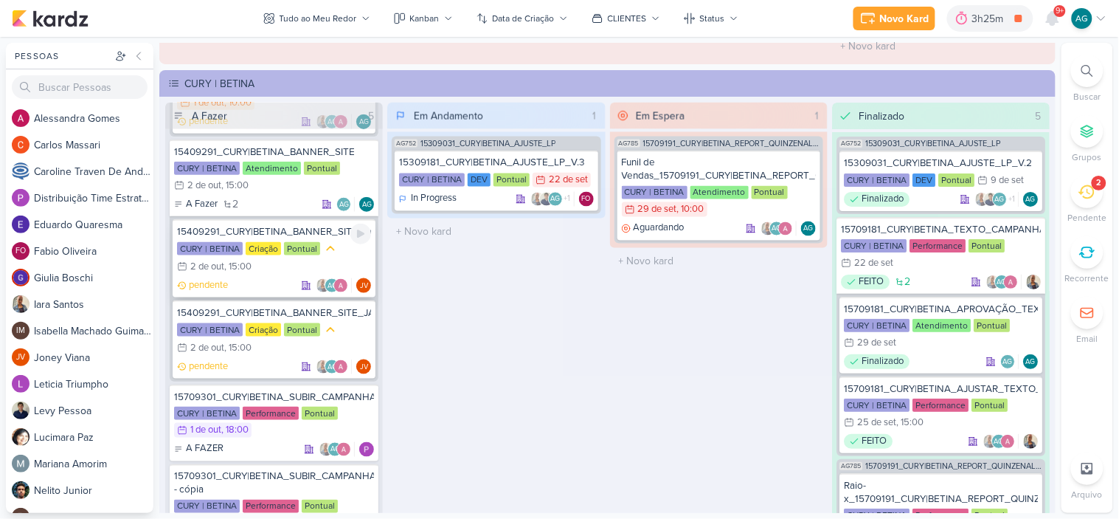
scroll to position [438, 0]
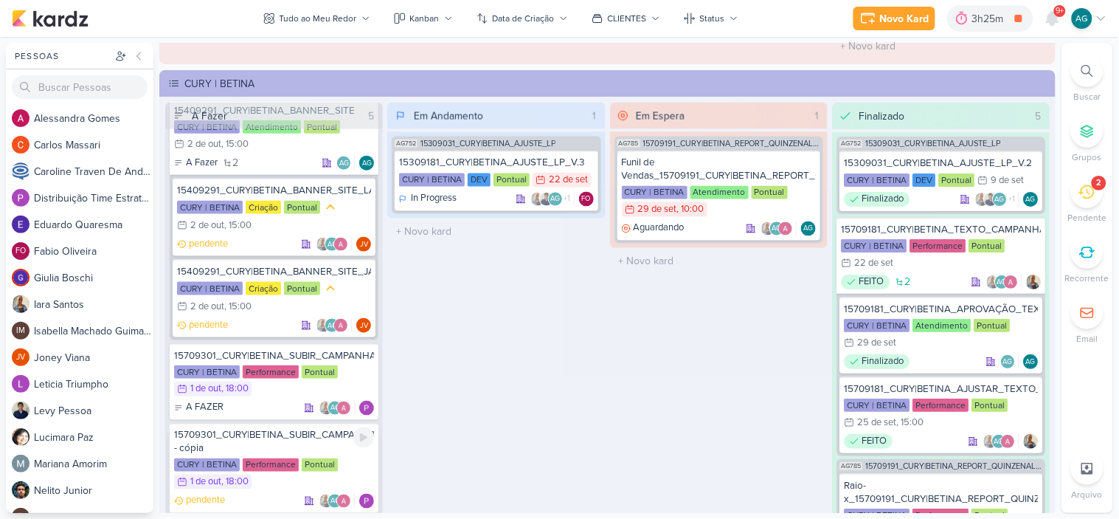
click at [270, 429] on div "15709301_CURY|BETINA_SUBIR_CAMPANHA_BARRA_FUNDA - cópia" at bounding box center [274, 442] width 200 height 27
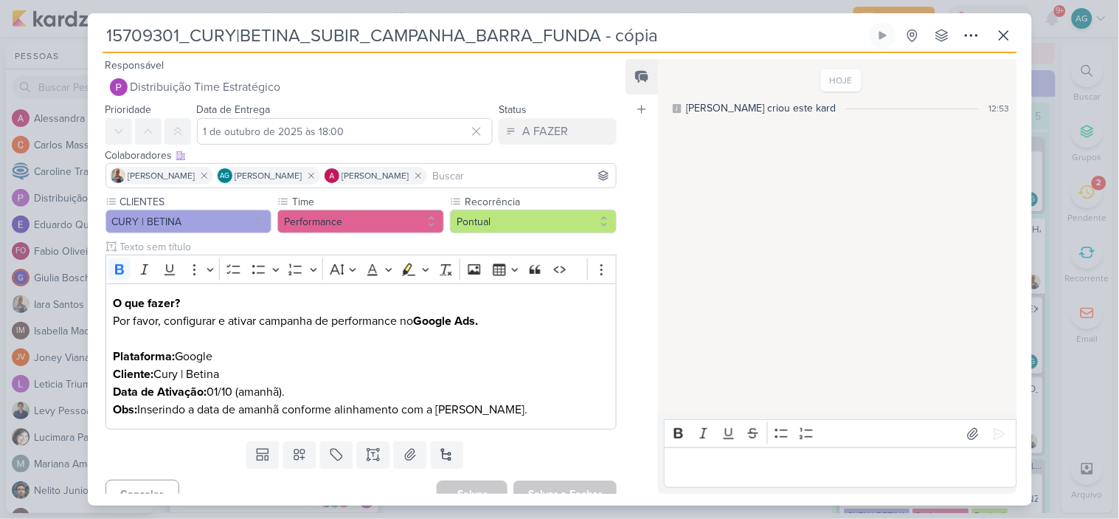
drag, startPoint x: 676, startPoint y: 39, endPoint x: 74, endPoint y: 52, distance: 602.8
click at [74, 52] on div "15709301_CURY|BETINA_SUBIR_CAMPANHA_BARRA_FUNDA - cópia" at bounding box center [559, 259] width 1119 height 519
paste input "2_CURY|BETINA_SUBIR_CAMPANHA_CHACARA_SANTO_ANTONIO"
type input "15709302_CURY|BETINA_SUBIR_CAMPANHA_CHACARA_SANTO_ANTONIO"
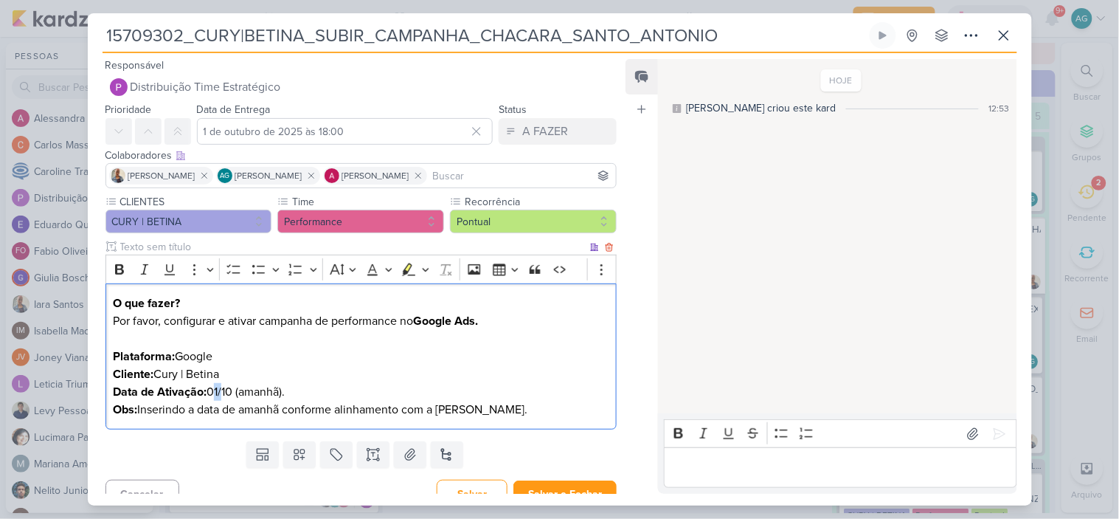
click at [221, 391] on p "O que fazer? Por favor, configurar e ativar campanha de performance no Google A…" at bounding box center [361, 356] width 496 height 124
click at [311, 393] on p "O que fazer? Por favor, configurar e ativar campanha de performance no Google A…" at bounding box center [361, 356] width 496 height 124
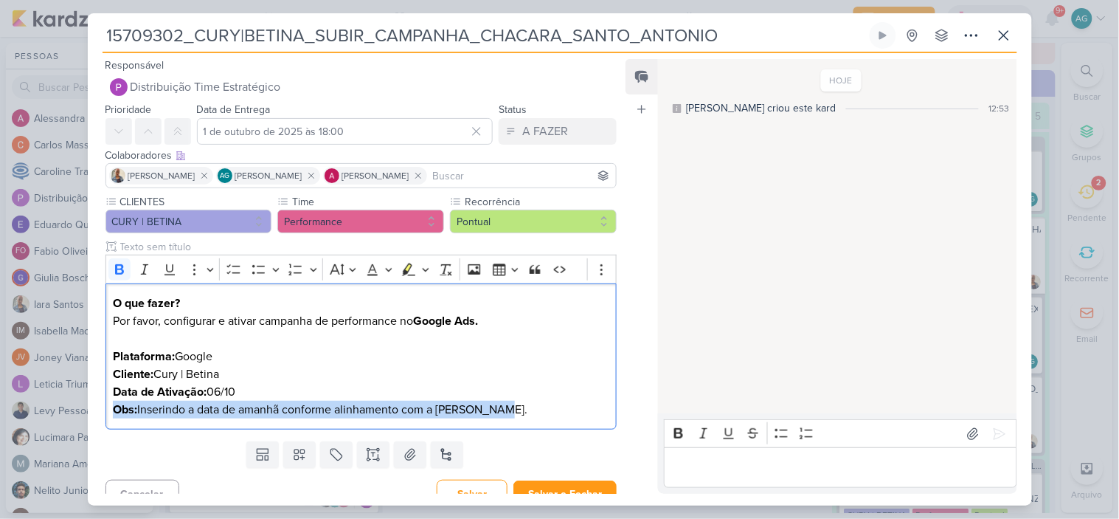
drag, startPoint x: 546, startPoint y: 414, endPoint x: 81, endPoint y: 404, distance: 464.9
click at [81, 404] on div "15709302_CURY|BETINA_SUBIR_CAMPANHA_CHACARA_SANTO_ANTONIO" at bounding box center [559, 259] width 1119 height 519
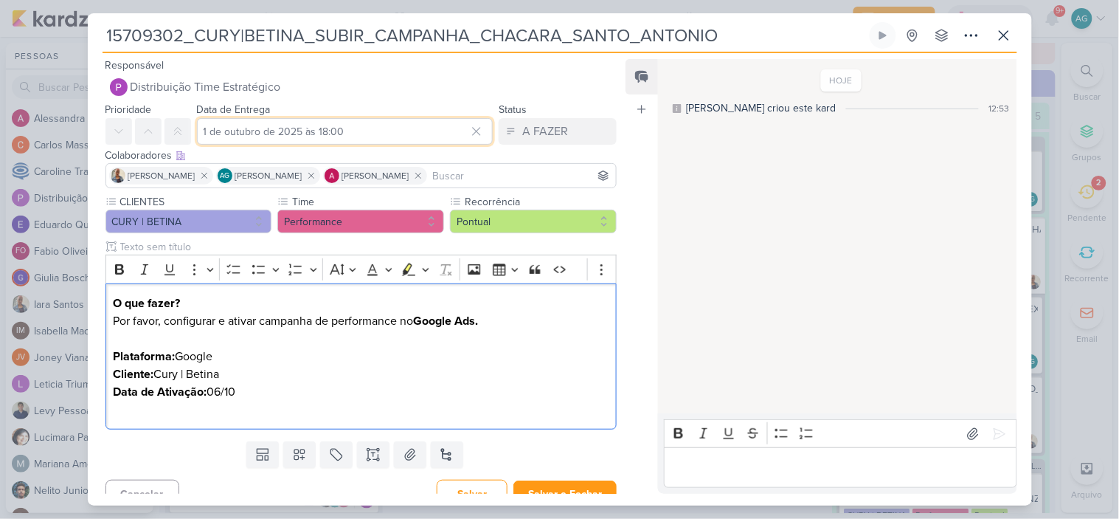
click at [392, 130] on input "1 de outubro de 2025 às 18:00" at bounding box center [345, 131] width 297 height 27
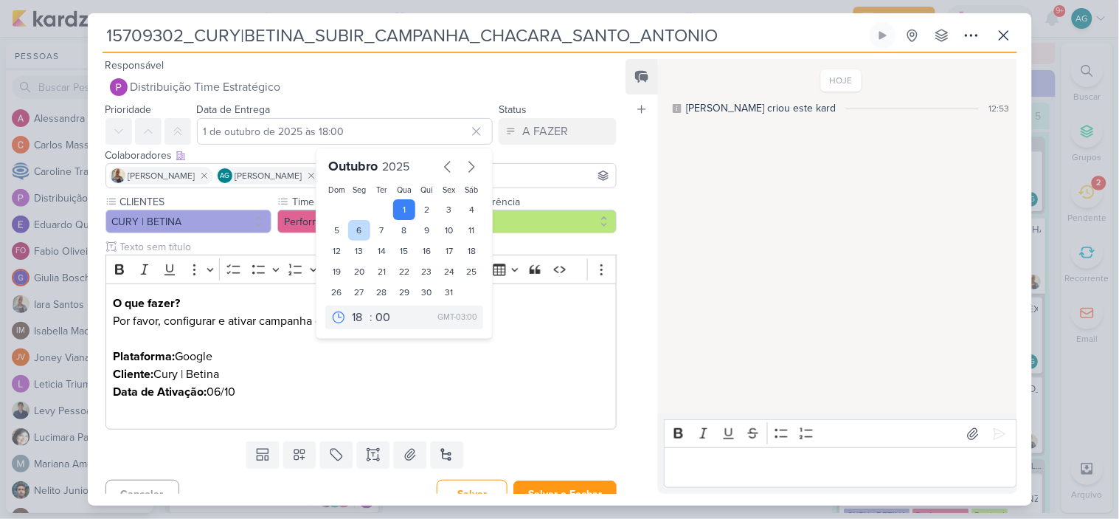
click at [359, 229] on div "6" at bounding box center [359, 230] width 23 height 21
type input "6 de outubro de 2025 às 18:00"
click at [468, 409] on p "O que fazer? Por favor, configurar e ativar campanha de performance no Google A…" at bounding box center [361, 356] width 496 height 124
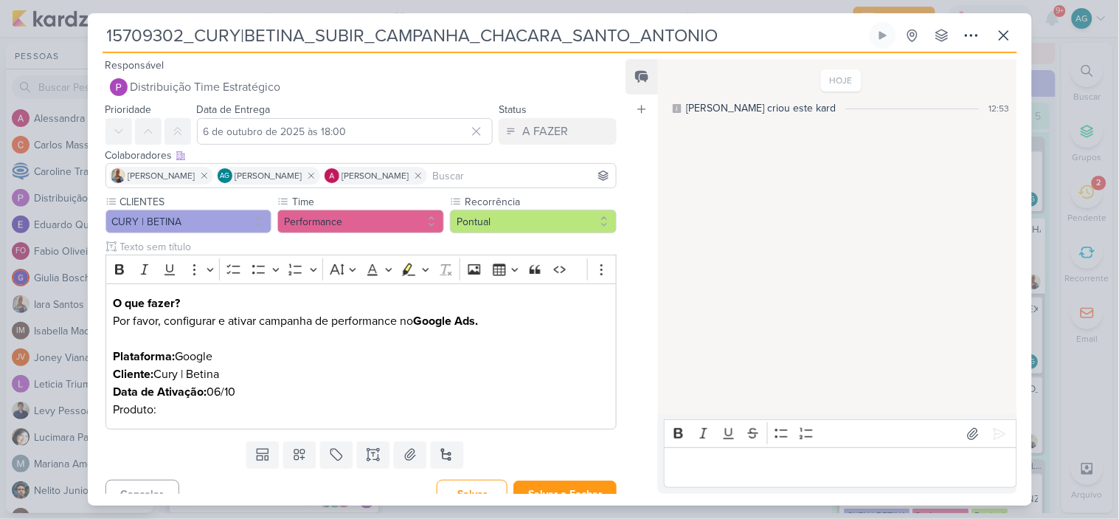
drag, startPoint x: 480, startPoint y: 40, endPoint x: 720, endPoint y: 32, distance: 239.9
click at [720, 32] on input "15709302_CURY|BETINA_SUBIR_CAMPANHA_CHACARA_SANTO_ANTONIO" at bounding box center [485, 35] width 764 height 27
click at [183, 406] on p "O que fazer? Por favor, configurar e ativar campanha de performance no Google A…" at bounding box center [361, 356] width 496 height 124
click at [144, 412] on p "O que fazer? Por favor, configurar e ativar campanha de performance no Google A…" at bounding box center [361, 356] width 496 height 124
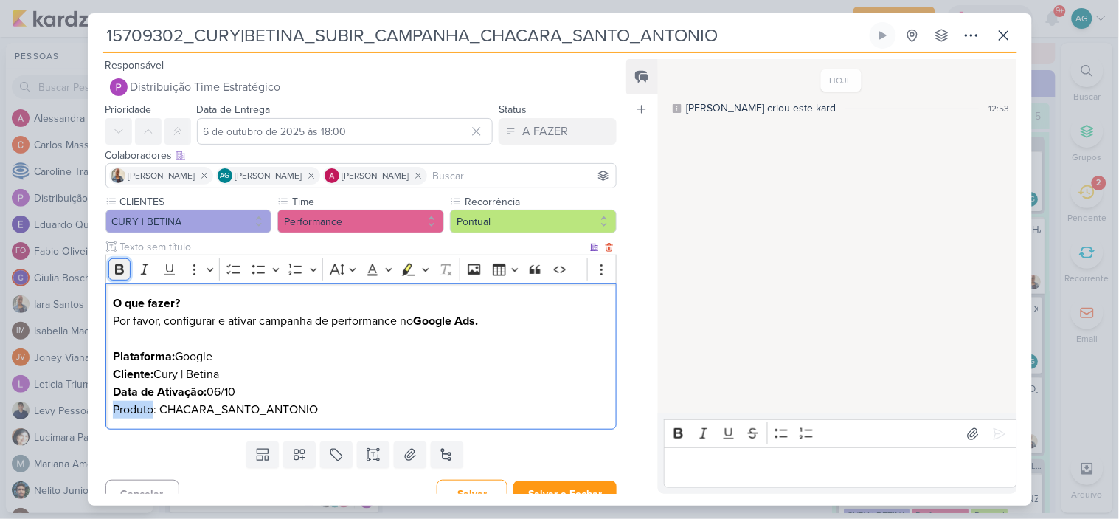
click at [121, 268] on icon "Editor toolbar" at bounding box center [119, 269] width 9 height 10
click at [236, 397] on p "O que fazer? Por favor, configurar e ativar campanha de performance no Google A…" at bounding box center [361, 356] width 496 height 124
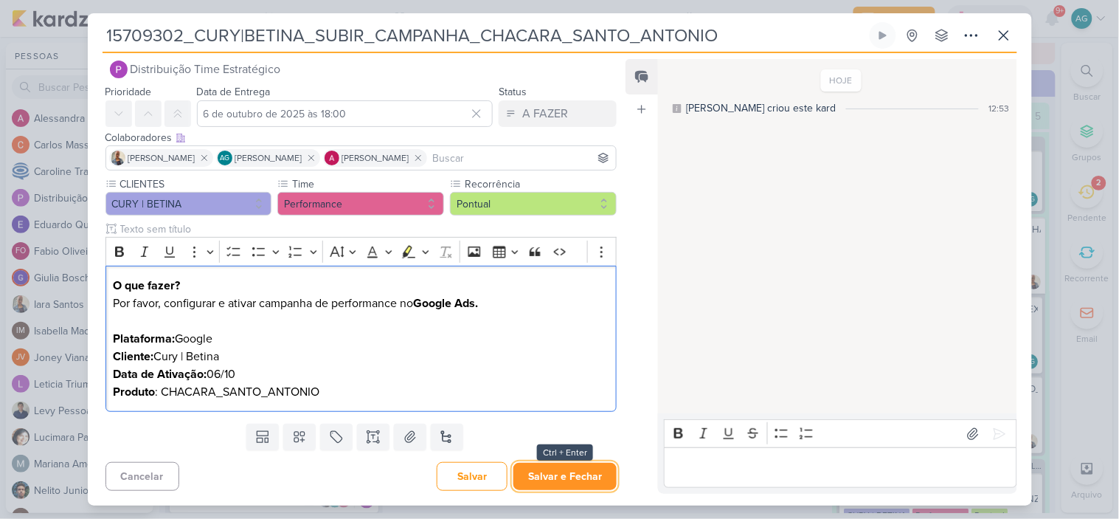
click at [578, 476] on button "Salvar e Fechar" at bounding box center [564, 476] width 103 height 27
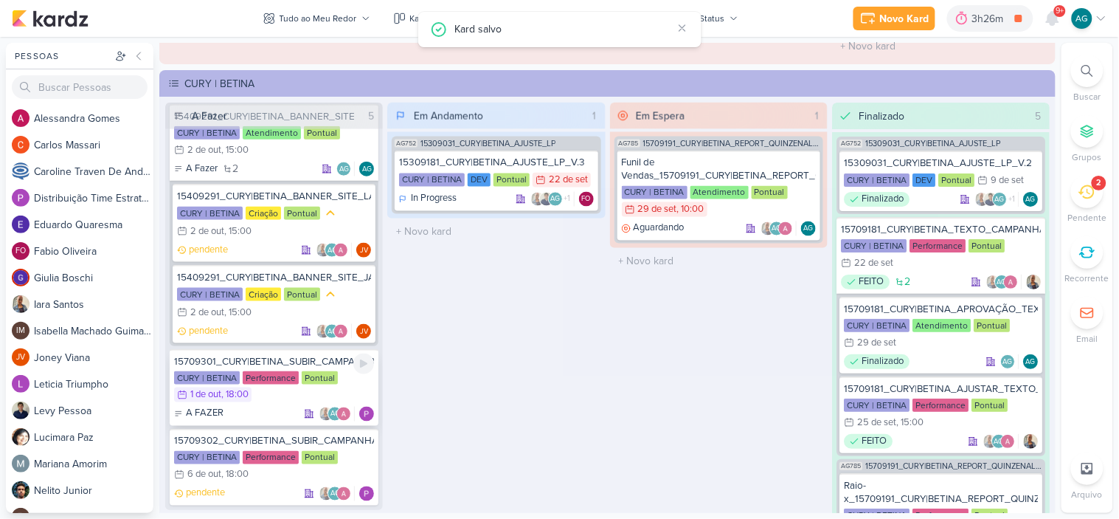
scroll to position [425, 0]
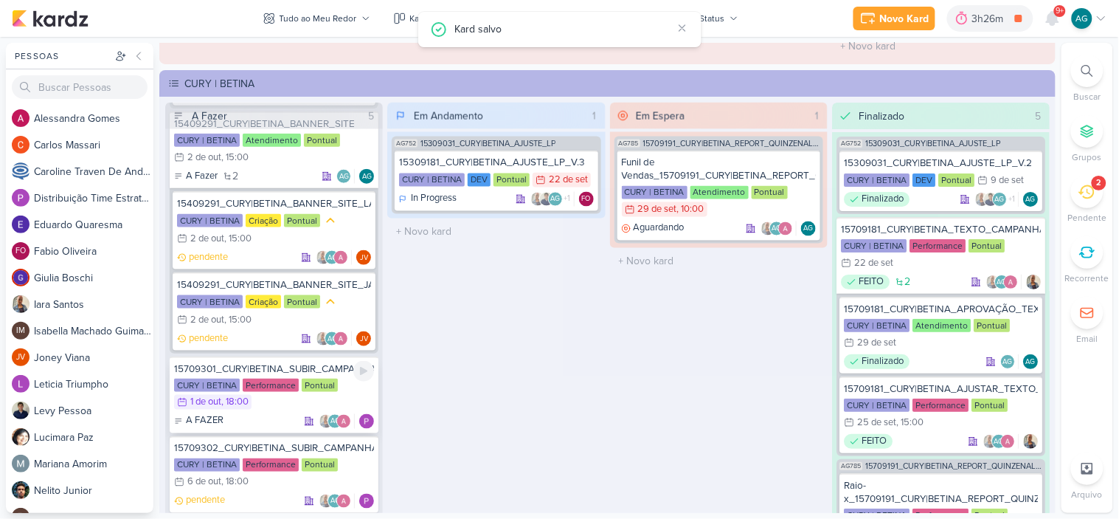
click at [270, 362] on div "15709301_CURY|BETINA_SUBIR_CAMPANHA_BARRA_FUNDA" at bounding box center [274, 368] width 200 height 13
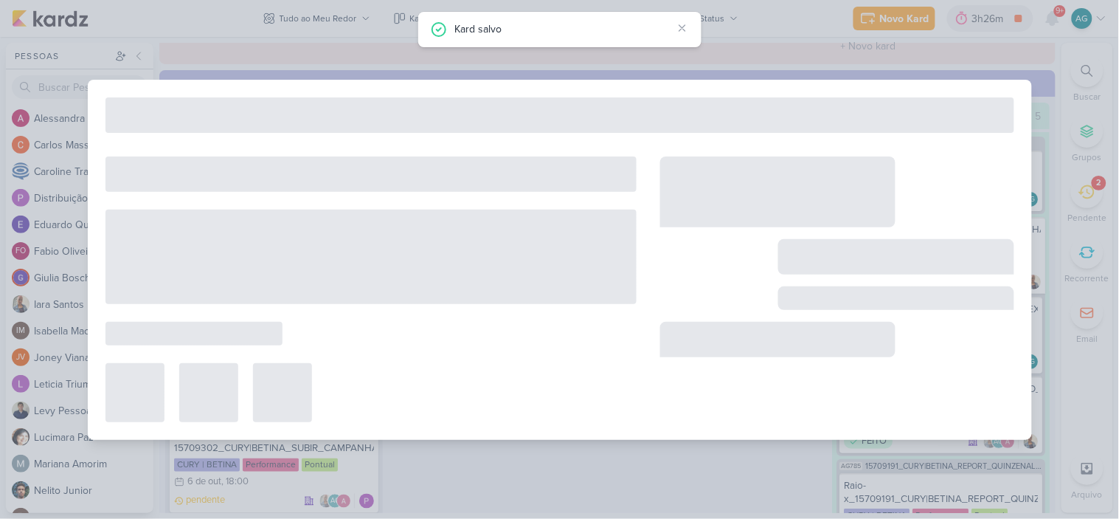
type input "15709301_CURY|BETINA_SUBIR_CAMPANHA_BARRA_FUNDA"
type input "1 de outubro de 2025 às 18:00"
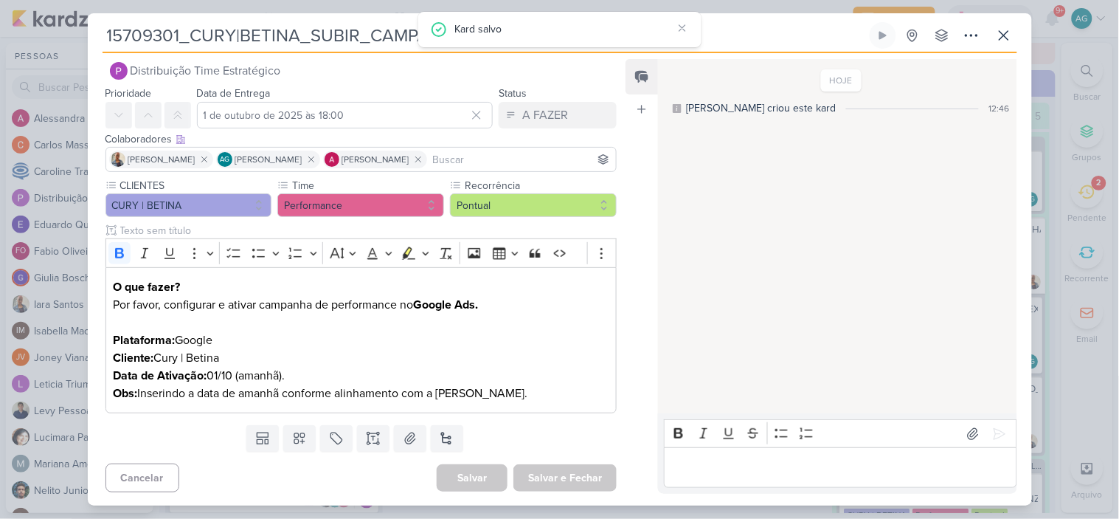
scroll to position [0, 0]
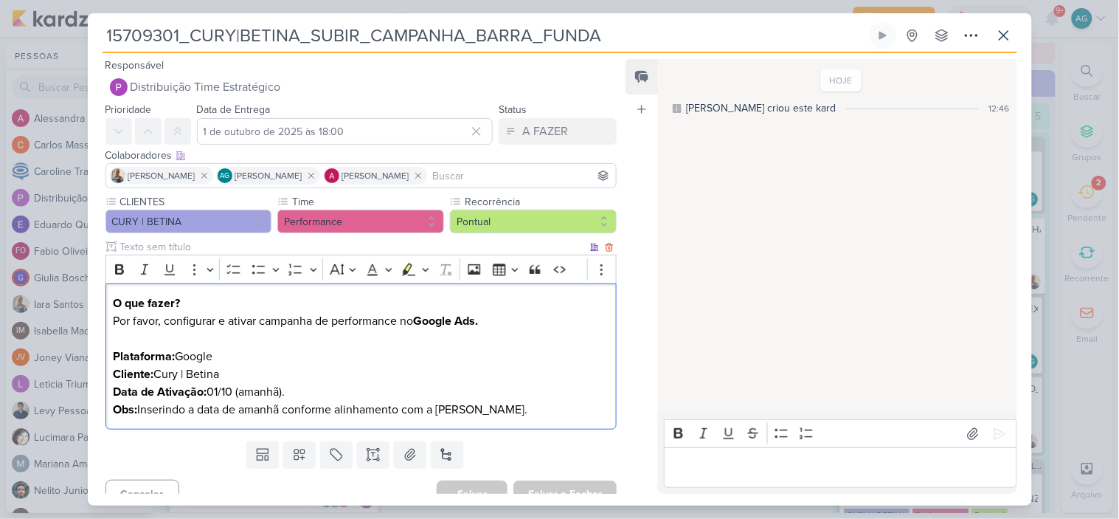
click at [356, 396] on p "O que fazer? Por favor, configurar e ativar campanha de performance no Google A…" at bounding box center [361, 356] width 496 height 124
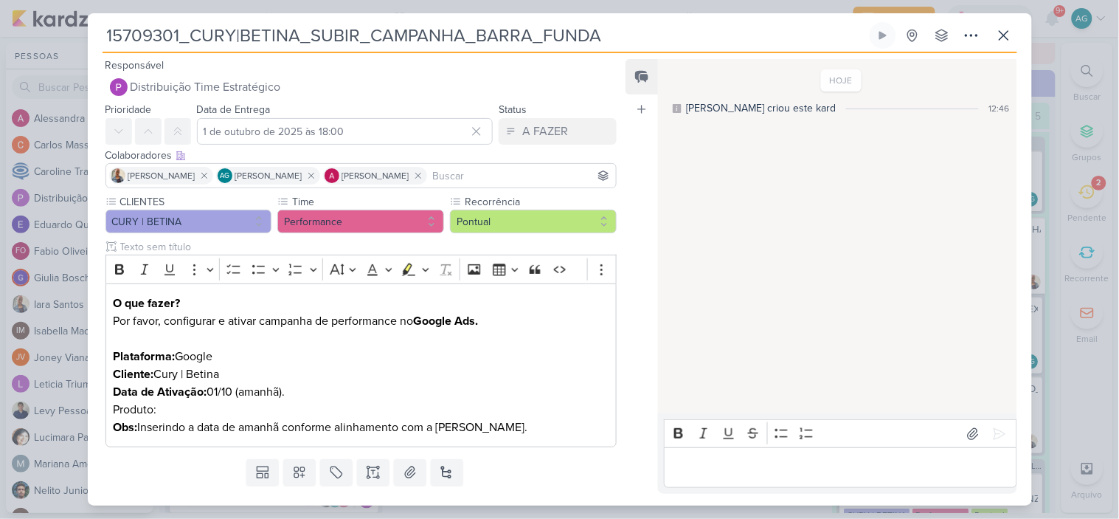
drag, startPoint x: 474, startPoint y: 35, endPoint x: 627, endPoint y: 28, distance: 153.6
click at [627, 28] on input "15709301_CURY|BETINA_SUBIR_CAMPANHA_BARRA_FUNDA" at bounding box center [485, 35] width 764 height 27
click at [207, 410] on p "O que fazer? Por favor, configurar e ativar campanha de performance no Google A…" at bounding box center [361, 365] width 496 height 142
drag, startPoint x: 156, startPoint y: 411, endPoint x: 94, endPoint y: 411, distance: 62.0
click at [94, 411] on div "CLIENTES CURY | BETINA Time" at bounding box center [356, 323] width 536 height 259
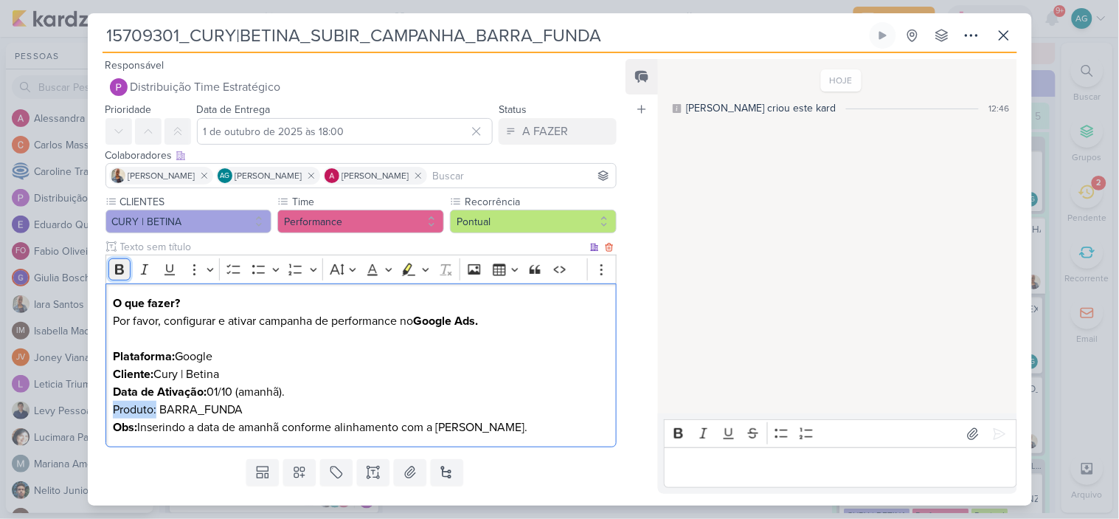
click at [118, 267] on icon "Editor toolbar" at bounding box center [119, 269] width 9 height 10
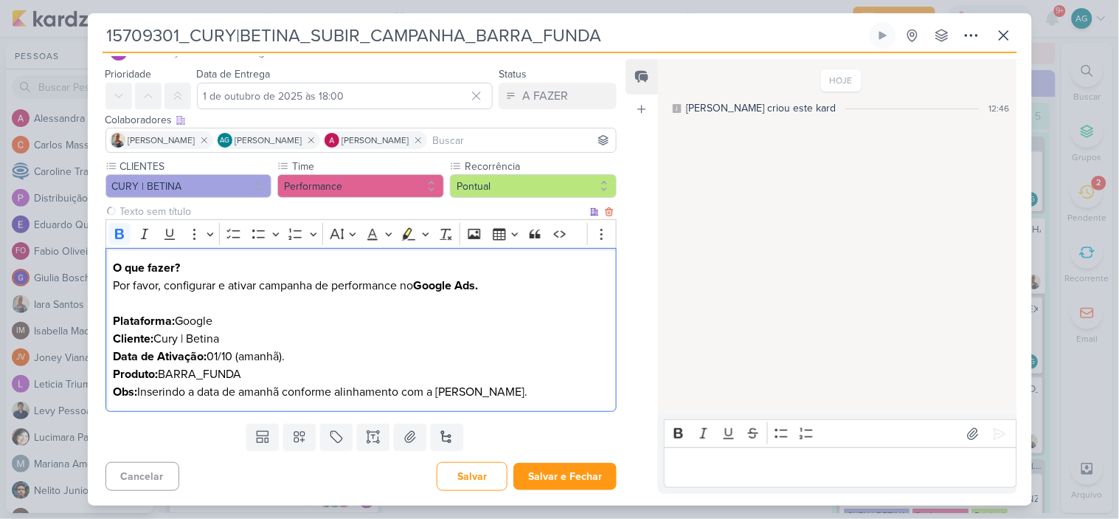
click at [419, 378] on p "O que fazer? Por favor, configurar e ativar campanha de performance no Google A…" at bounding box center [361, 330] width 496 height 142
click at [572, 478] on button "Salvar e Fechar" at bounding box center [564, 476] width 103 height 27
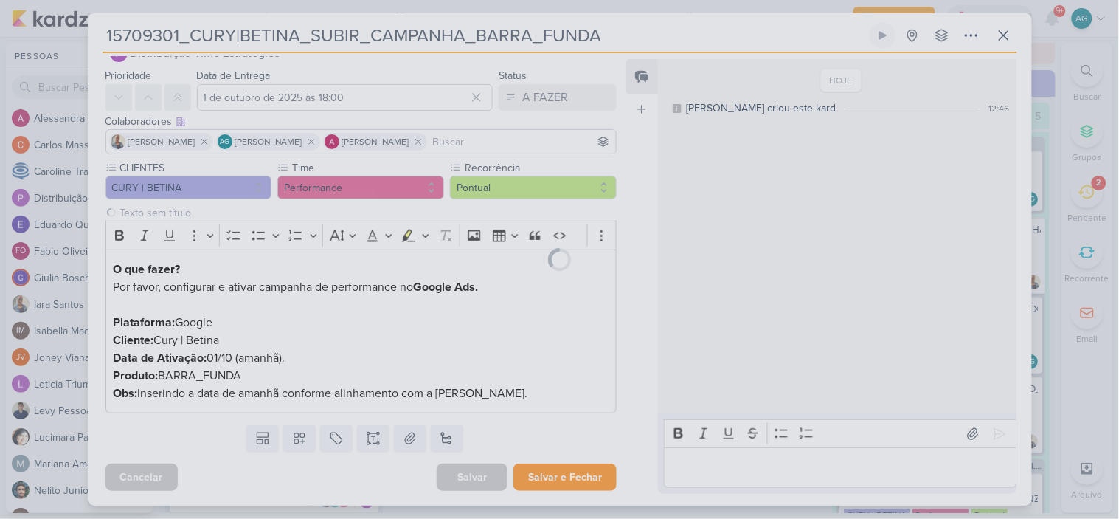
scroll to position [34, 0]
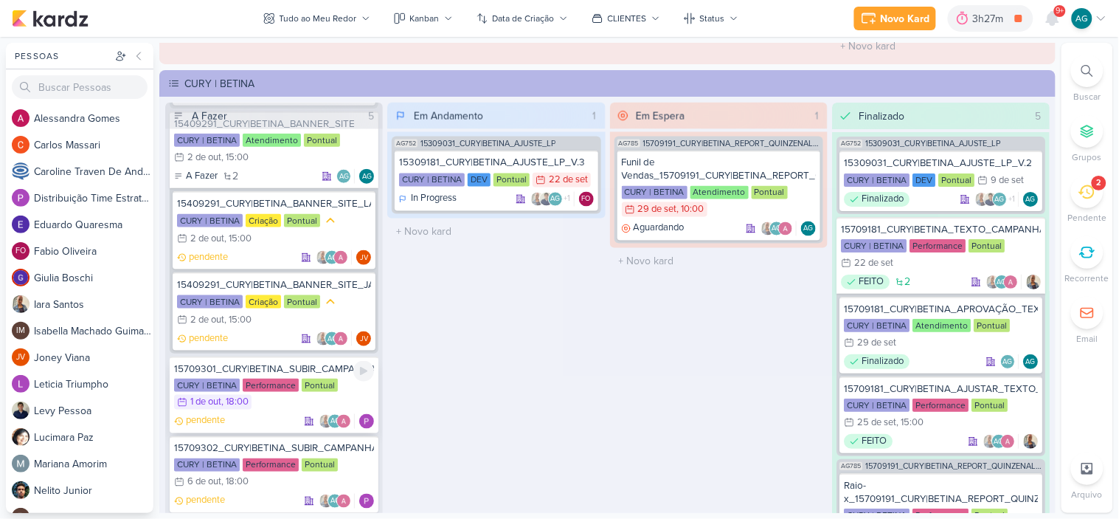
click at [266, 362] on div "15709301_CURY|BETINA_SUBIR_CAMPANHA_BARRA_FUNDA" at bounding box center [274, 368] width 200 height 13
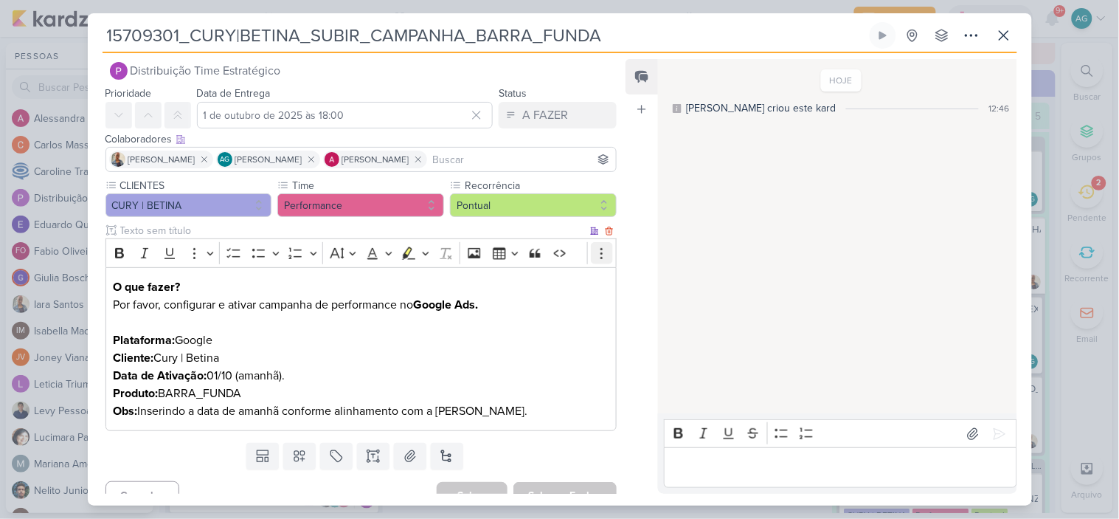
scroll to position [0, 0]
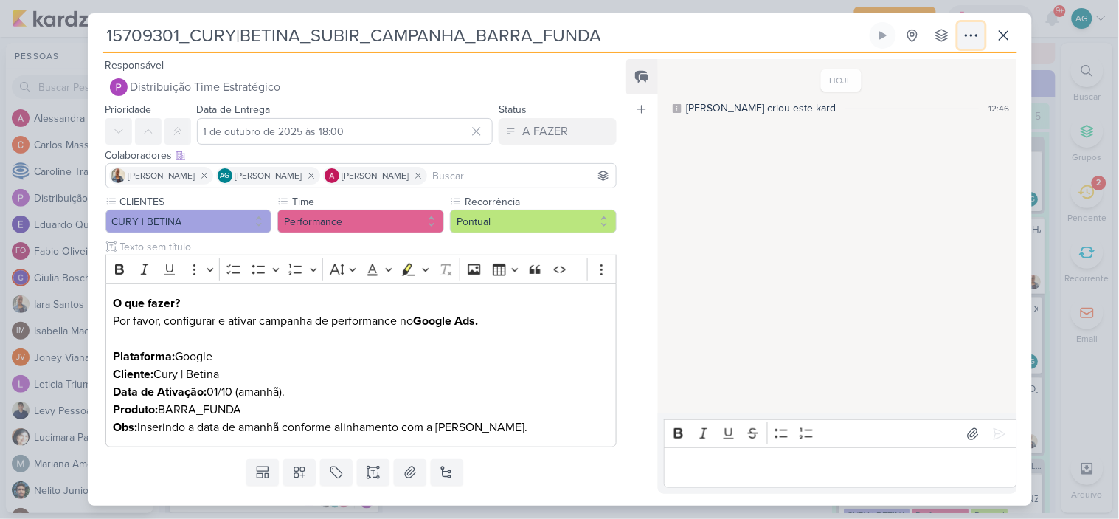
click at [971, 38] on icon at bounding box center [972, 36] width 18 height 18
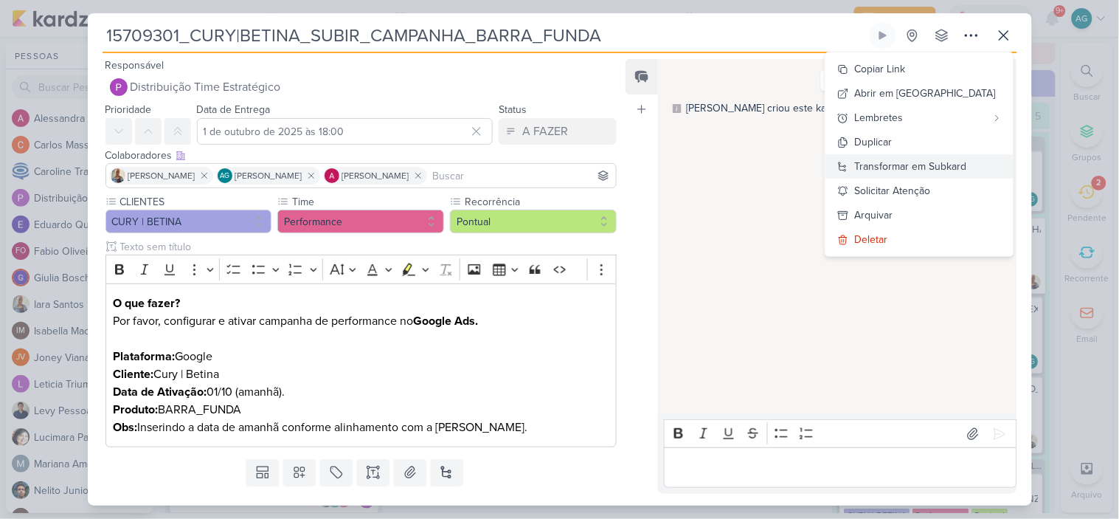
click at [967, 168] on div "Transformar em Subkard" at bounding box center [911, 166] width 112 height 15
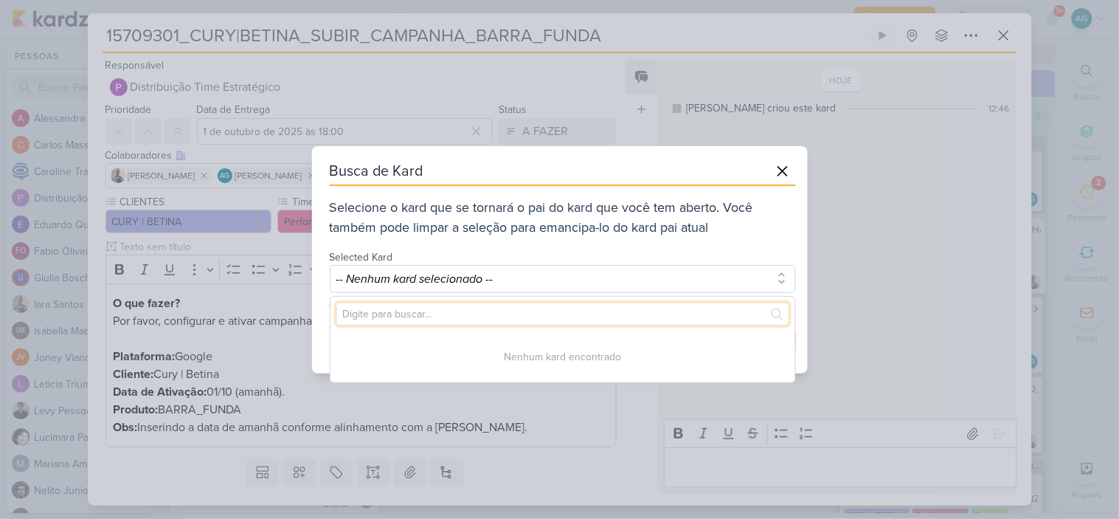
click at [465, 313] on input "text" at bounding box center [562, 313] width 453 height 23
paste input "15709181"
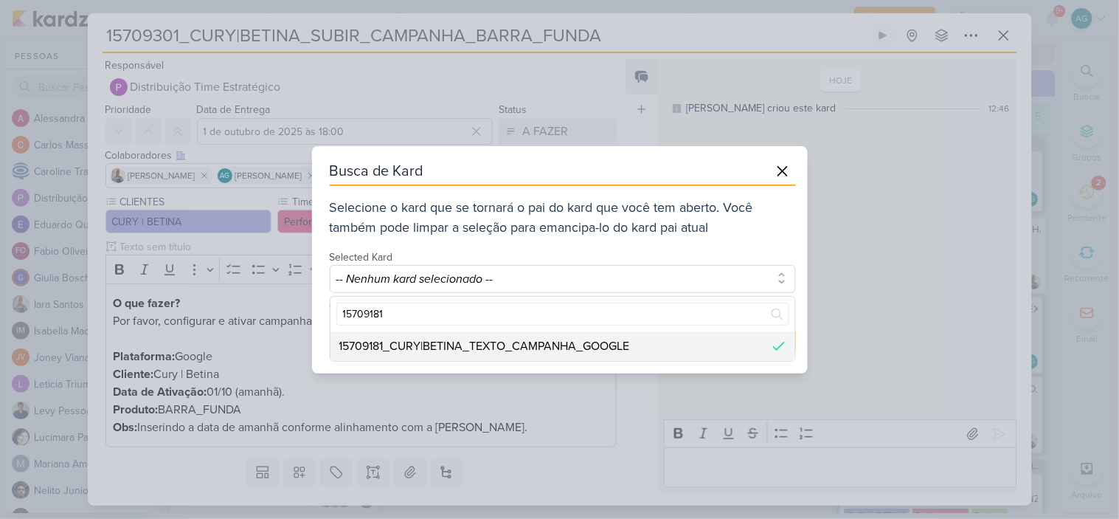
click at [470, 347] on div "15709181_CURY|BETINA_TEXTO_CAMPANHA_GOOGLE" at bounding box center [484, 346] width 291 height 18
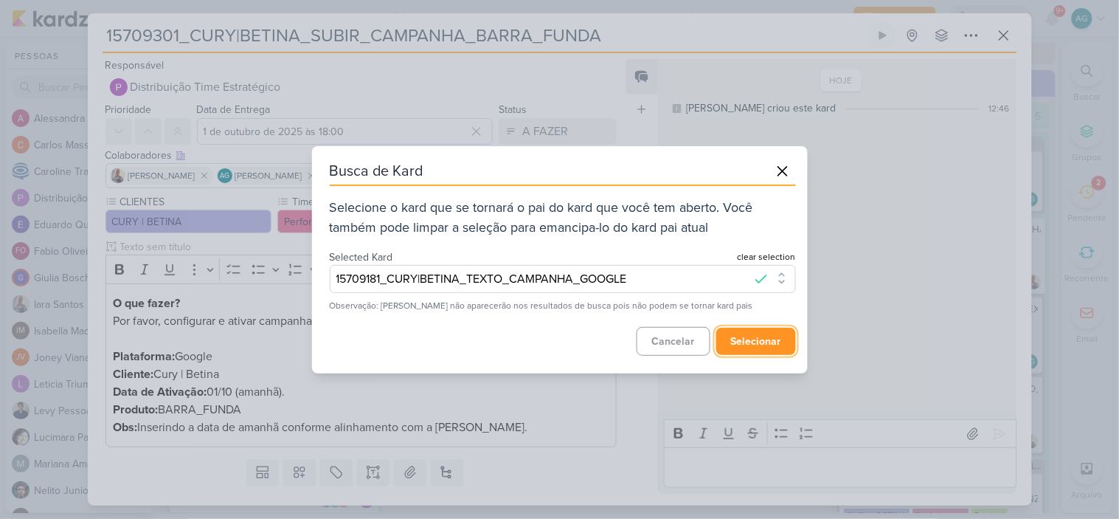
click at [757, 345] on button "selecionar" at bounding box center [756, 341] width 80 height 27
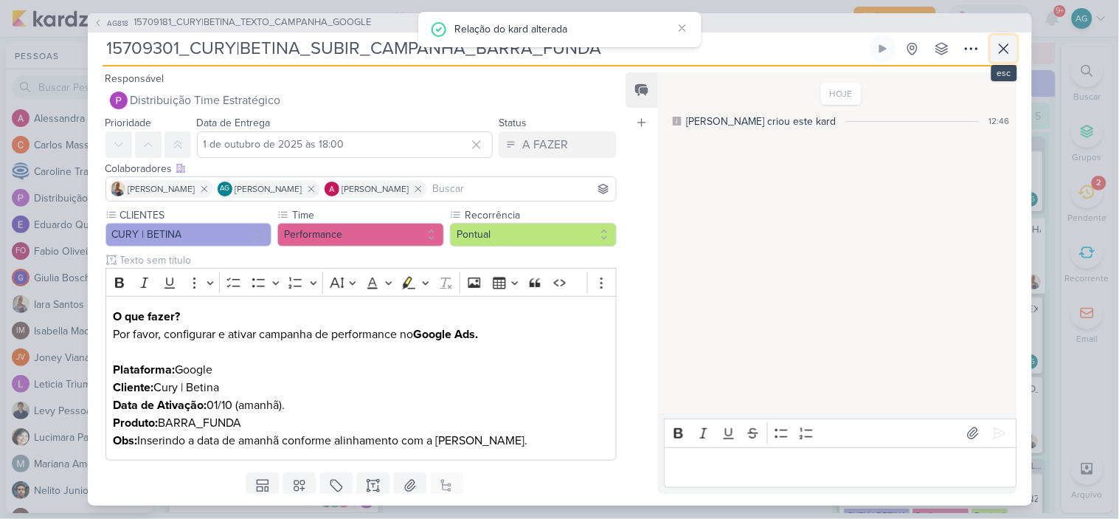
click at [1007, 43] on icon at bounding box center [1004, 49] width 18 height 18
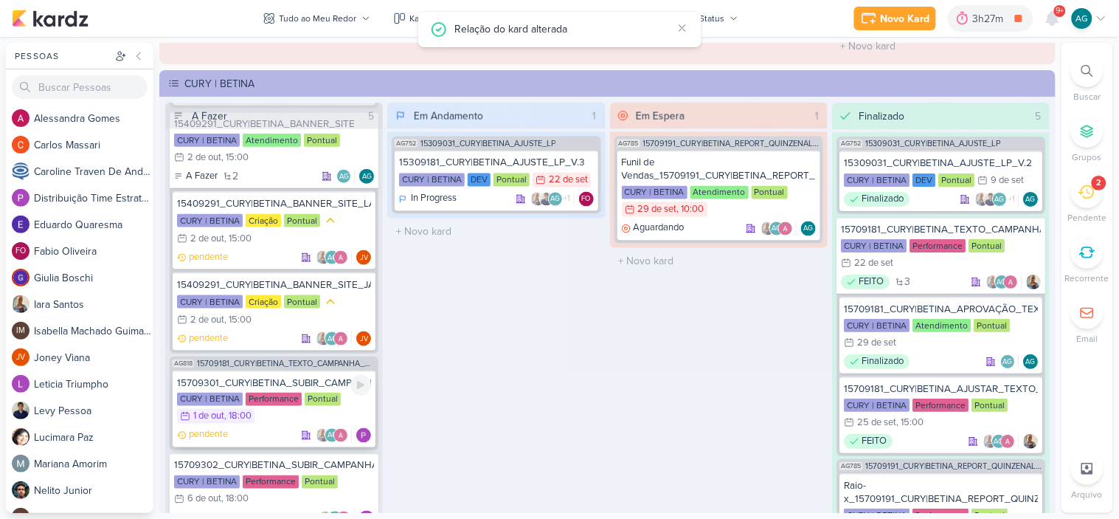
scroll to position [438, 0]
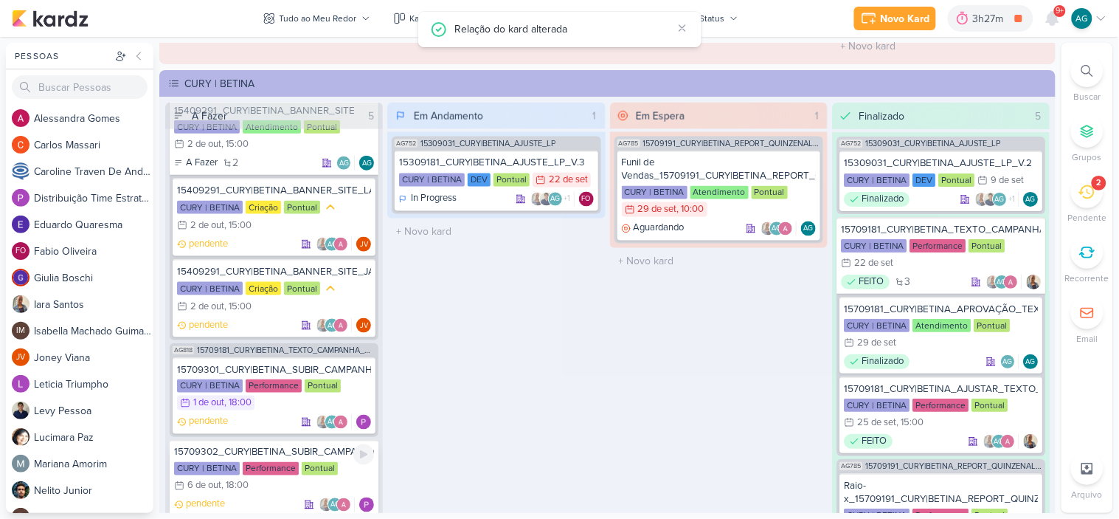
click at [274, 446] on div "15709302_CURY|BETINA_SUBIR_CAMPANHA_CHACARA_SANTO_ANTONIO" at bounding box center [274, 452] width 200 height 13
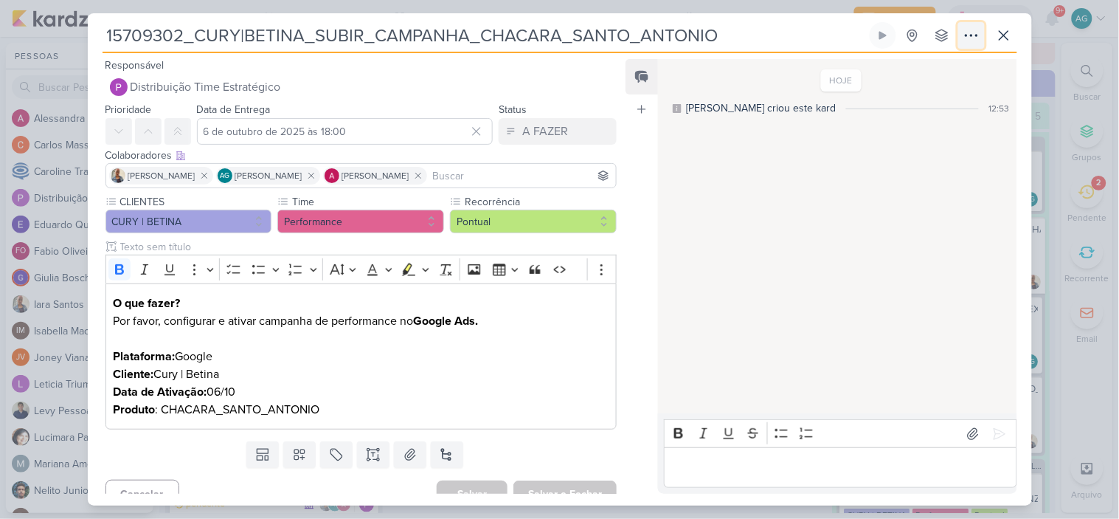
click at [968, 34] on icon at bounding box center [972, 36] width 18 height 18
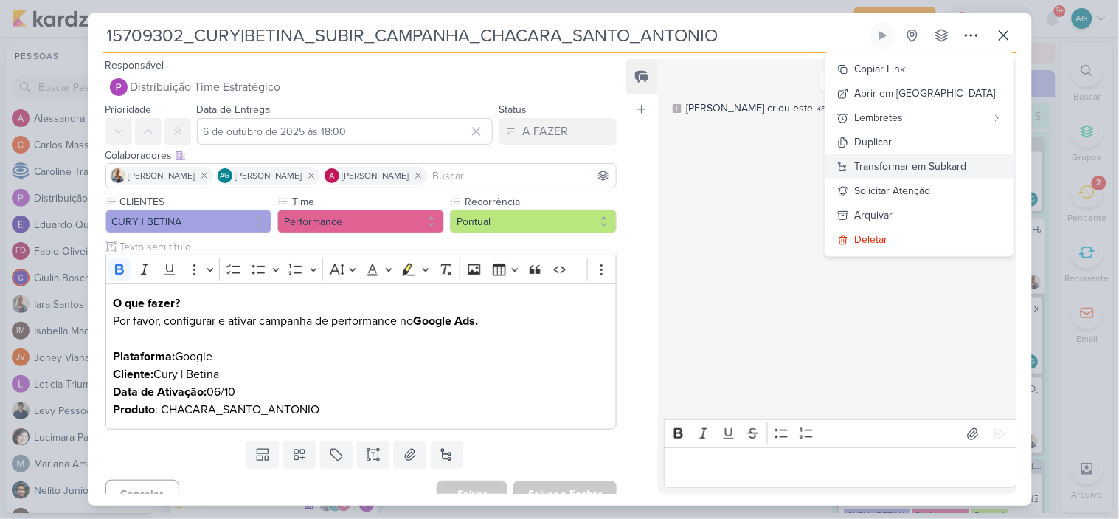
click at [967, 167] on div "Transformar em Subkard" at bounding box center [911, 166] width 112 height 15
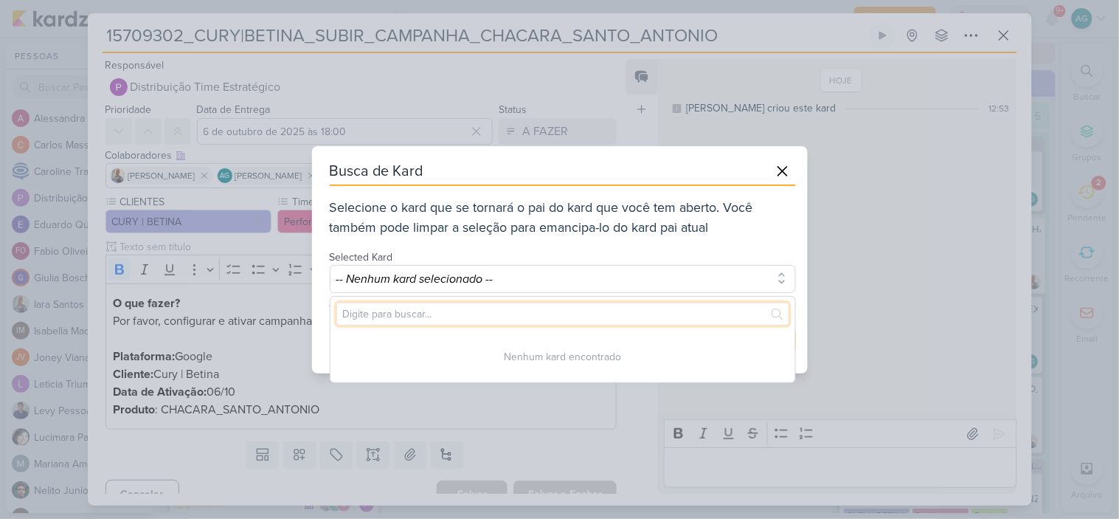
click at [510, 311] on input "text" at bounding box center [562, 313] width 453 height 23
paste input "15709181"
type input "15709181"
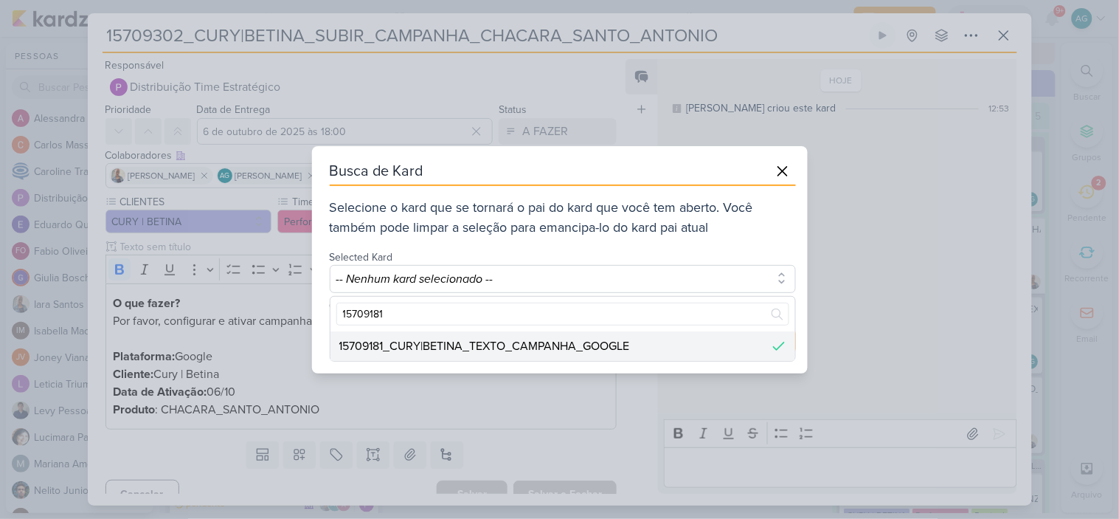
click at [592, 345] on div "15709181_CURY|BETINA_TEXTO_CAMPANHA_GOOGLE" at bounding box center [484, 346] width 291 height 18
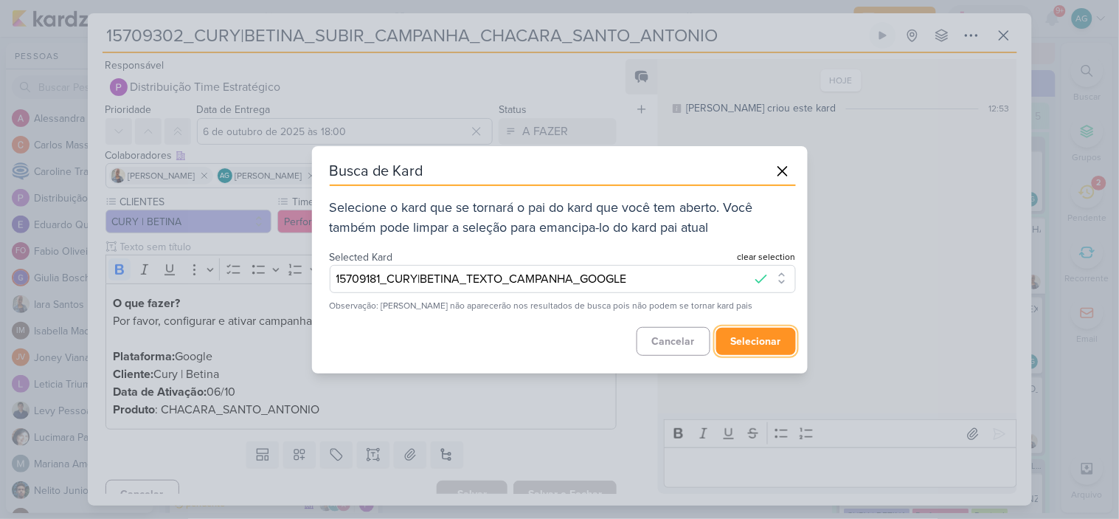
click at [773, 344] on button "selecionar" at bounding box center [756, 341] width 80 height 27
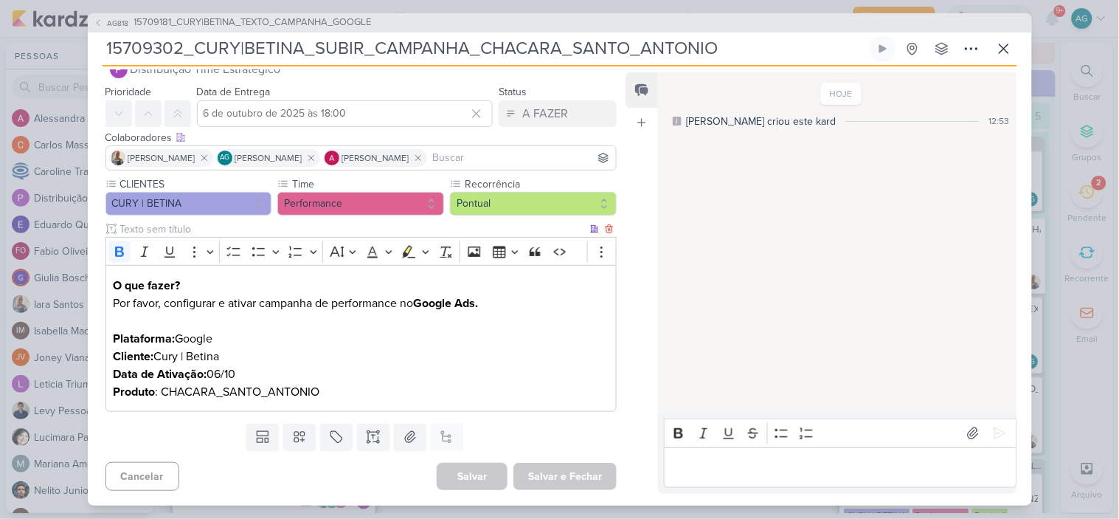
scroll to position [0, 0]
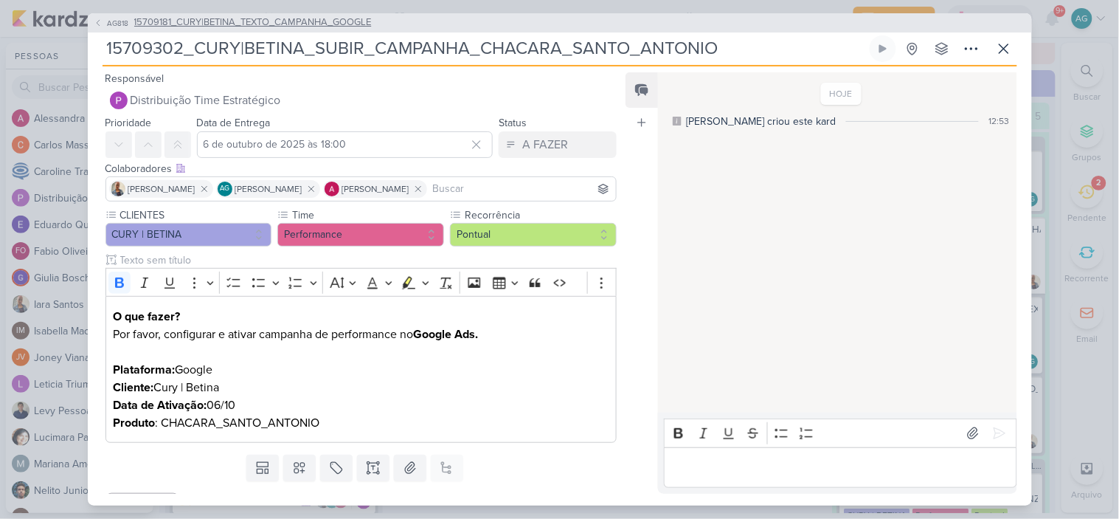
click at [311, 17] on span "15709181_CURY|BETINA_TEXTO_CAMPANHA_GOOGLE" at bounding box center [253, 22] width 238 height 15
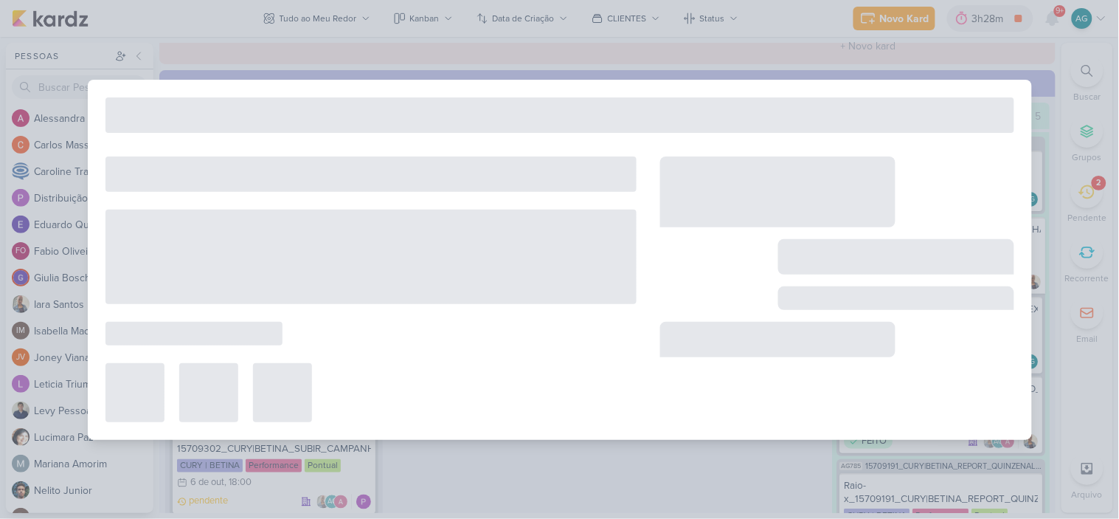
type input "15709181_CURY|BETINA_TEXTO_CAMPANHA_GOOGLE"
type input "22 de setembro de 2025 às 23:59"
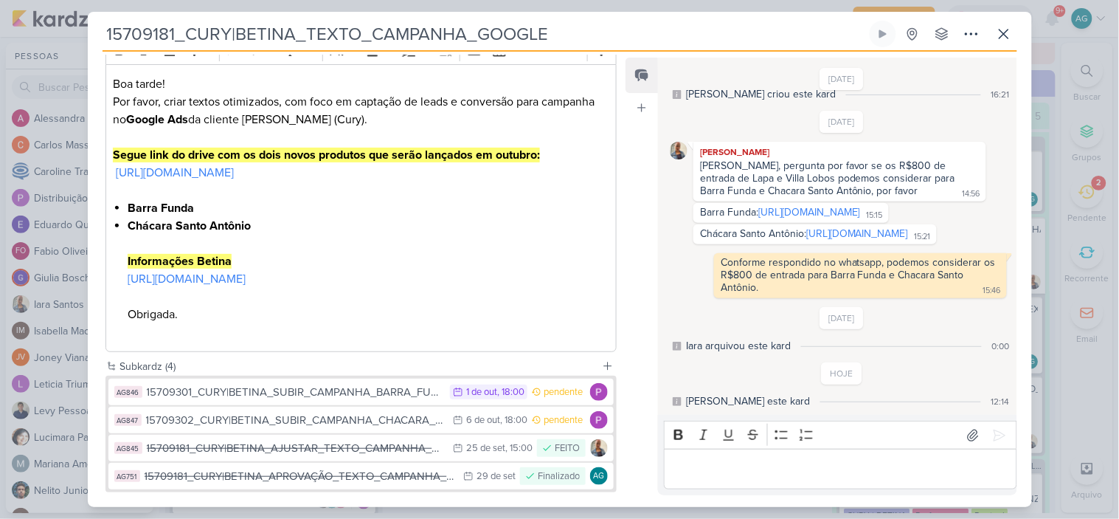
scroll to position [300, 0]
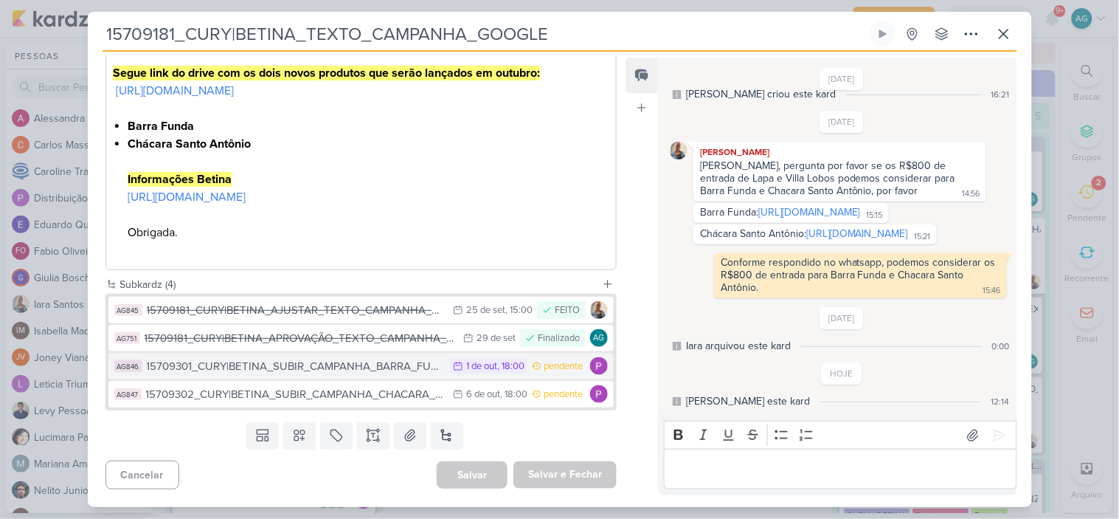
click at [371, 372] on div "15709301_CURY|BETINA_SUBIR_CAMPANHA_BARRA_FUNDA" at bounding box center [295, 366] width 297 height 17
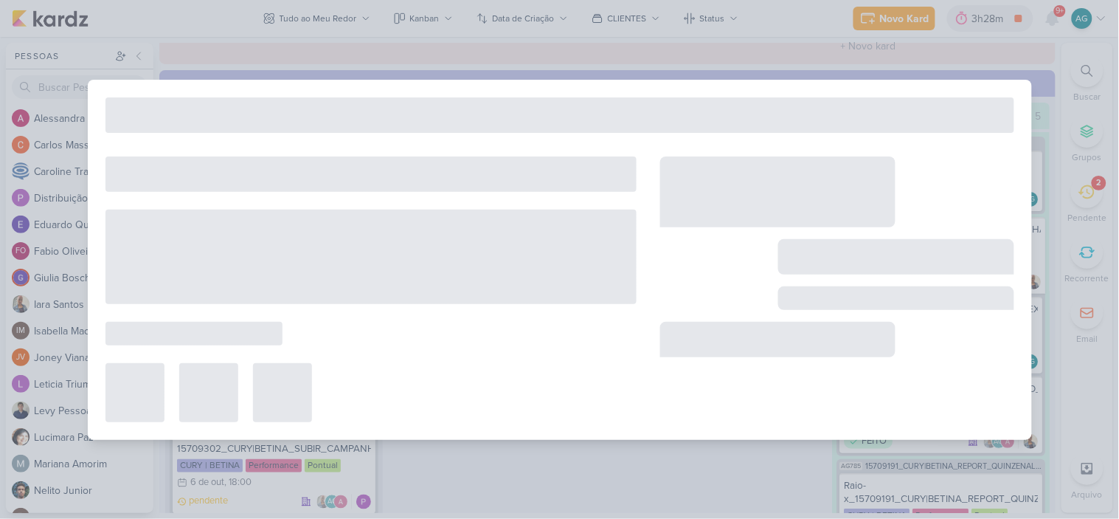
type input "15709301_CURY|BETINA_SUBIR_CAMPANHA_BARRA_FUNDA"
type input "1 de outubro de 2025 às 18:00"
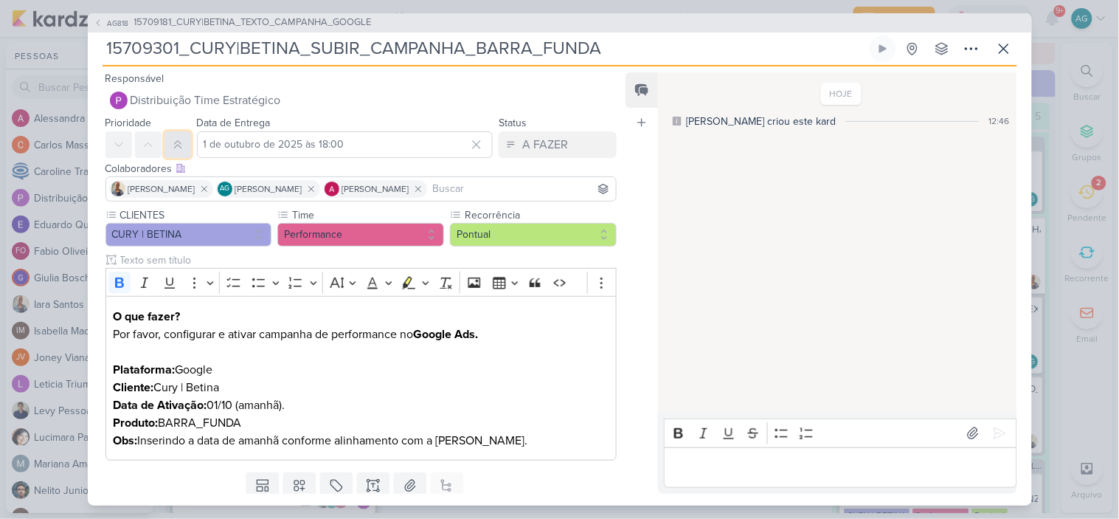
click at [179, 139] on icon at bounding box center [178, 145] width 12 height 12
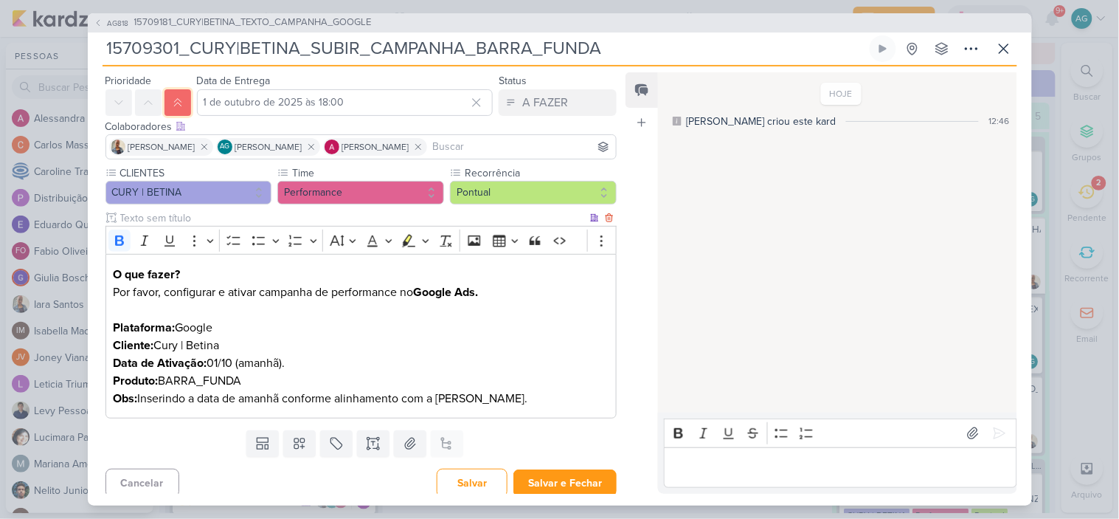
scroll to position [49, 0]
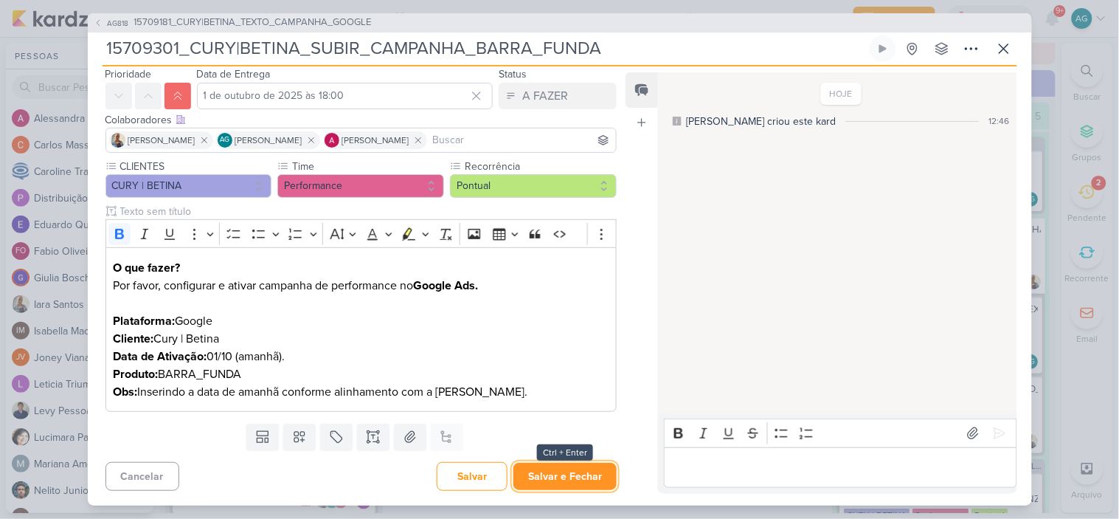
click at [583, 478] on button "Salvar e Fechar" at bounding box center [564, 476] width 103 height 27
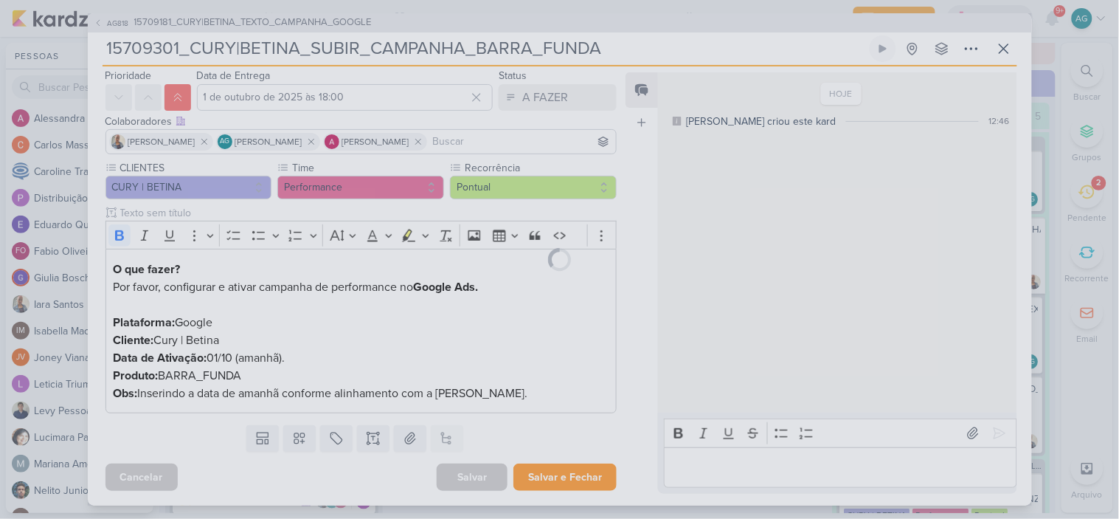
scroll to position [47, 0]
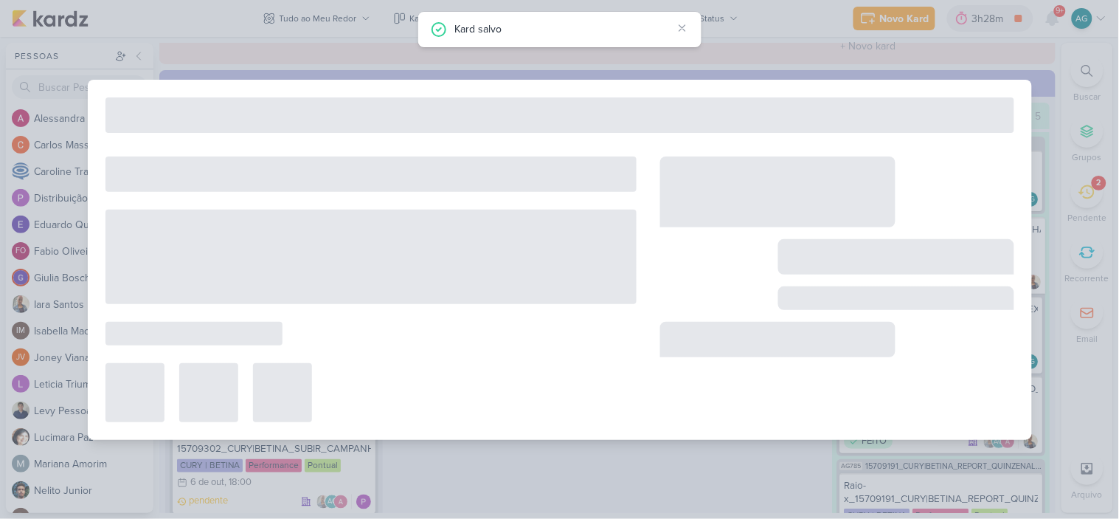
type input "15709181_CURY|BETINA_TEXTO_CAMPANHA_GOOGLE"
type input "22 de setembro de 2025 às 23:59"
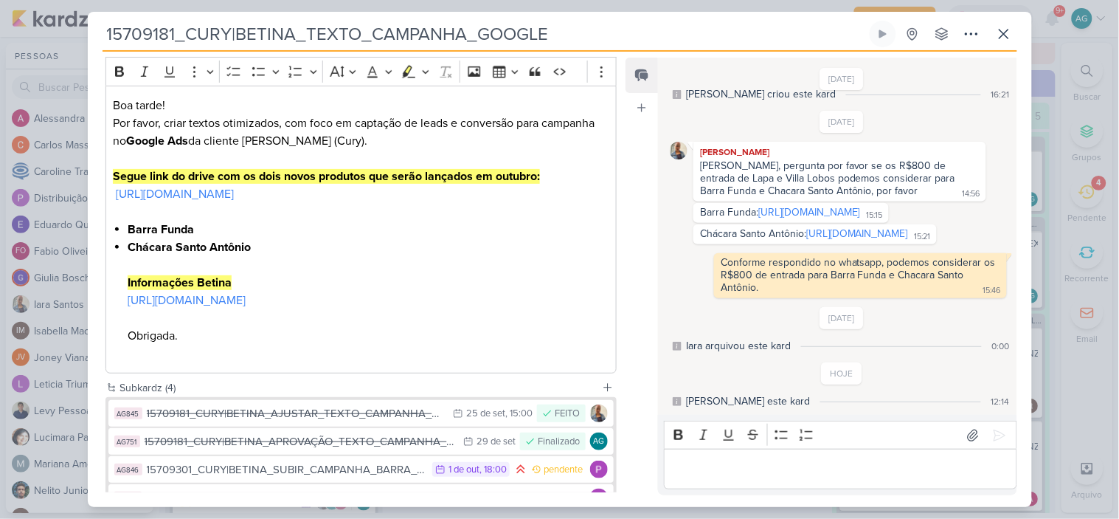
scroll to position [300, 0]
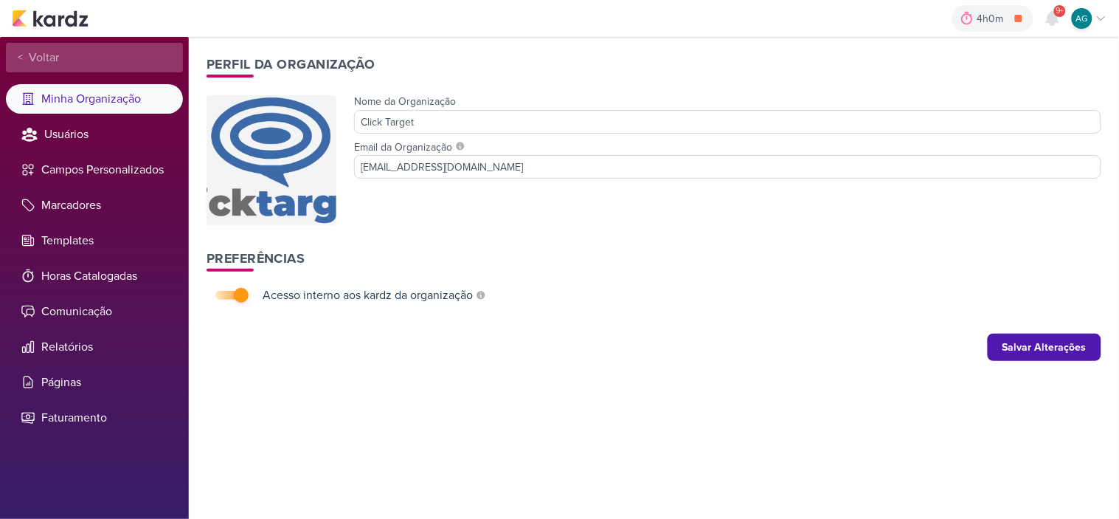
click at [31, 53] on span "Voltar" at bounding box center [41, 58] width 36 height 18
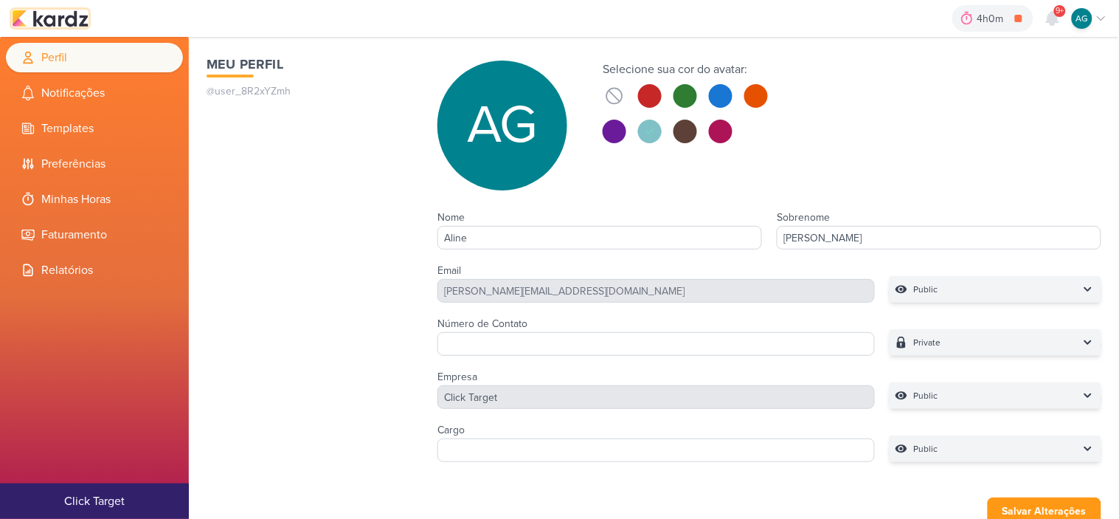
click at [72, 18] on img at bounding box center [50, 19] width 77 height 18
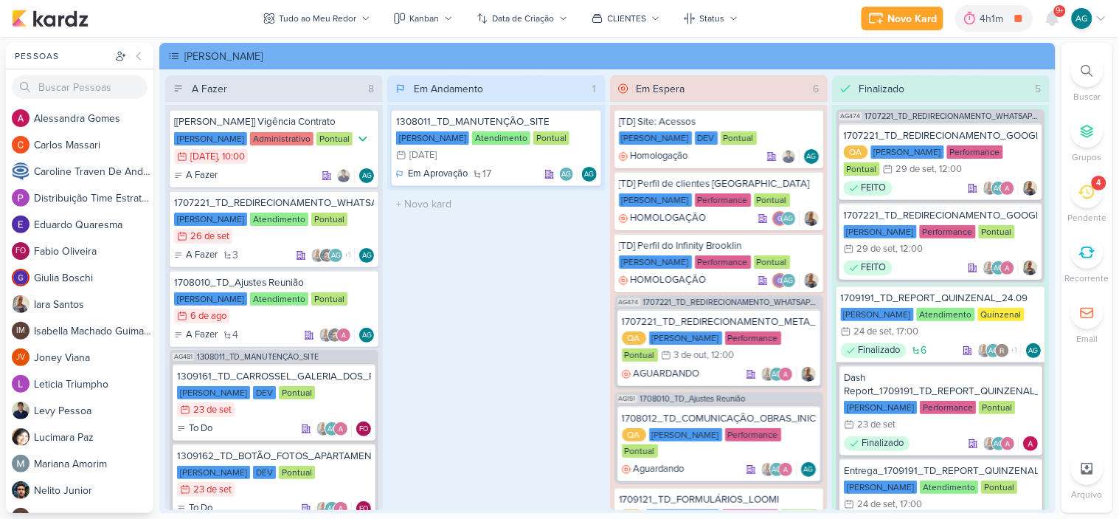
click at [1090, 68] on icon at bounding box center [1087, 71] width 12 height 12
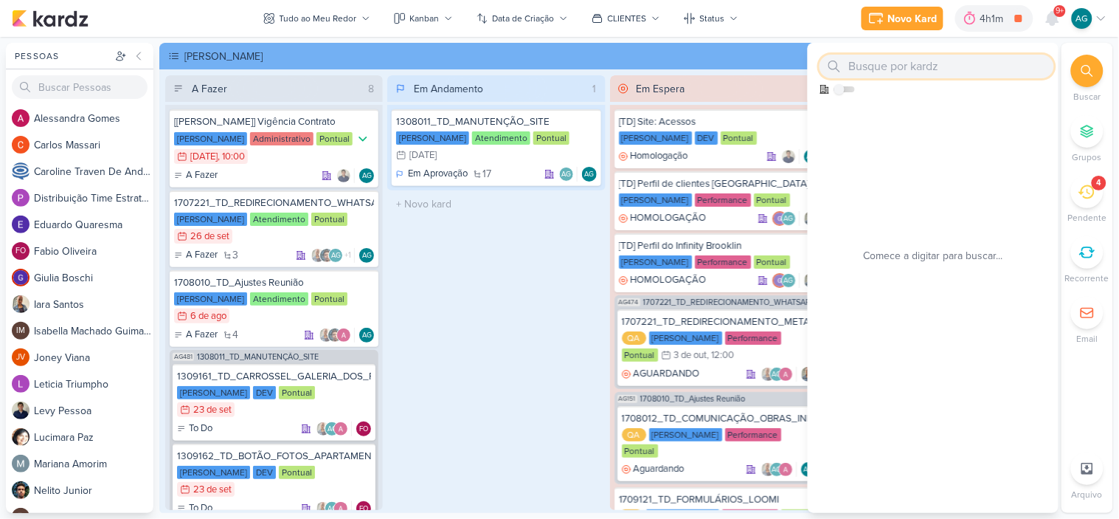
paste input "2409262"
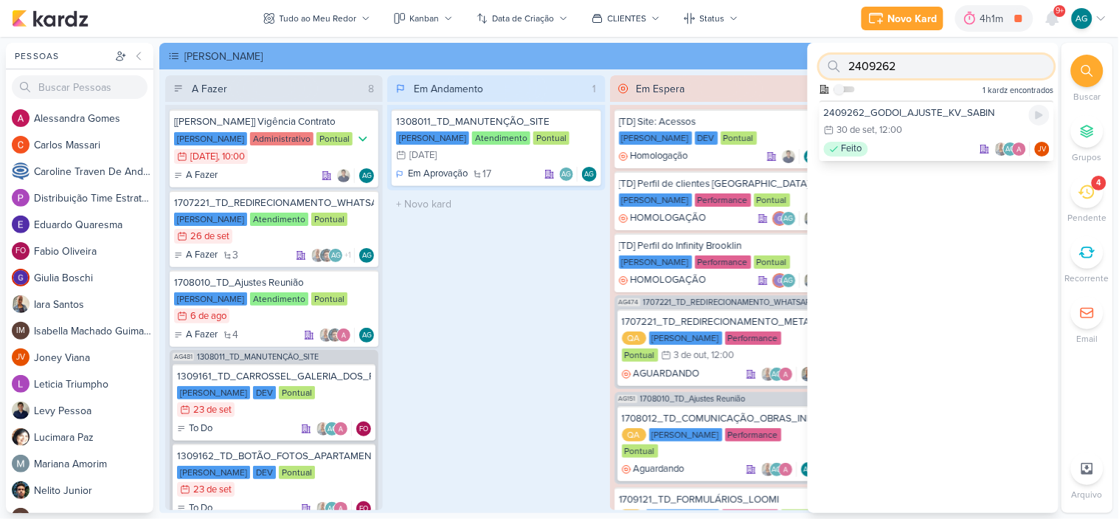
type input "2409262"
click at [926, 139] on div "2409262_GODOI_AJUSTE_KV_SABIN 30/9 [DATE] 12:00 Feito AG" at bounding box center [937, 130] width 235 height 60
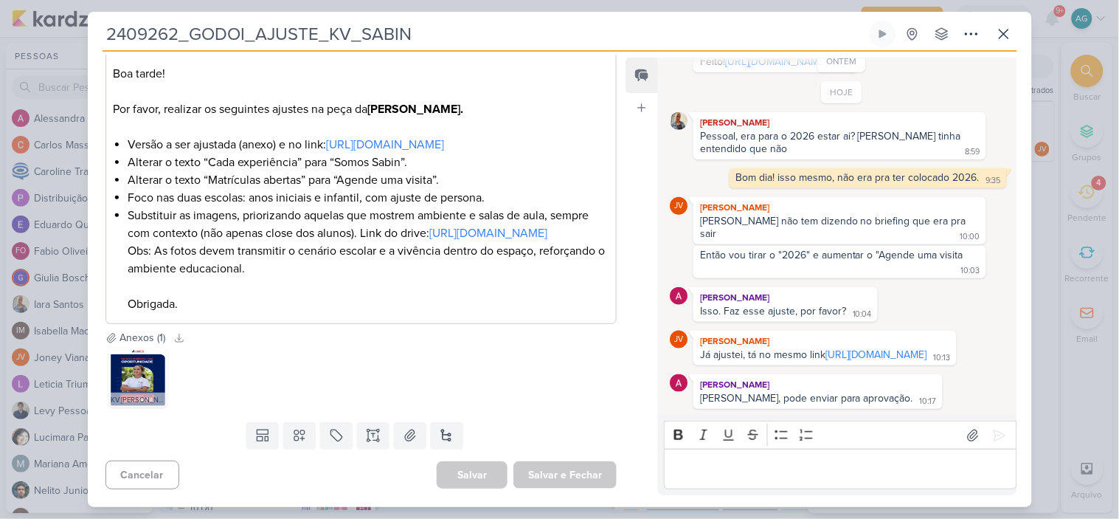
scroll to position [333, 0]
click at [998, 35] on icon at bounding box center [1004, 34] width 18 height 18
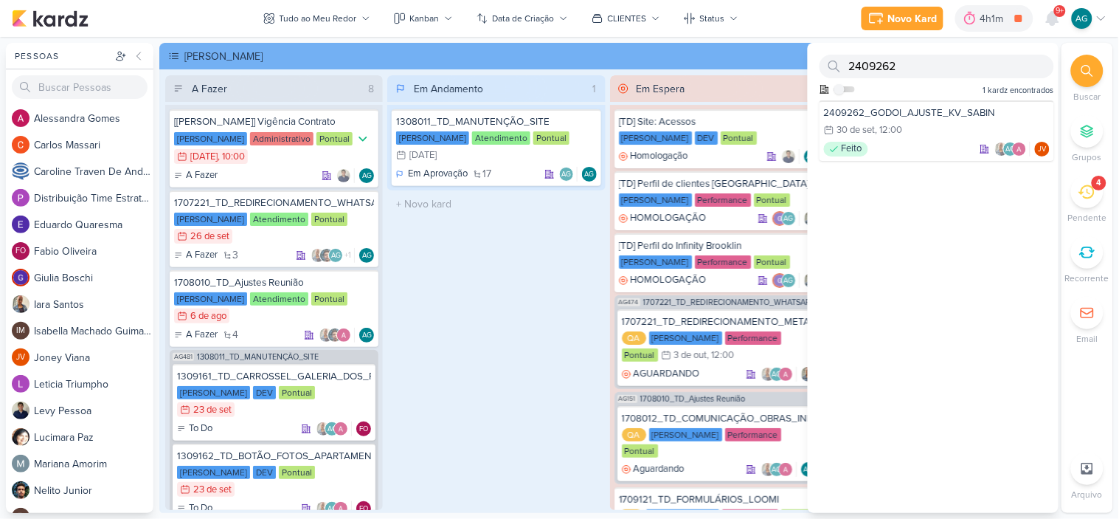
click at [1084, 196] on icon at bounding box center [1087, 192] width 16 height 14
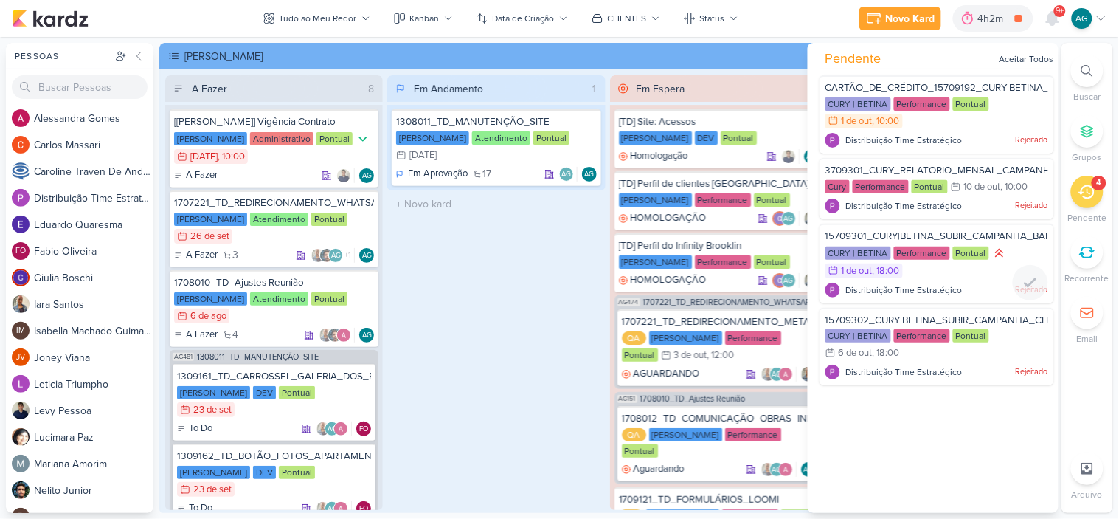
click at [945, 238] on span "15709301_CURY|BETINA_SUBIR_CAMPANHA_BARRA_FUNDA" at bounding box center [964, 236] width 277 height 12
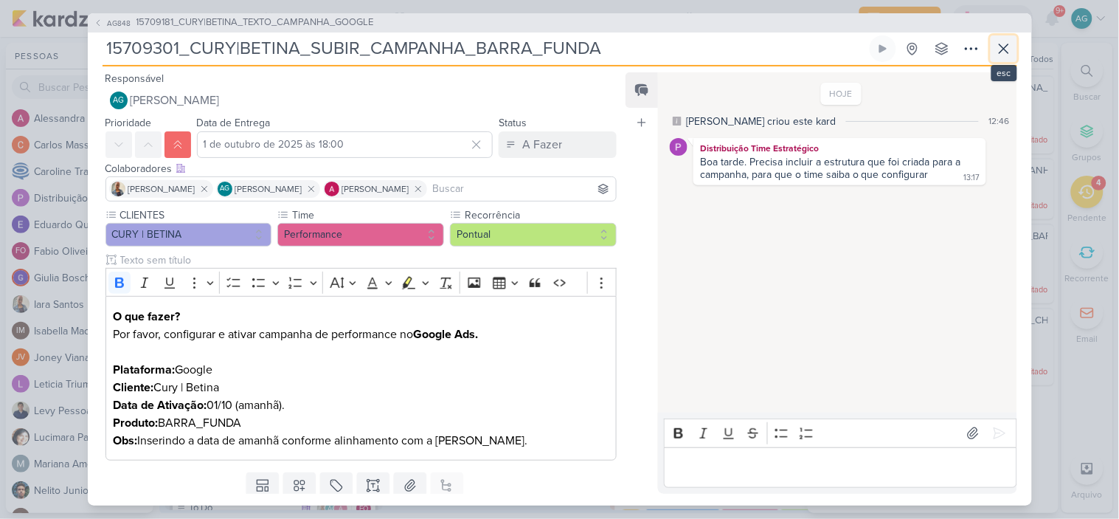
click at [1003, 49] on icon at bounding box center [1004, 49] width 18 height 18
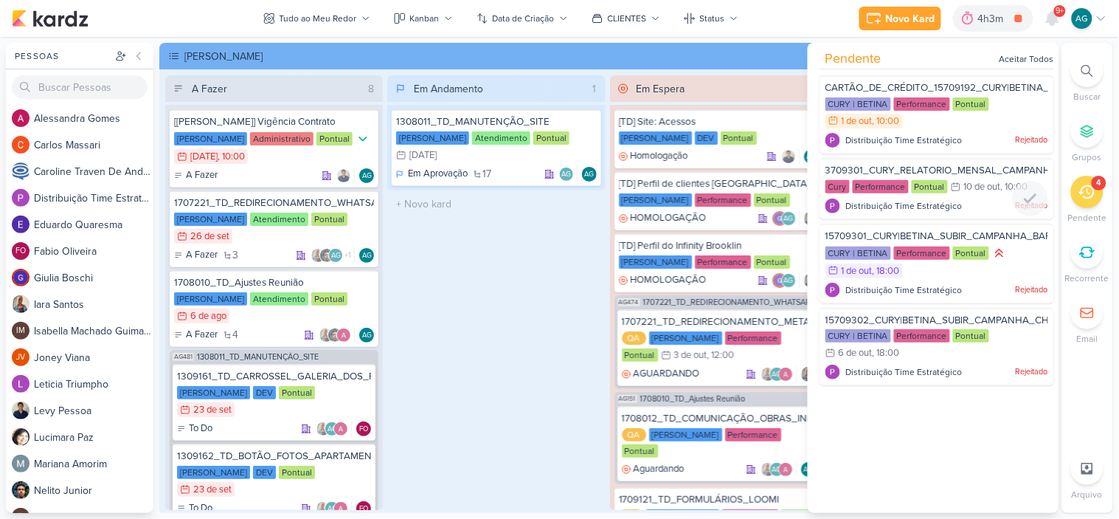
click at [972, 167] on span "3709301_CURY_RELATORIO_MENSAL_CAMPANHA_CONTRATAÇÃO_RJ" at bounding box center [989, 171] width 326 height 12
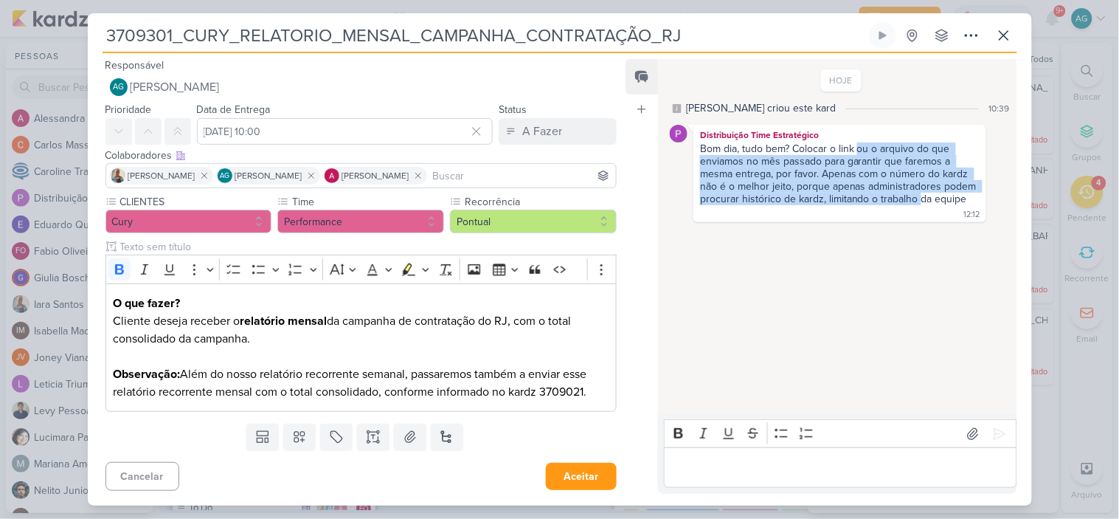
drag, startPoint x: 859, startPoint y: 152, endPoint x: 955, endPoint y: 195, distance: 106.0
click at [955, 195] on div "Bom dia, tudo bem? Colocar o link ou o arquivo do que enviamos no mês passado p…" at bounding box center [840, 173] width 280 height 63
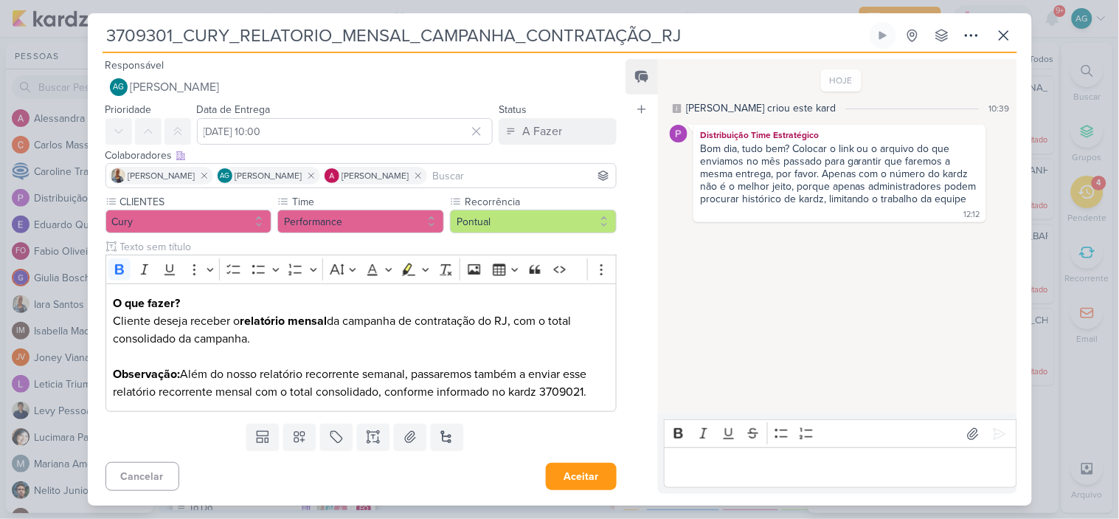
click at [876, 319] on div "HOJE [PERSON_NAME] criou este kard 10:39 Distribuição Time Estratégico 12:12 12…" at bounding box center [836, 236] width 357 height 353
click at [1006, 38] on icon at bounding box center [1004, 35] width 9 height 9
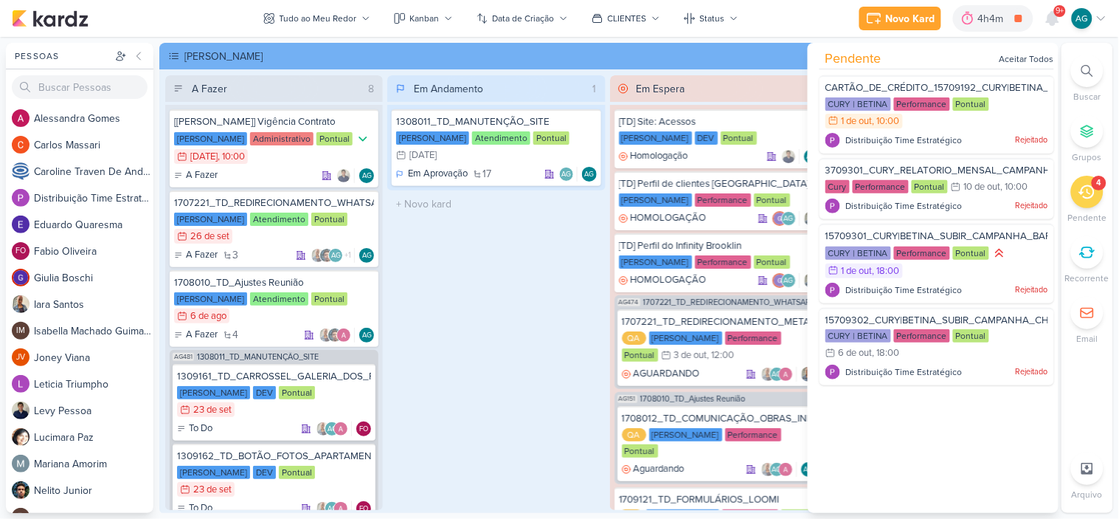
click at [480, 347] on div "Em Andamento 1 1308011_TD_MANUTENÇÃO_SITE [PERSON_NAME] Atendimento Pontual 31/…" at bounding box center [496, 292] width 218 height 435
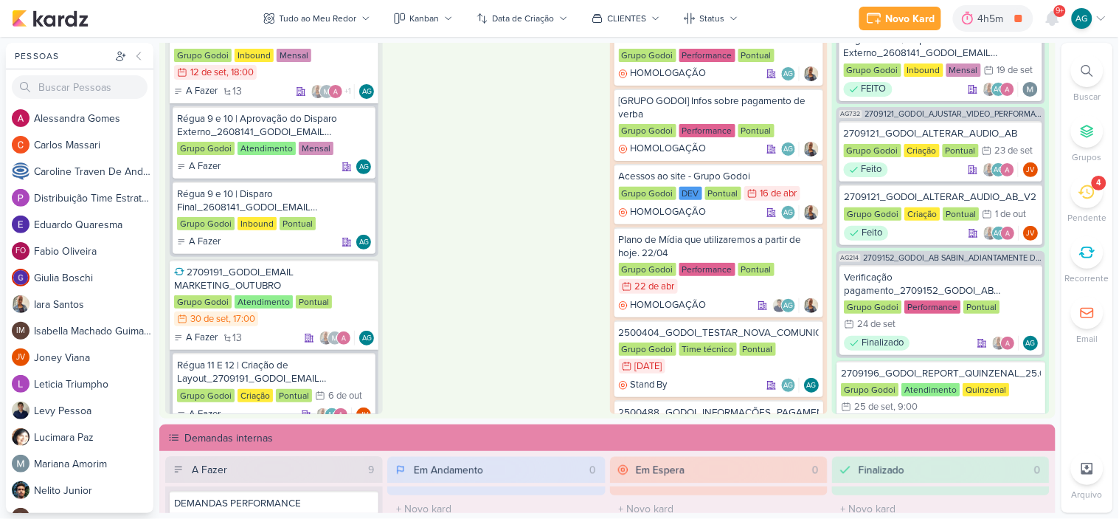
scroll to position [738, 0]
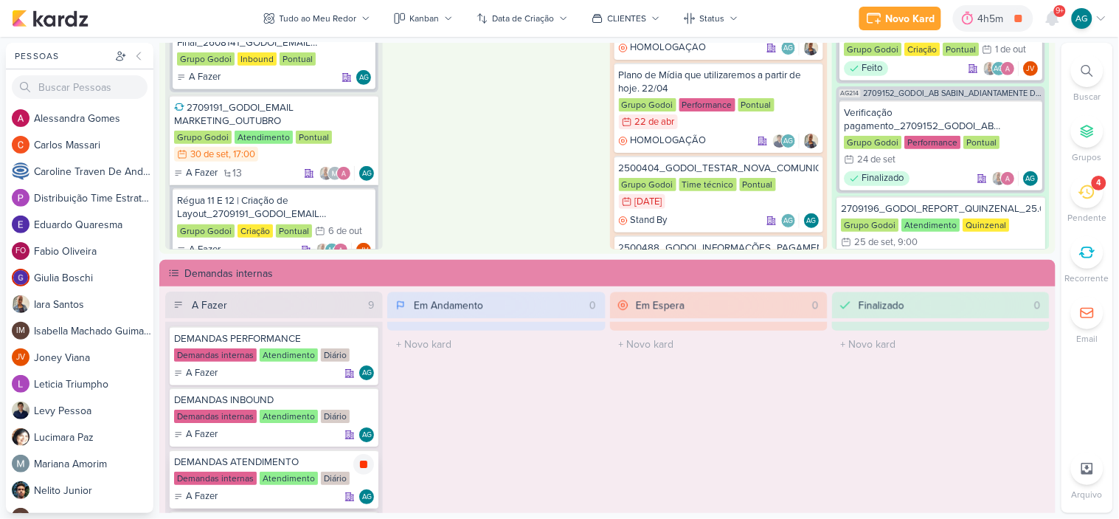
click at [367, 463] on icon at bounding box center [364, 465] width 12 height 12
